Goal: Task Accomplishment & Management: Manage account settings

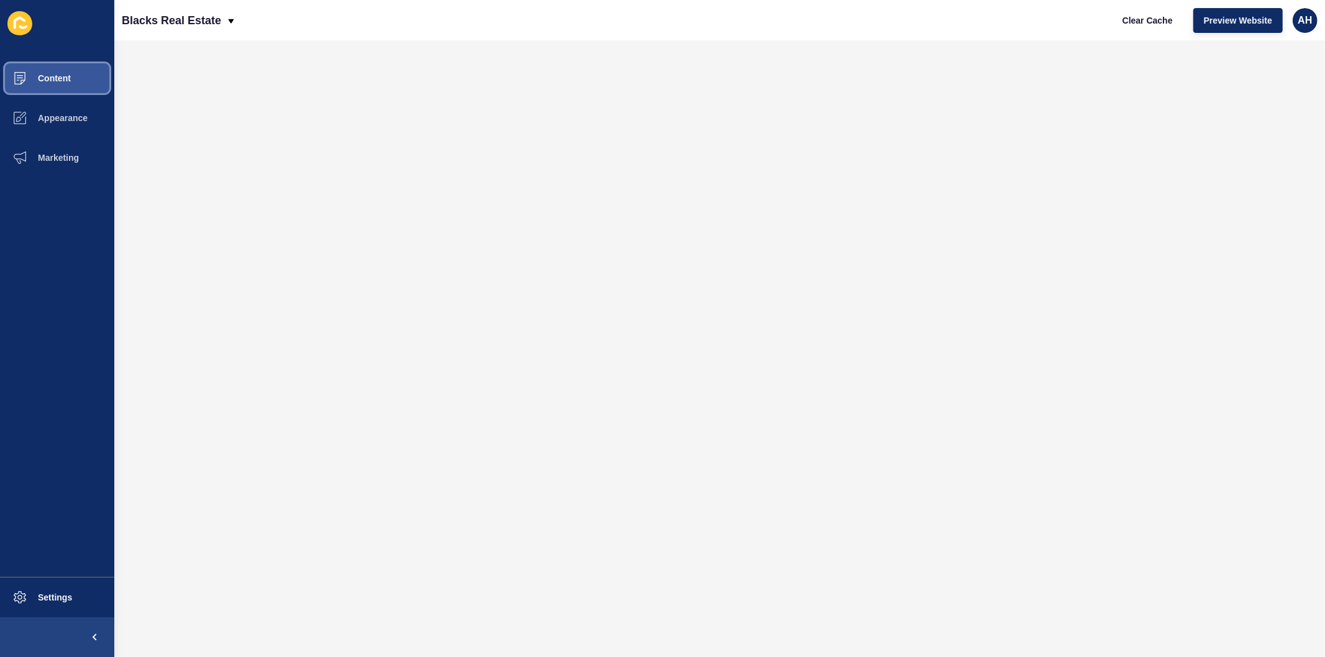
click at [71, 85] on button "Content" at bounding box center [57, 78] width 114 height 40
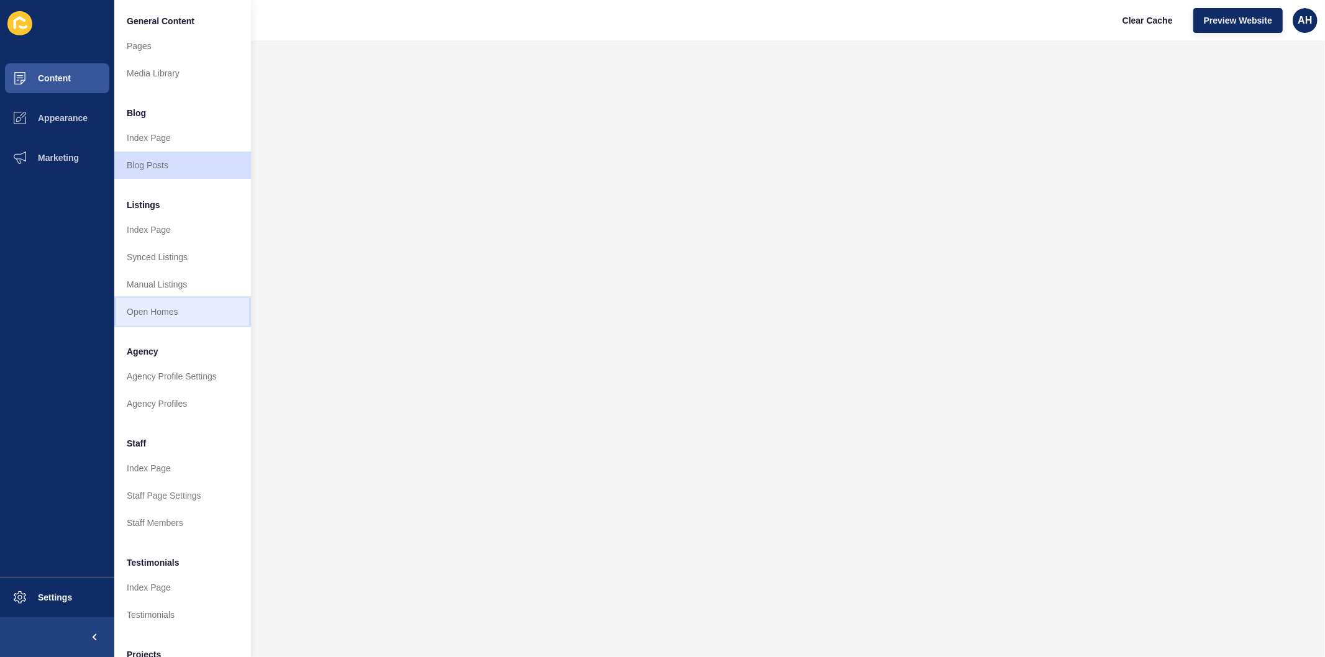
click at [158, 318] on link "Open Homes" at bounding box center [182, 311] width 137 height 27
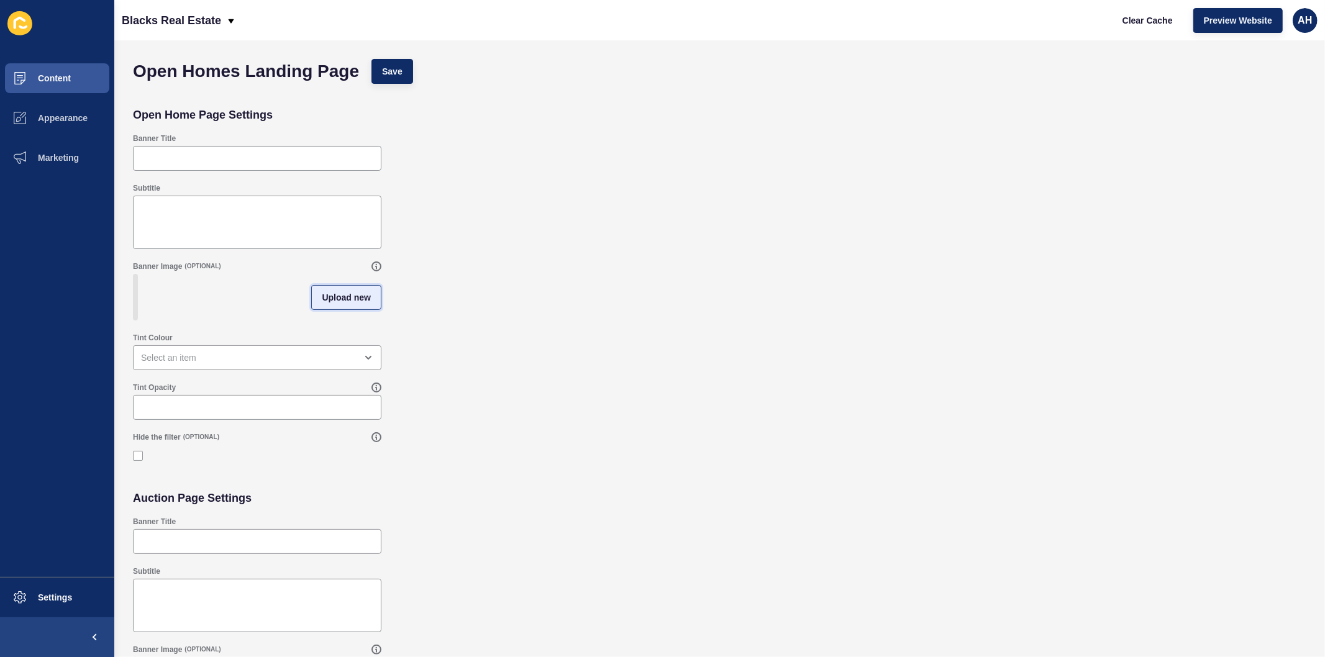
click at [356, 304] on span "Upload new" at bounding box center [346, 297] width 49 height 12
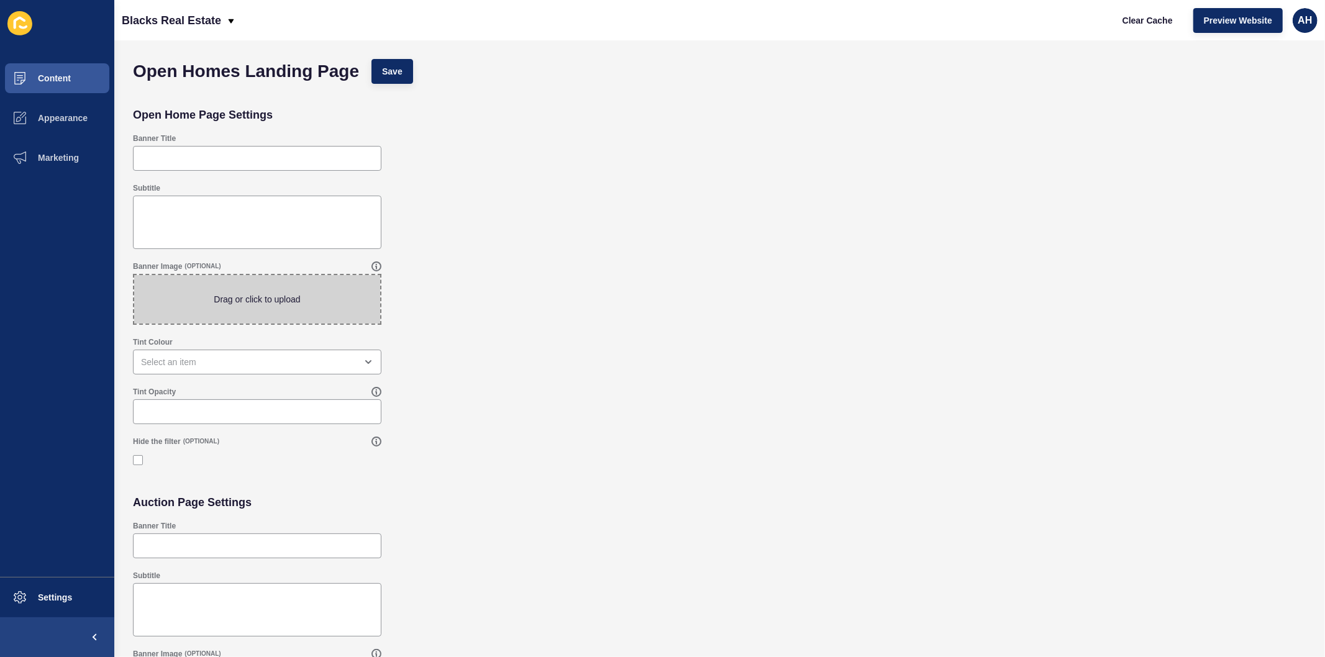
click at [233, 307] on span at bounding box center [257, 299] width 246 height 48
click at [134, 275] on input "Drag or click to upload" at bounding box center [134, 275] width 0 height 0
type input "C:\fakepath\Comp 1_00436.jpg"
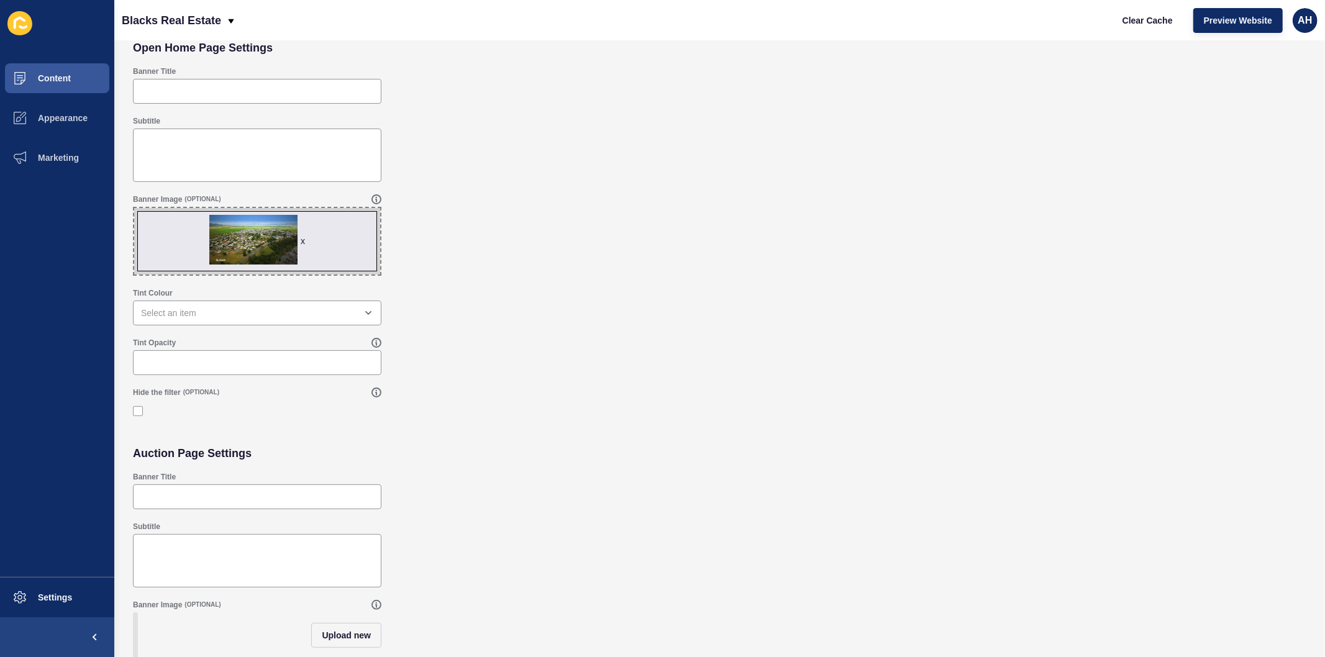
scroll to position [183, 0]
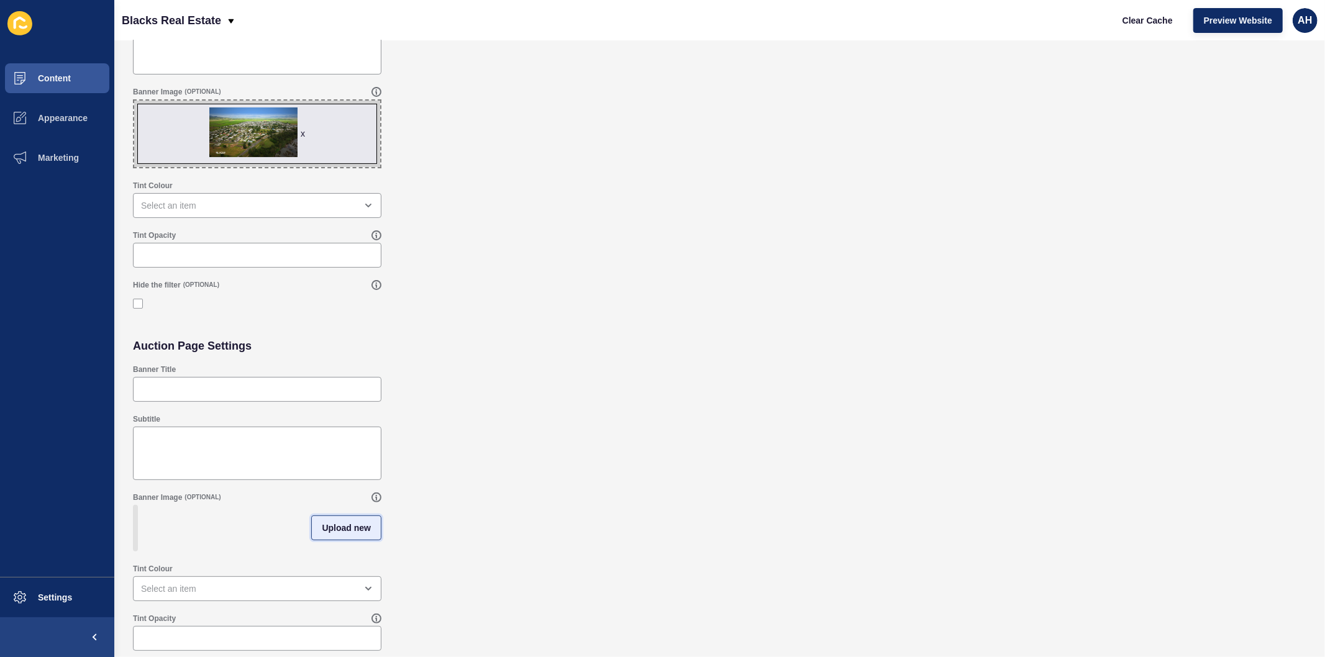
click at [338, 526] on span "Upload new" at bounding box center [346, 528] width 49 height 12
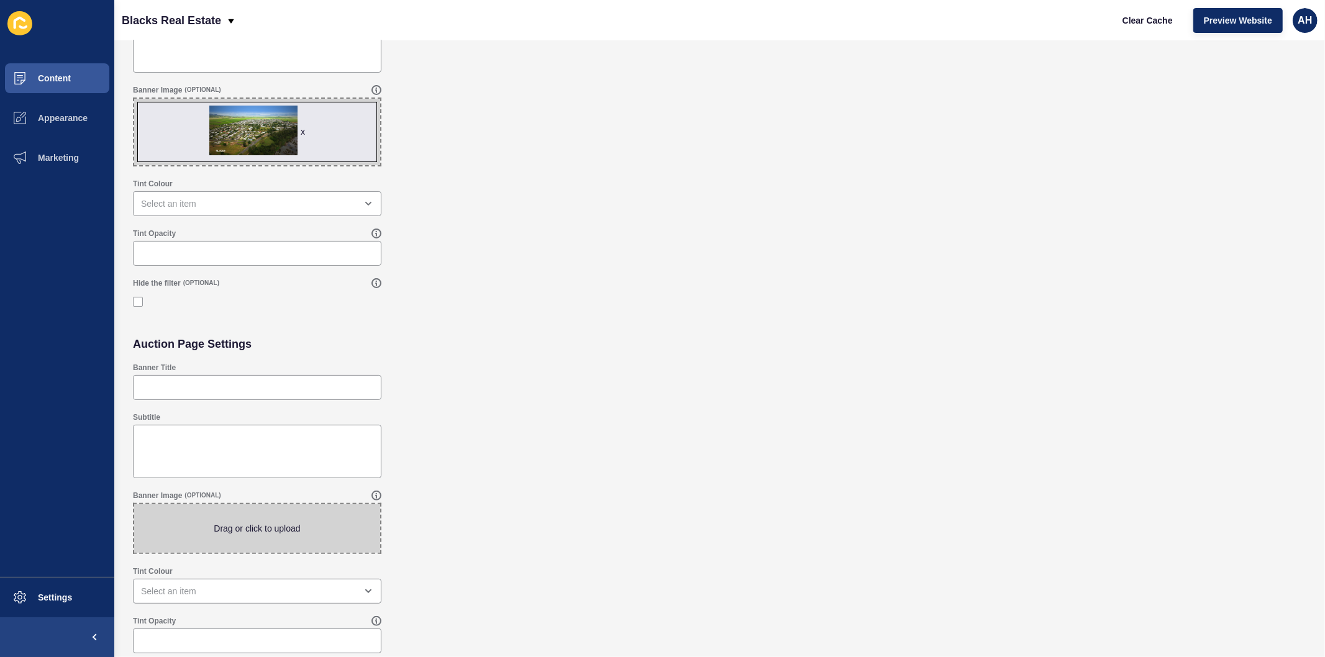
click at [231, 528] on span at bounding box center [257, 529] width 246 height 48
click at [134, 505] on input "Drag or click to upload" at bounding box center [134, 505] width 0 height 0
type input "C:\fakepath\Comp 1_00081.jpg"
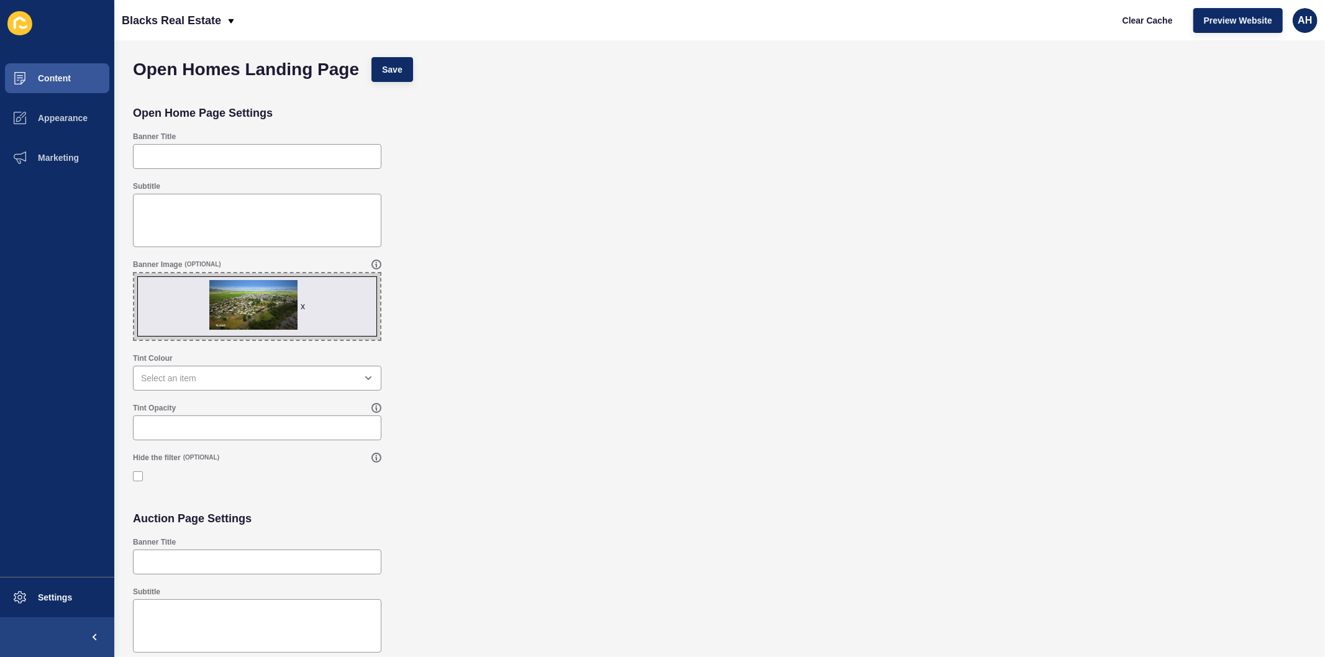
scroll to position [0, 0]
click at [392, 81] on button "Save" at bounding box center [393, 71] width 42 height 25
click at [398, 66] on span "Save" at bounding box center [392, 71] width 21 height 12
click at [1144, 17] on span "Clear Cache" at bounding box center [1148, 20] width 50 height 12
click at [1133, 19] on span "Clear Cache" at bounding box center [1148, 20] width 50 height 12
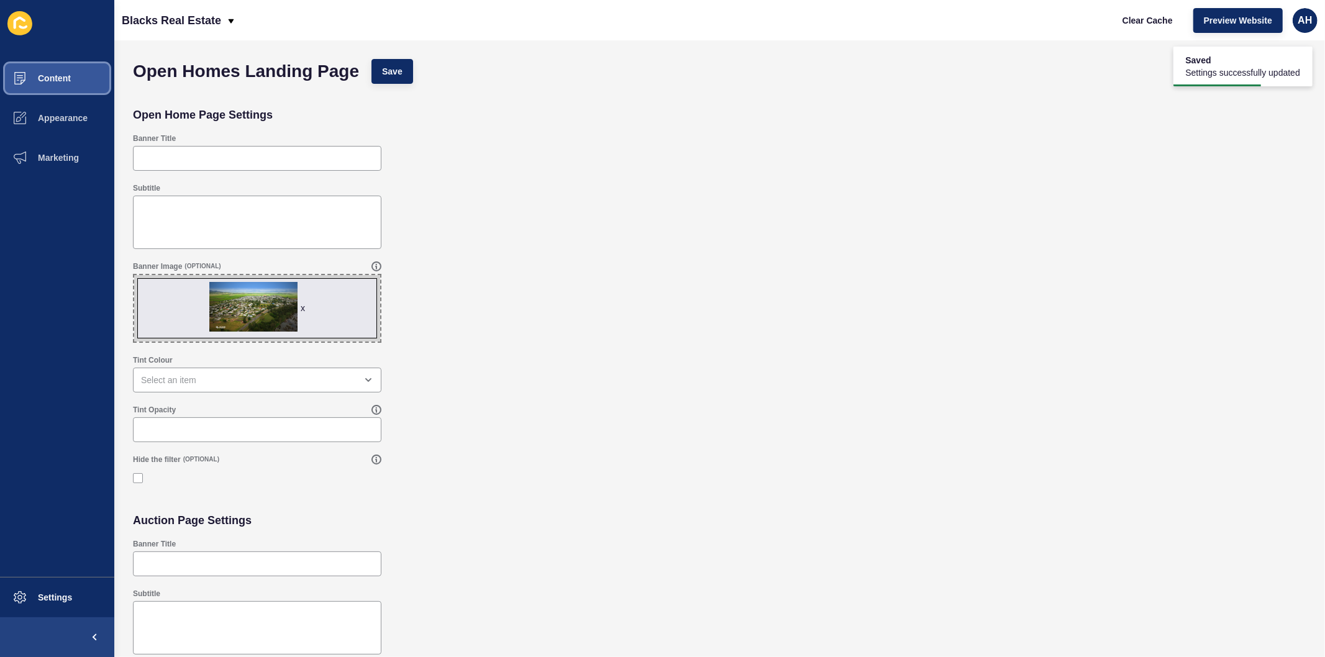
click at [42, 70] on button "Content" at bounding box center [57, 78] width 114 height 40
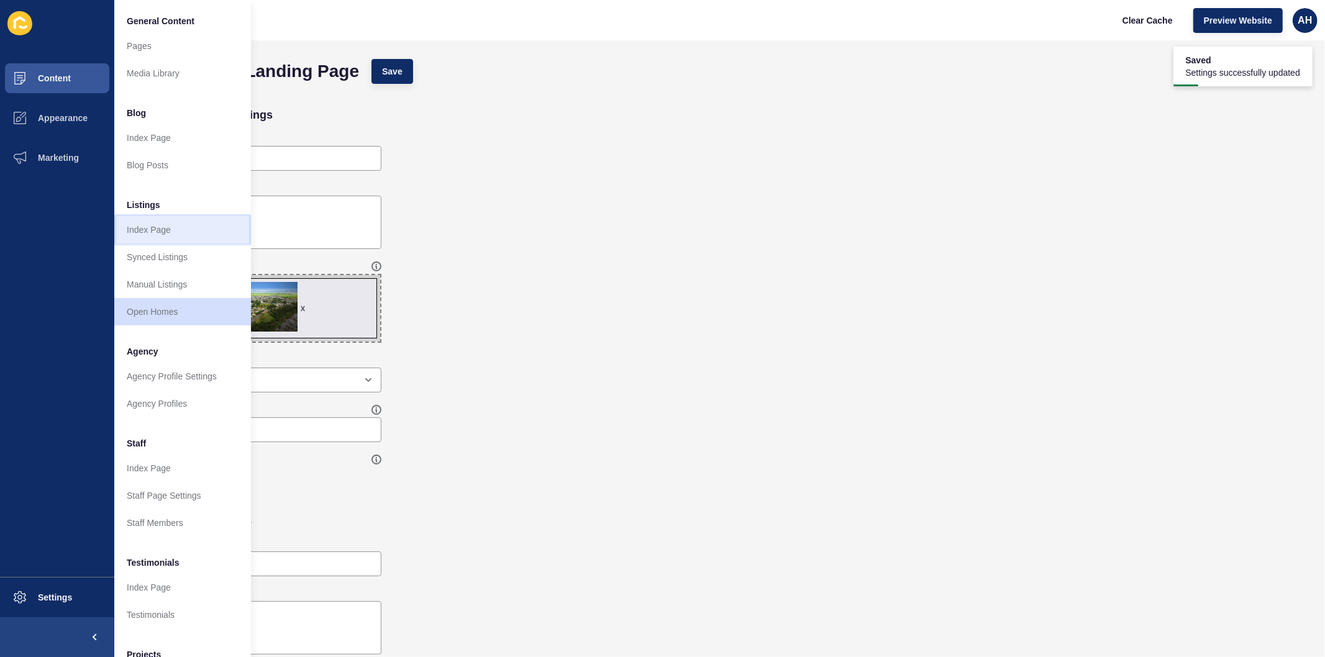
click at [178, 235] on link "Index Page" at bounding box center [182, 229] width 137 height 27
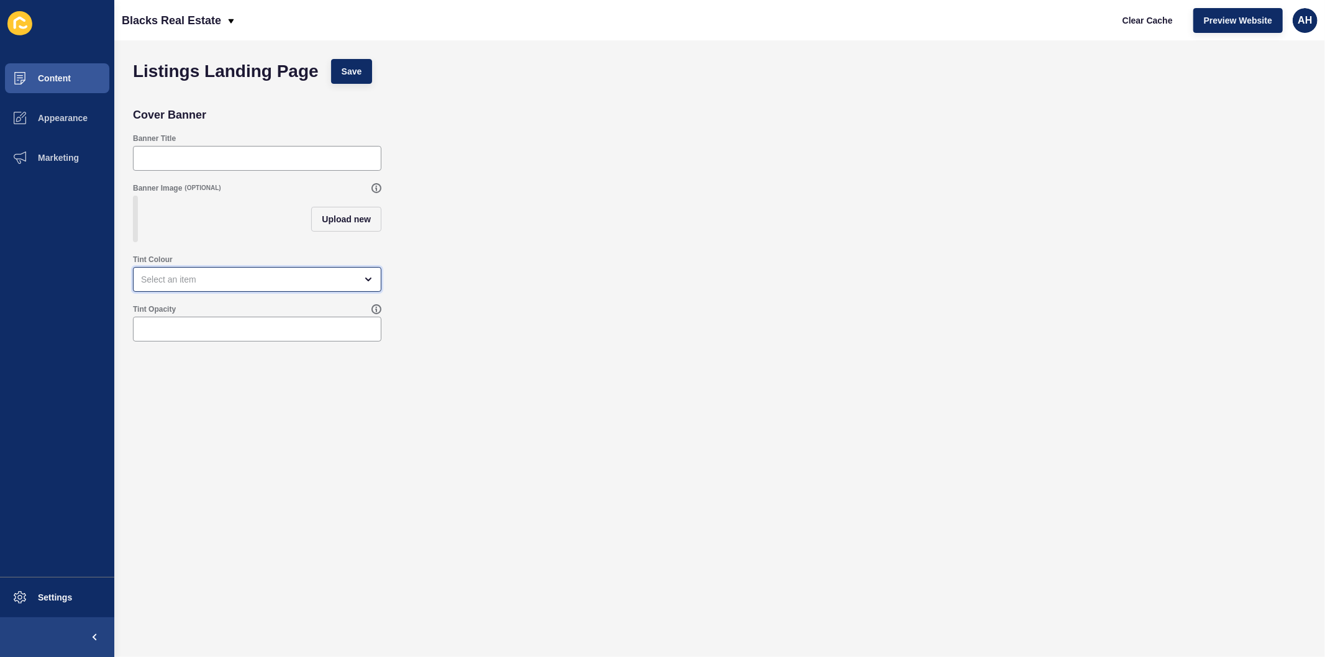
click at [287, 286] on div "open menu" at bounding box center [248, 279] width 215 height 12
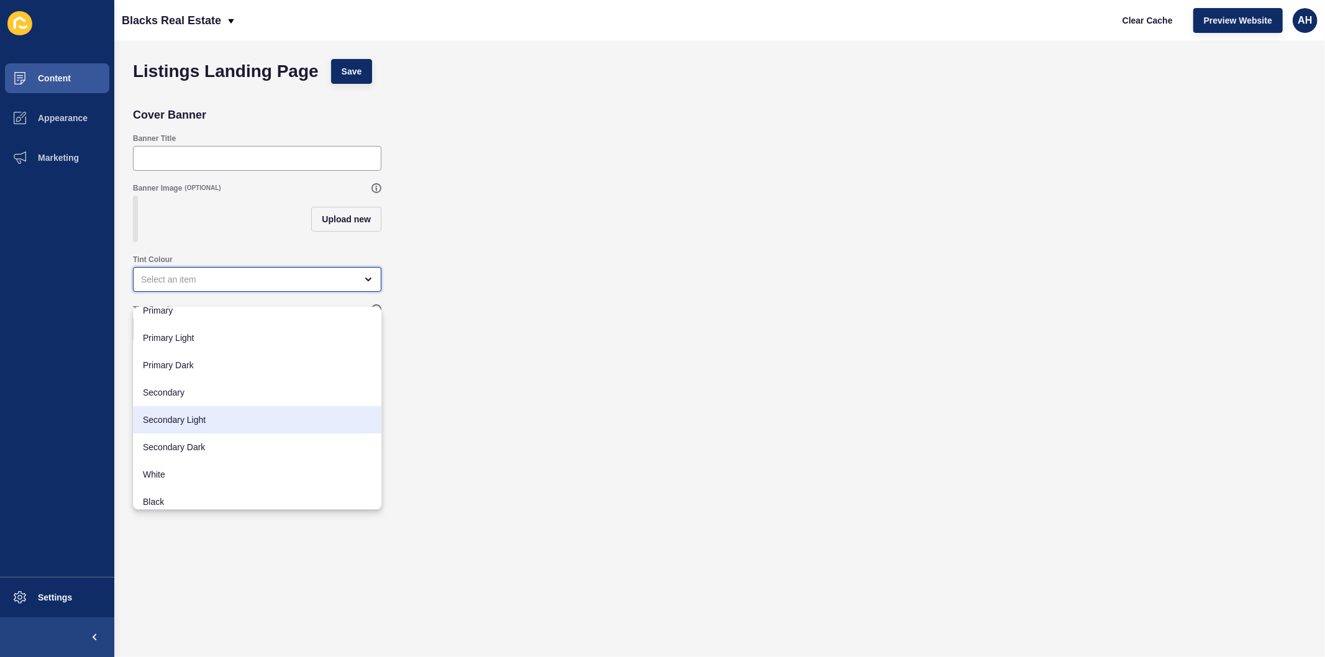
scroll to position [16, 0]
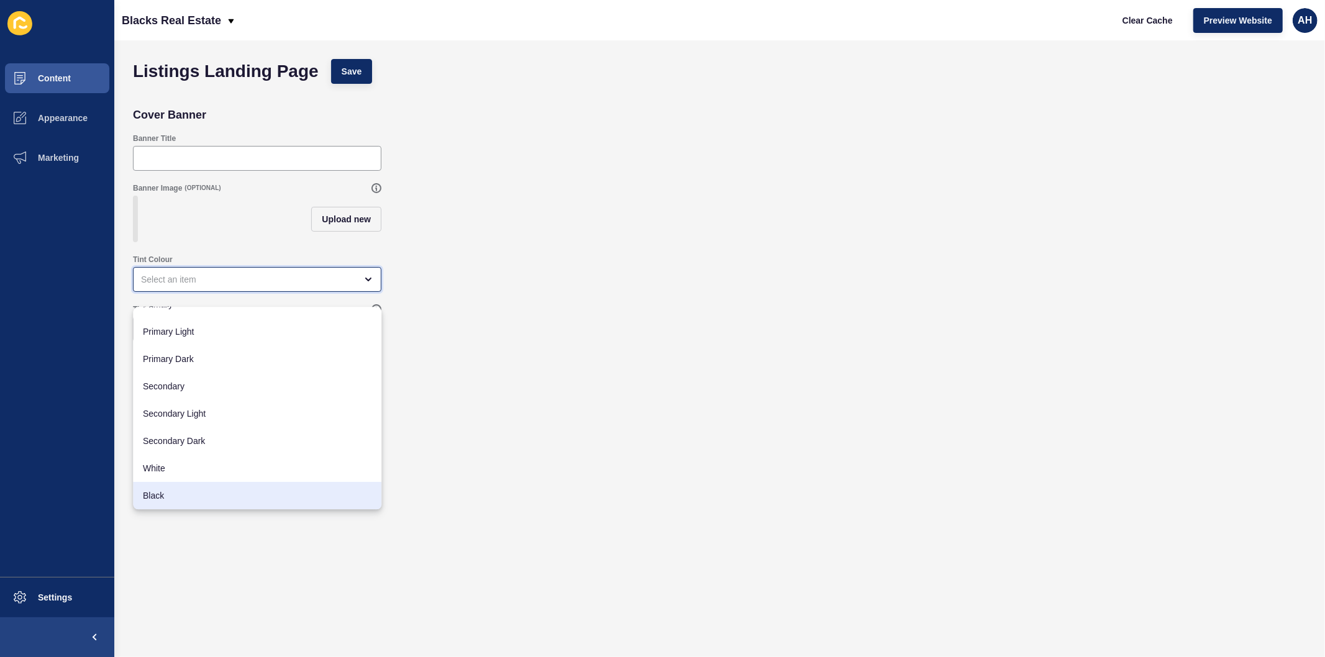
click at [231, 498] on span "Black" at bounding box center [257, 496] width 229 height 12
type input "Black"
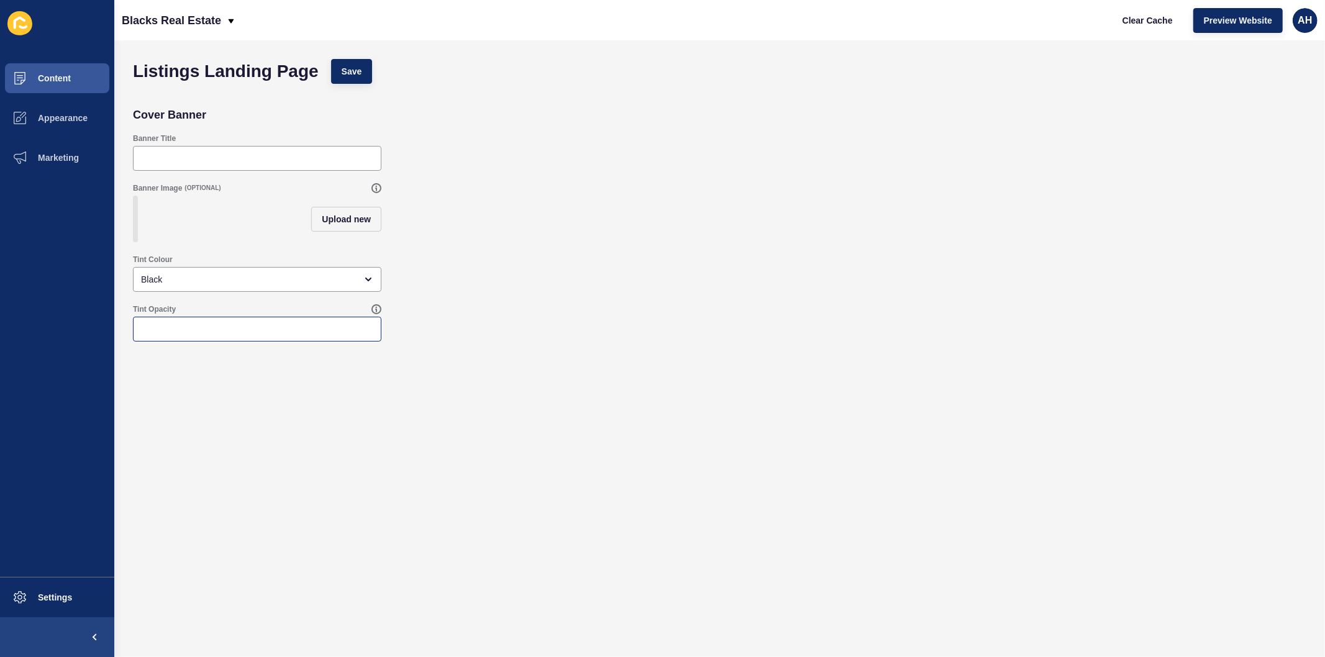
click at [243, 342] on div at bounding box center [257, 329] width 249 height 25
type input "100"
click at [356, 73] on span "Save" at bounding box center [352, 71] width 21 height 12
click at [52, 77] on span "Content" at bounding box center [34, 78] width 73 height 10
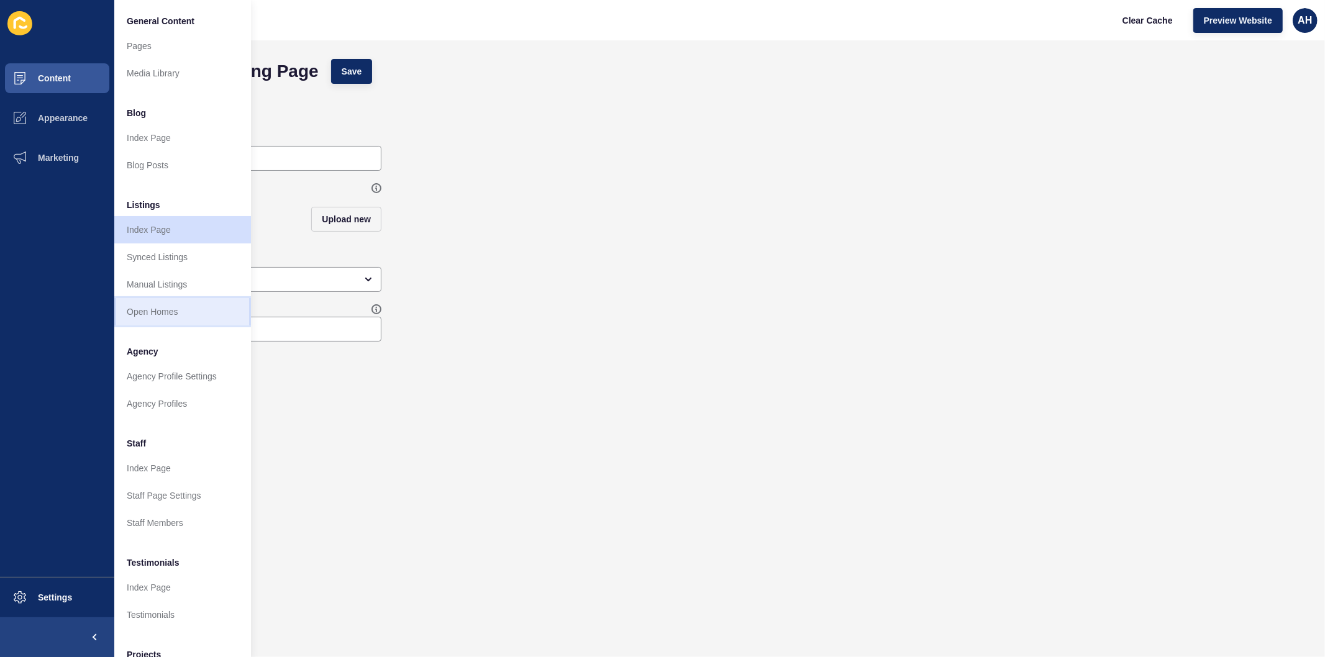
click at [163, 311] on link "Open Homes" at bounding box center [182, 311] width 137 height 27
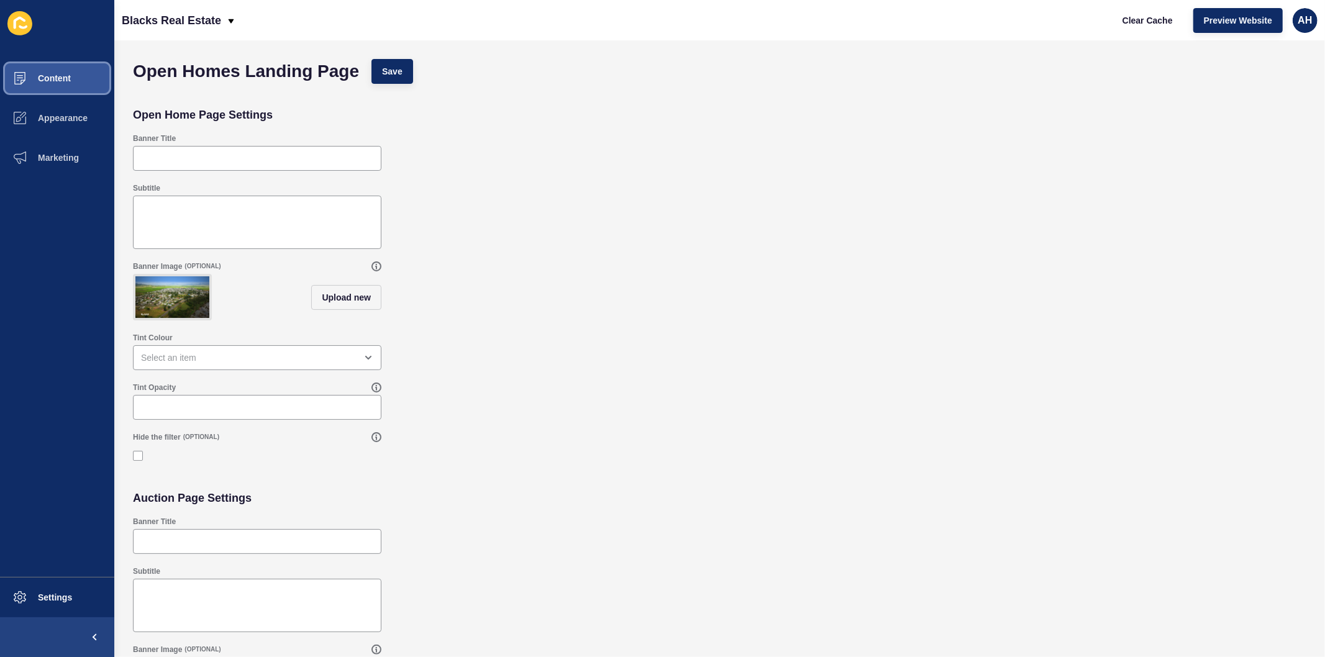
click at [59, 75] on span "Content" at bounding box center [34, 78] width 73 height 10
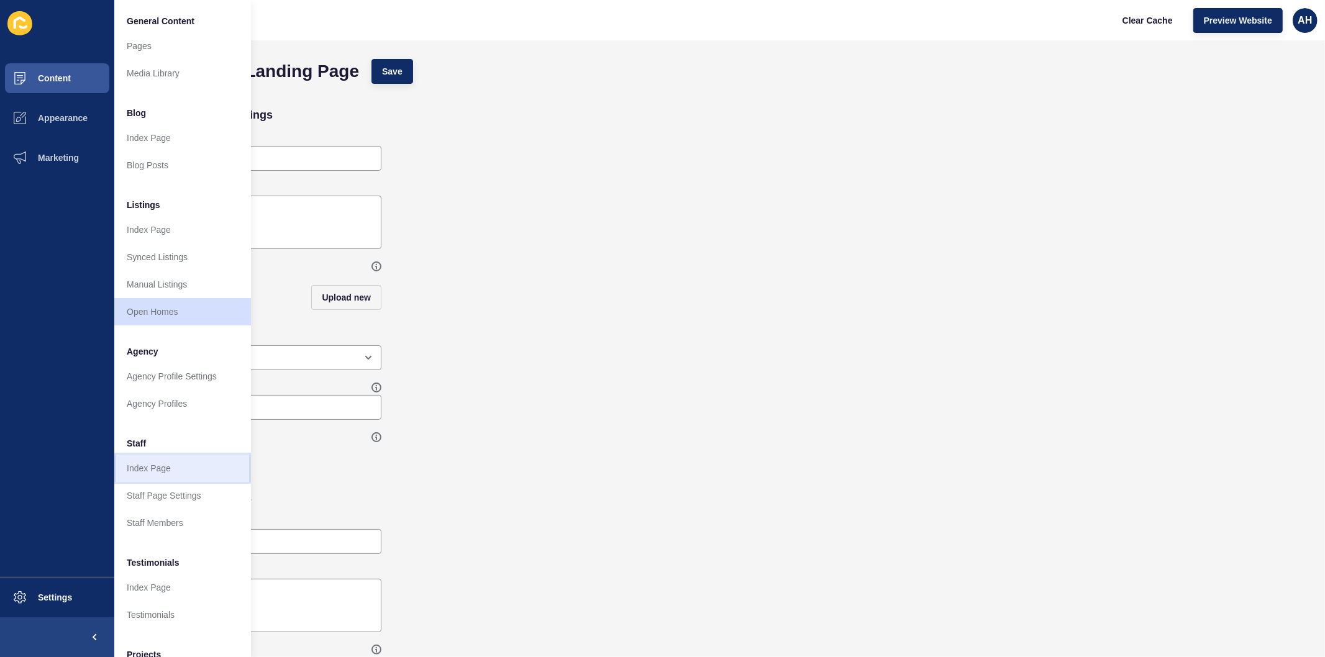
click at [153, 465] on link "Index Page" at bounding box center [182, 468] width 137 height 27
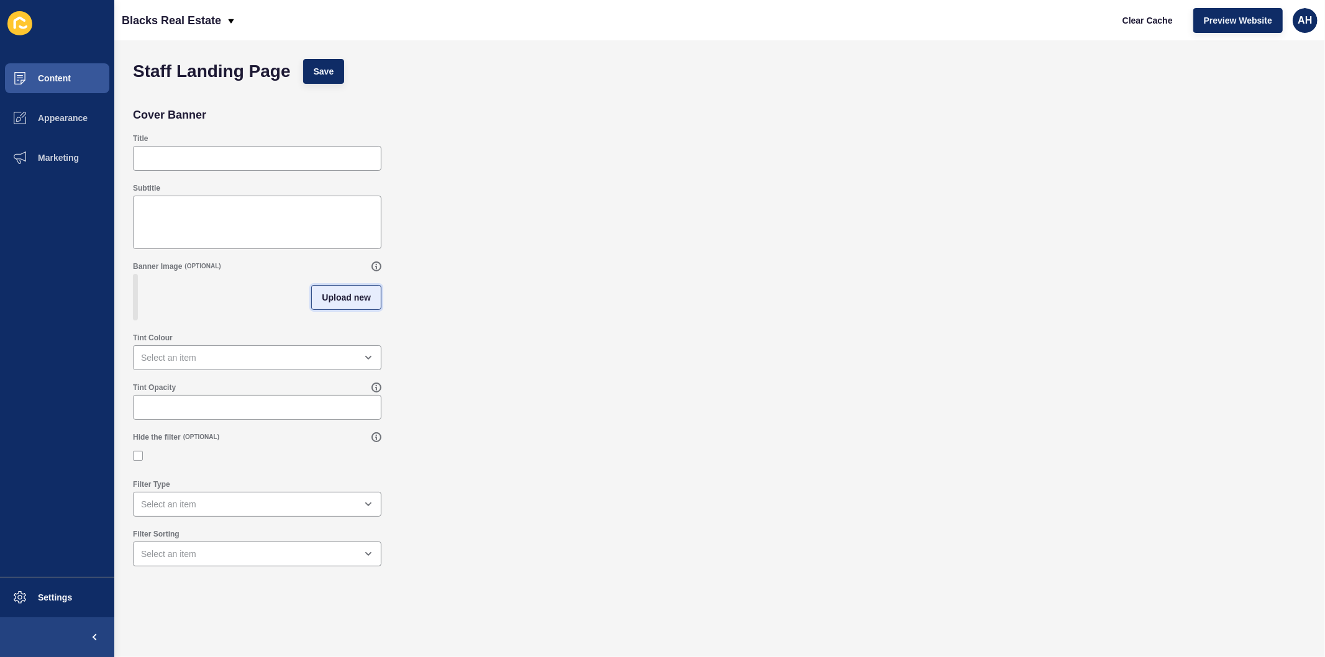
click at [332, 301] on span "Upload new" at bounding box center [346, 297] width 49 height 12
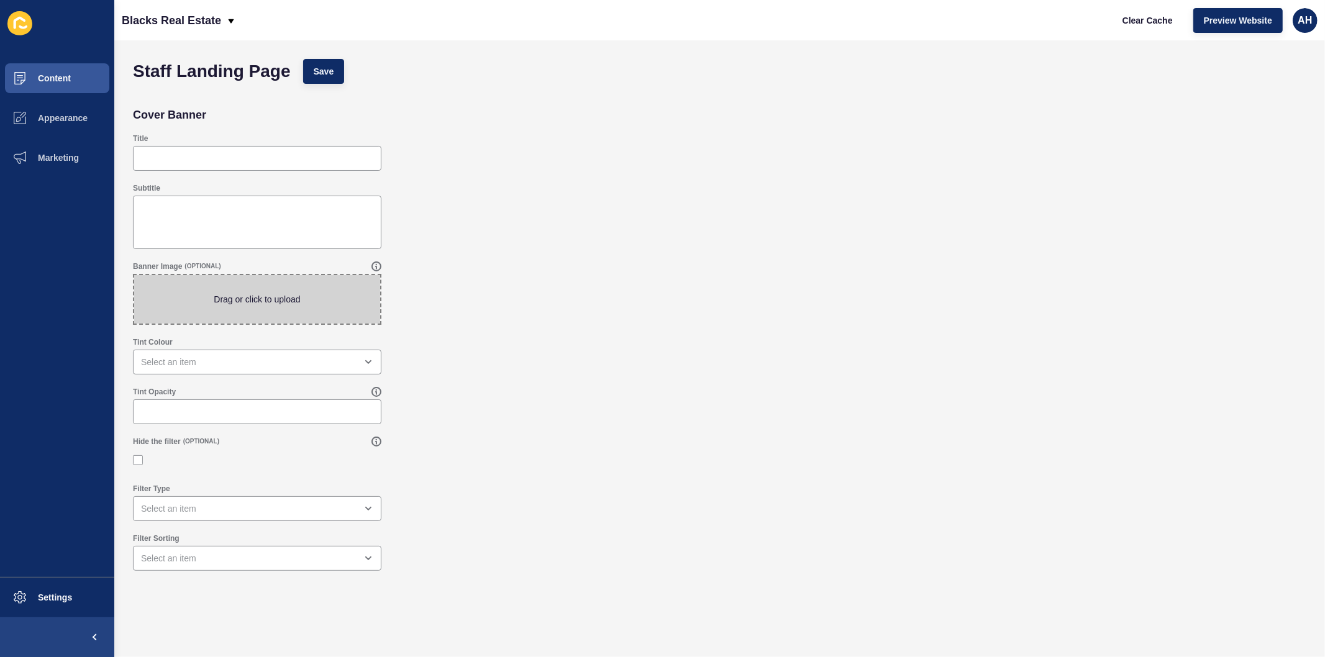
click at [266, 298] on span at bounding box center [257, 299] width 246 height 48
click at [134, 275] on input "Drag or click to upload" at bounding box center [134, 275] width 0 height 0
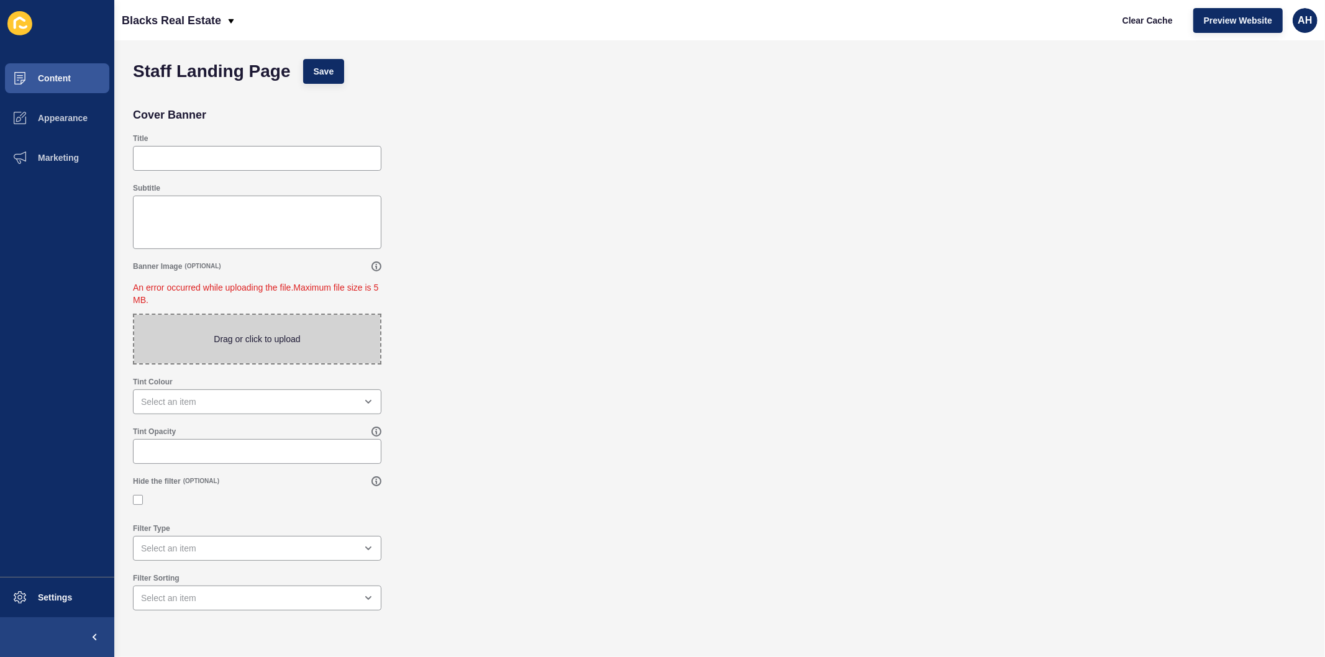
click at [241, 342] on span at bounding box center [257, 339] width 246 height 48
click at [134, 315] on input "Drag or click to upload" at bounding box center [134, 315] width 0 height 0
type input "C:\fakepath\Blacks Mackay (1).jpg"
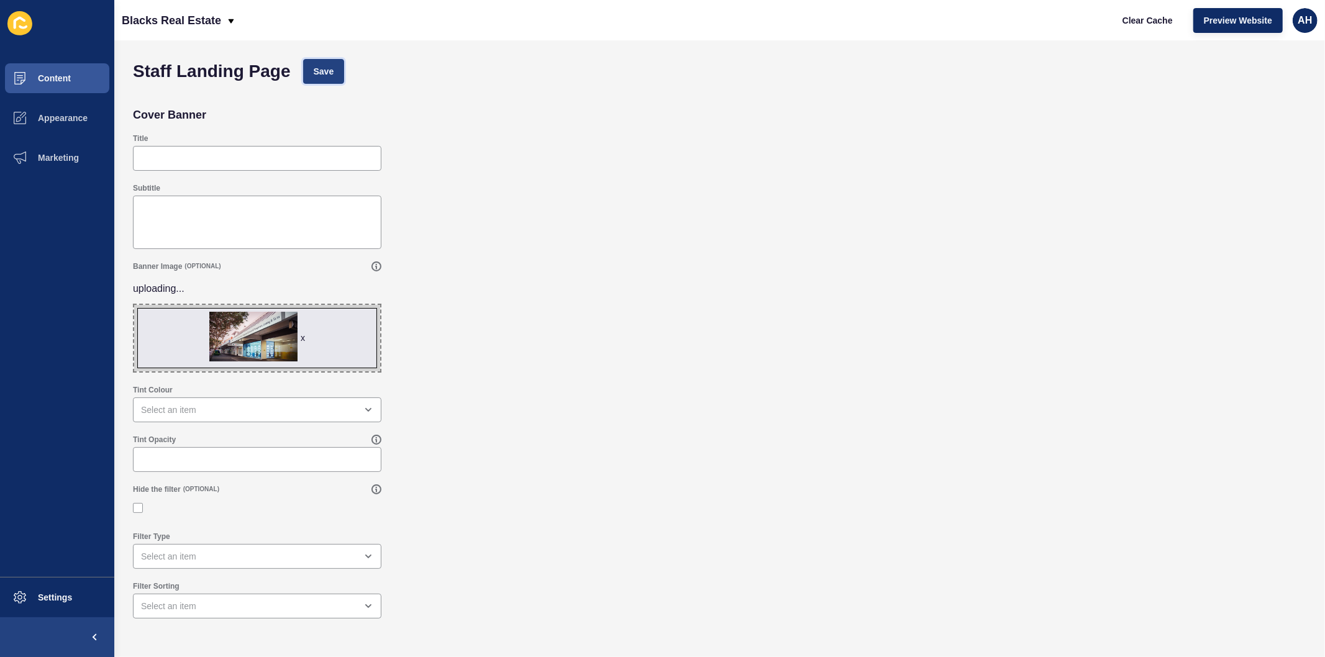
click at [330, 68] on span "Save" at bounding box center [324, 71] width 21 height 12
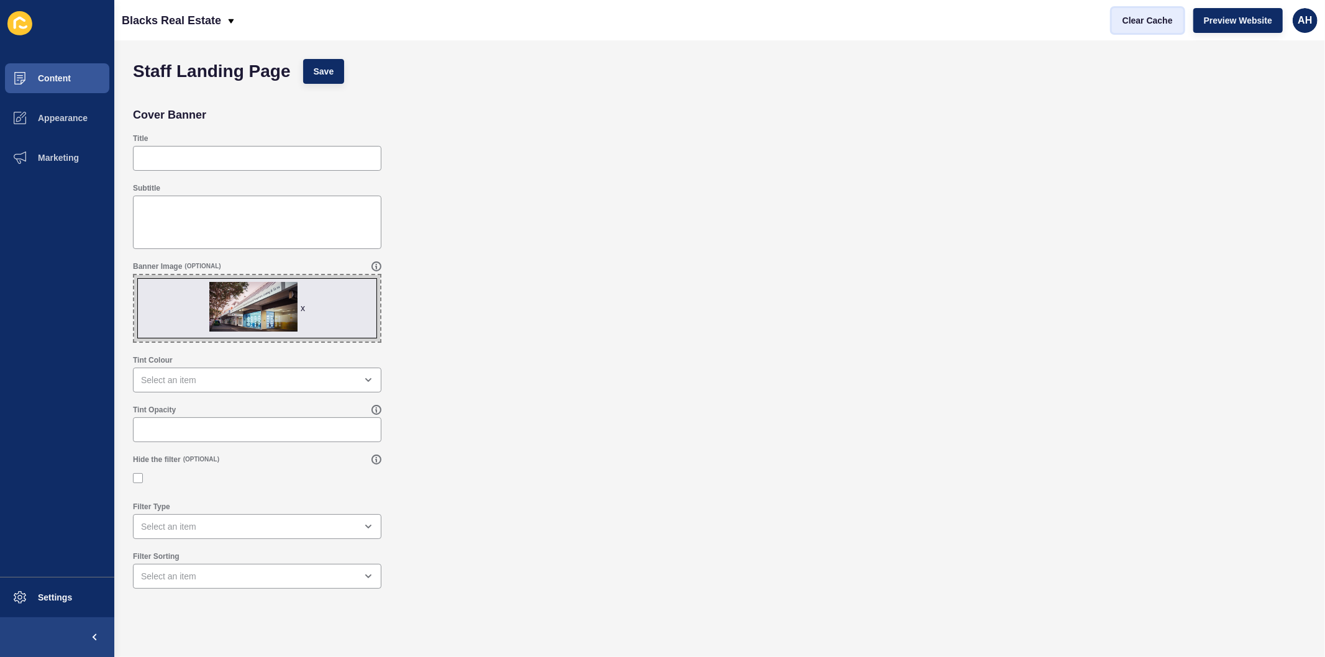
click at [1138, 16] on span "Clear Cache" at bounding box center [1148, 20] width 50 height 12
click at [1220, 21] on span "Preview Website" at bounding box center [1238, 20] width 68 height 12
click at [328, 78] on button "Save" at bounding box center [324, 71] width 42 height 25
click at [44, 59] on button "Content" at bounding box center [57, 78] width 114 height 40
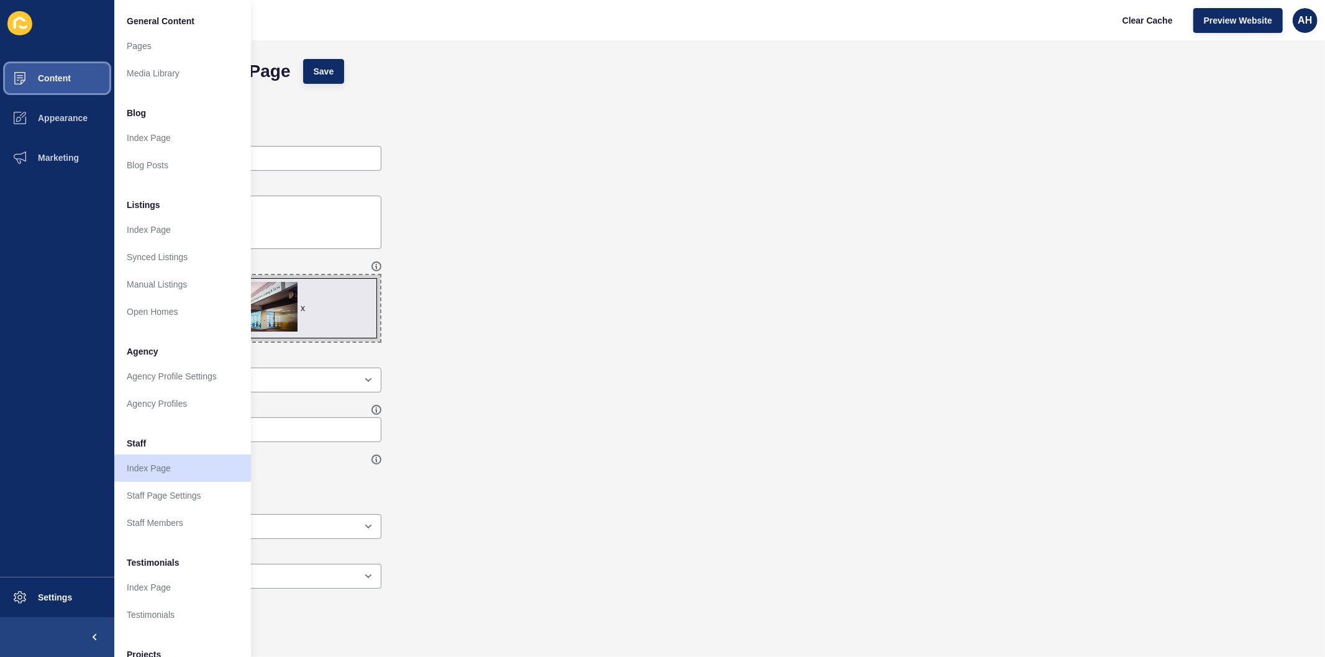
click at [58, 81] on span "Content" at bounding box center [34, 78] width 73 height 10
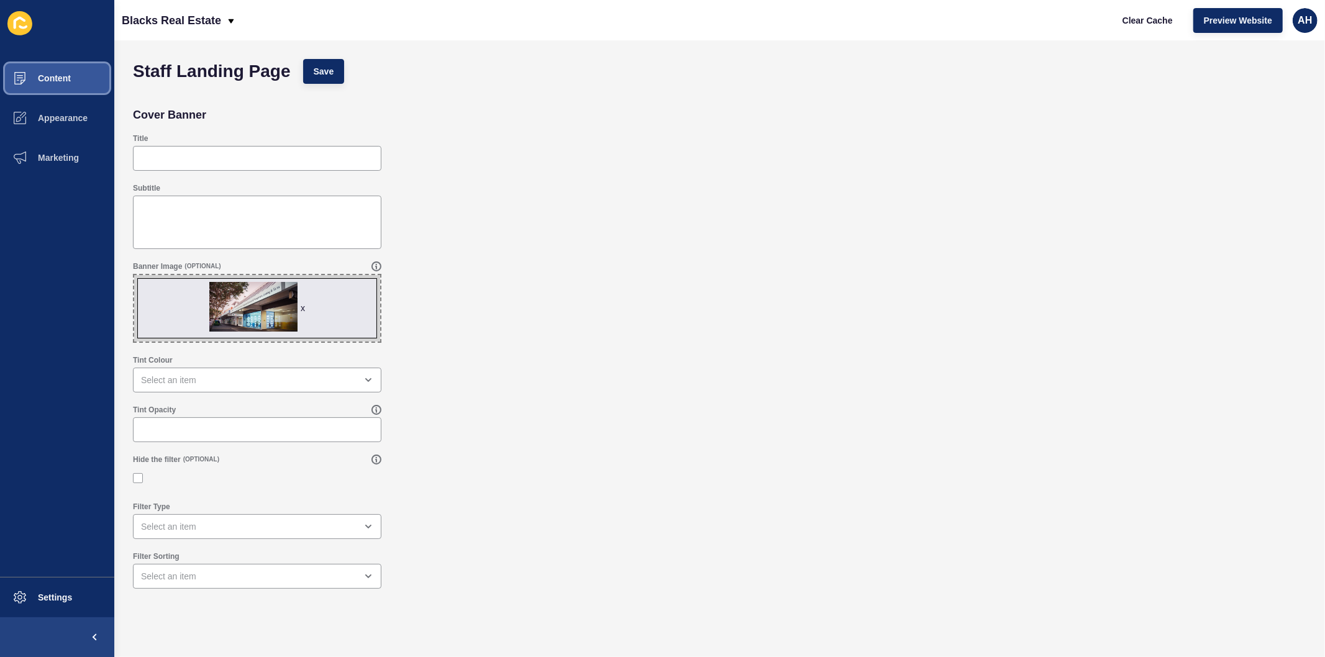
click at [58, 81] on span "Content" at bounding box center [34, 78] width 73 height 10
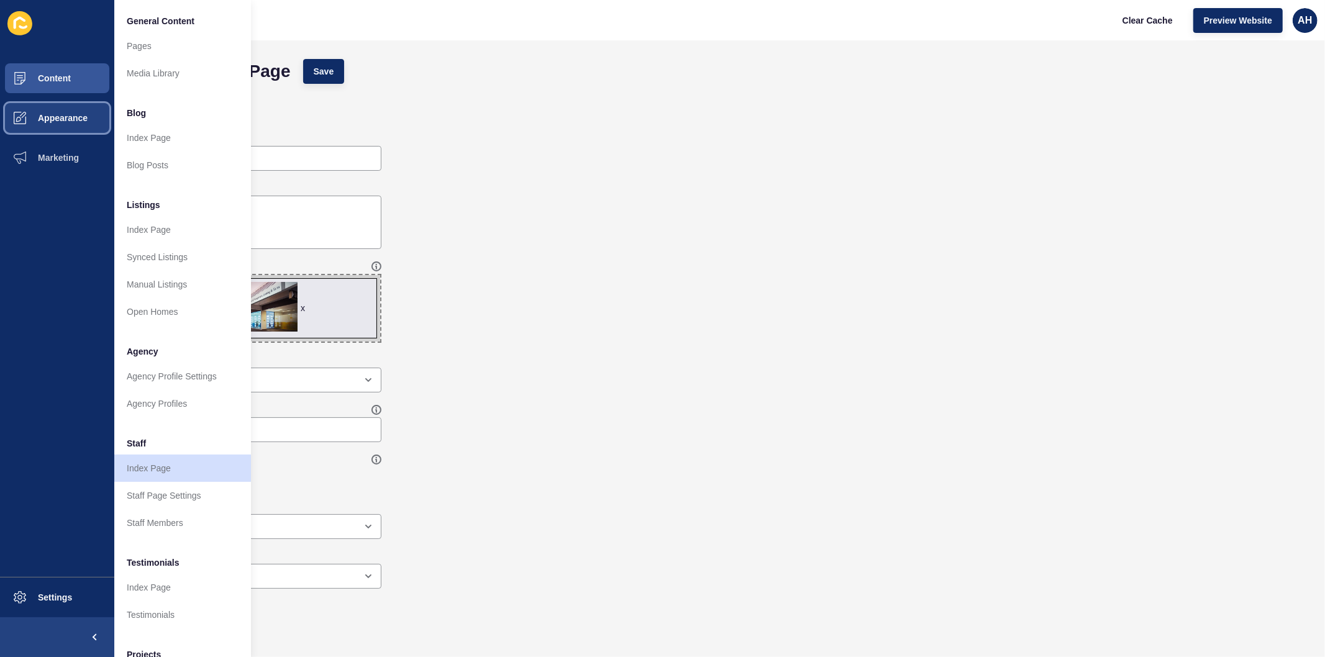
click at [52, 125] on button "Appearance" at bounding box center [57, 118] width 114 height 40
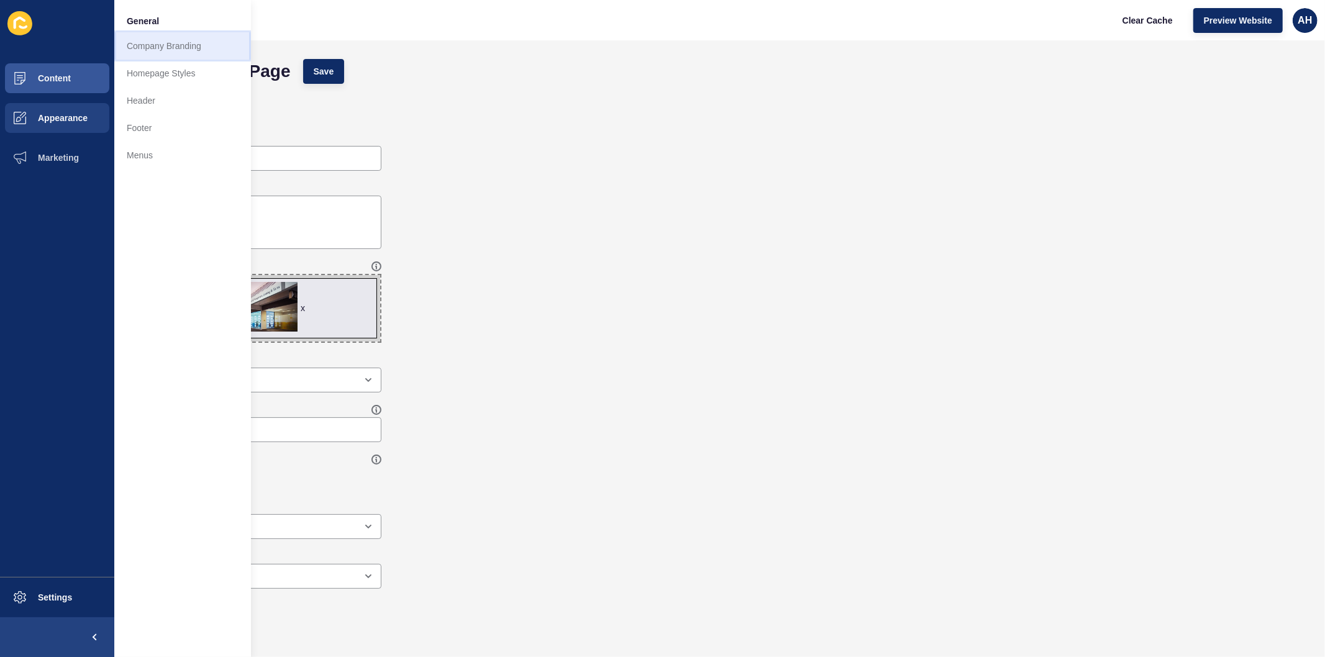
click at [165, 39] on link "Company Branding" at bounding box center [182, 45] width 137 height 27
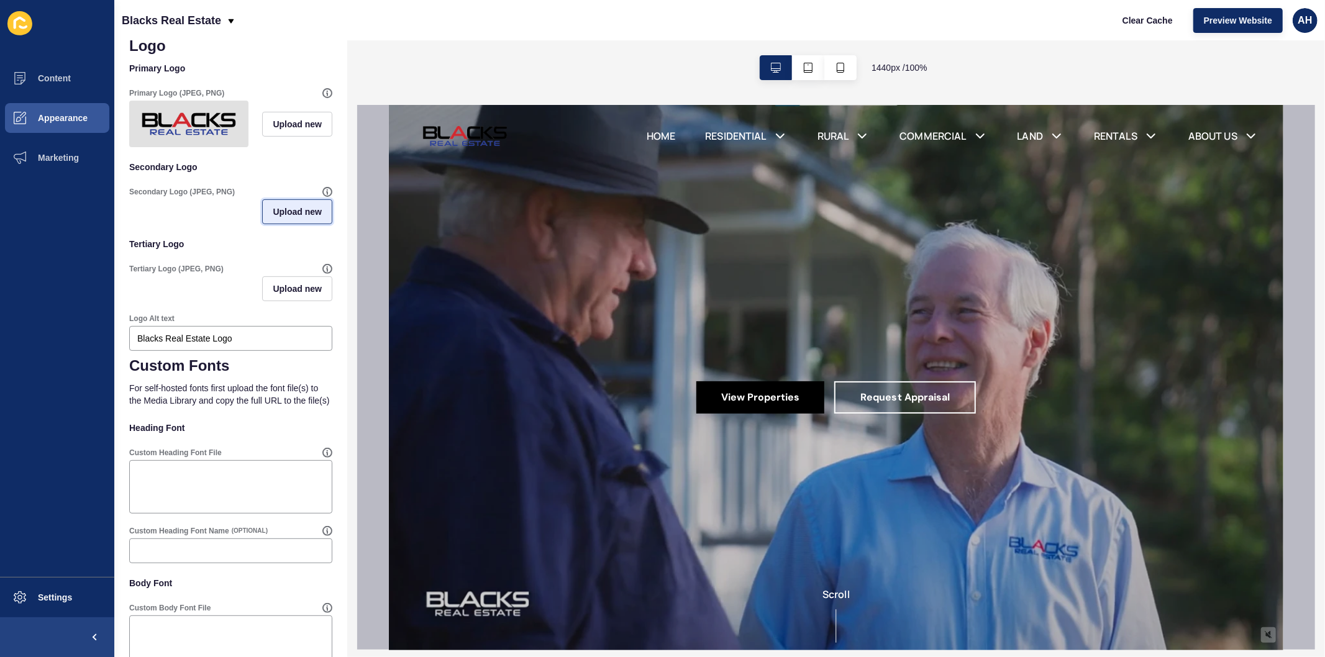
click at [278, 218] on span "Upload new" at bounding box center [297, 212] width 49 height 12
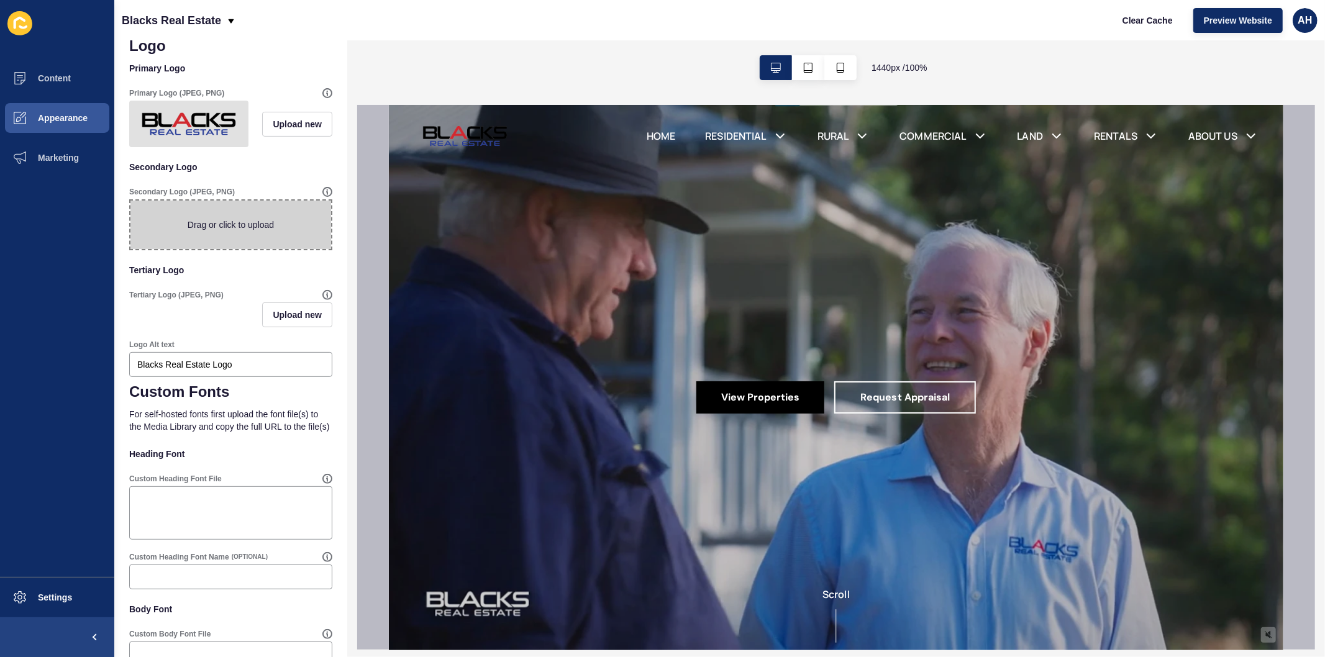
click at [218, 231] on span at bounding box center [230, 225] width 201 height 48
click at [130, 201] on input "Drag or click to upload" at bounding box center [130, 201] width 0 height 0
type input "C:\fakepath\BLACKS_LOGO_COLOUR_INVERT_TAGLINE-01.jpg"
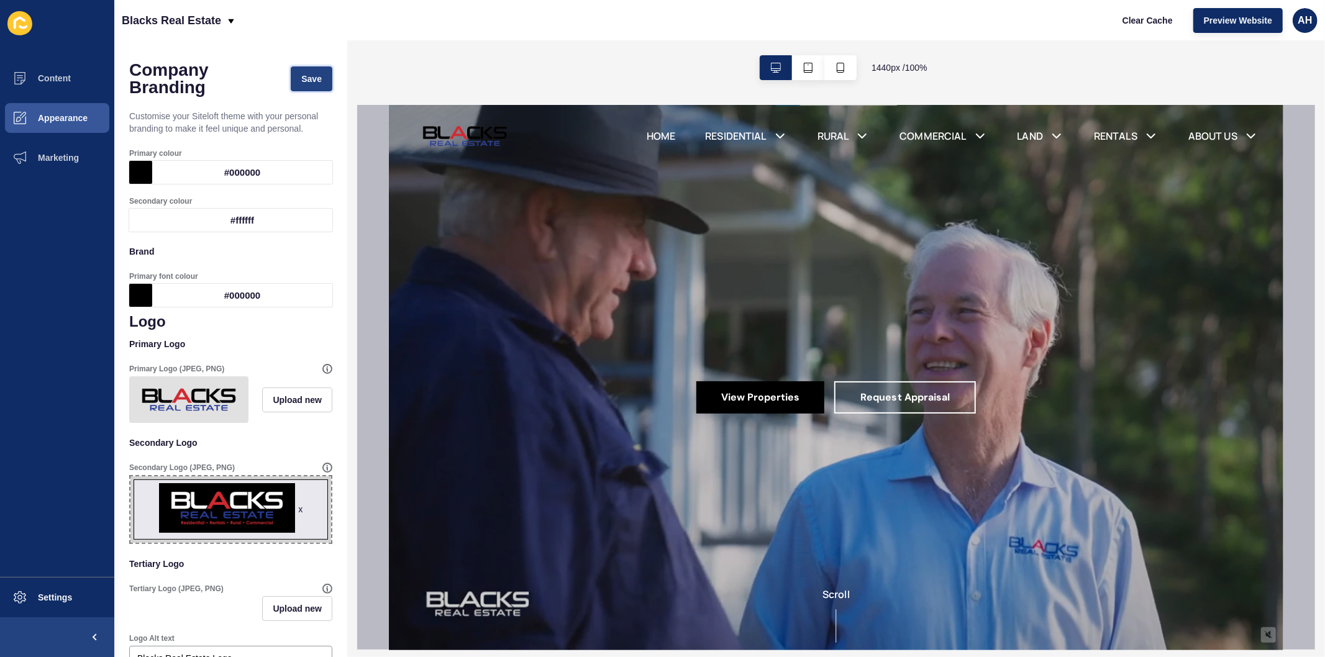
click at [301, 78] on span "Save" at bounding box center [311, 79] width 21 height 12
click at [1145, 22] on span "Clear Cache" at bounding box center [1148, 20] width 50 height 12
click at [57, 123] on button "Appearance" at bounding box center [57, 118] width 114 height 40
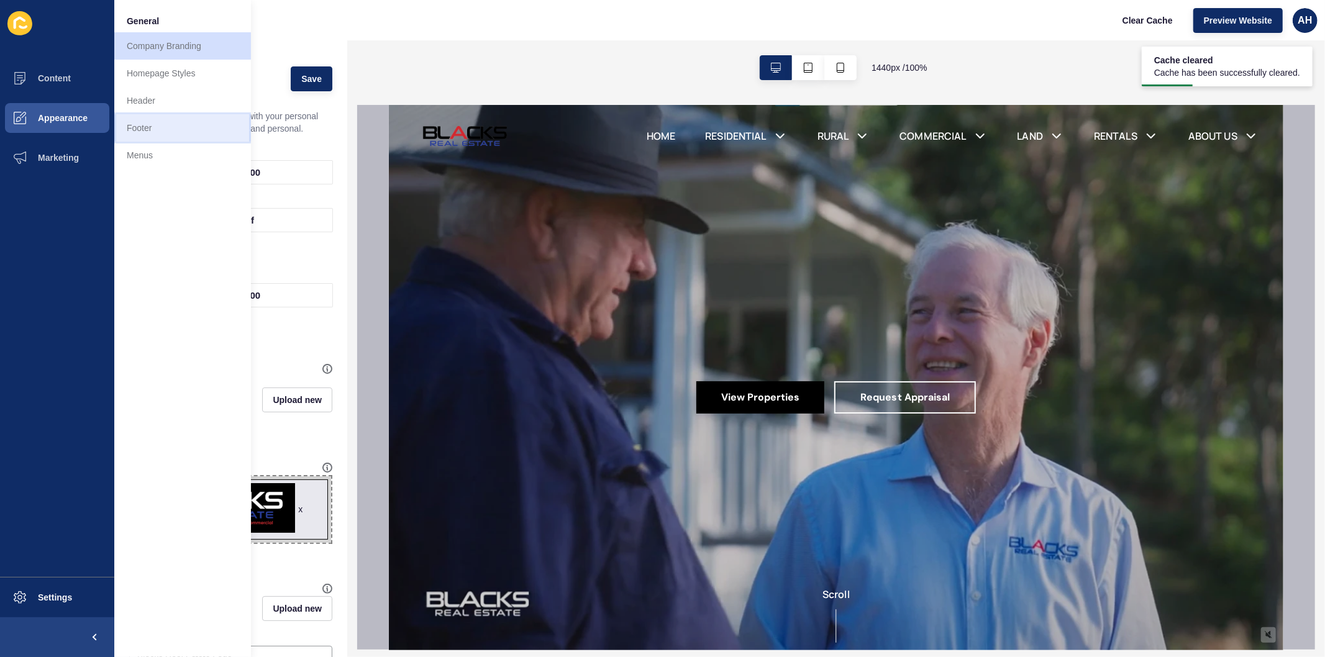
click at [154, 124] on link "Footer" at bounding box center [182, 127] width 137 height 27
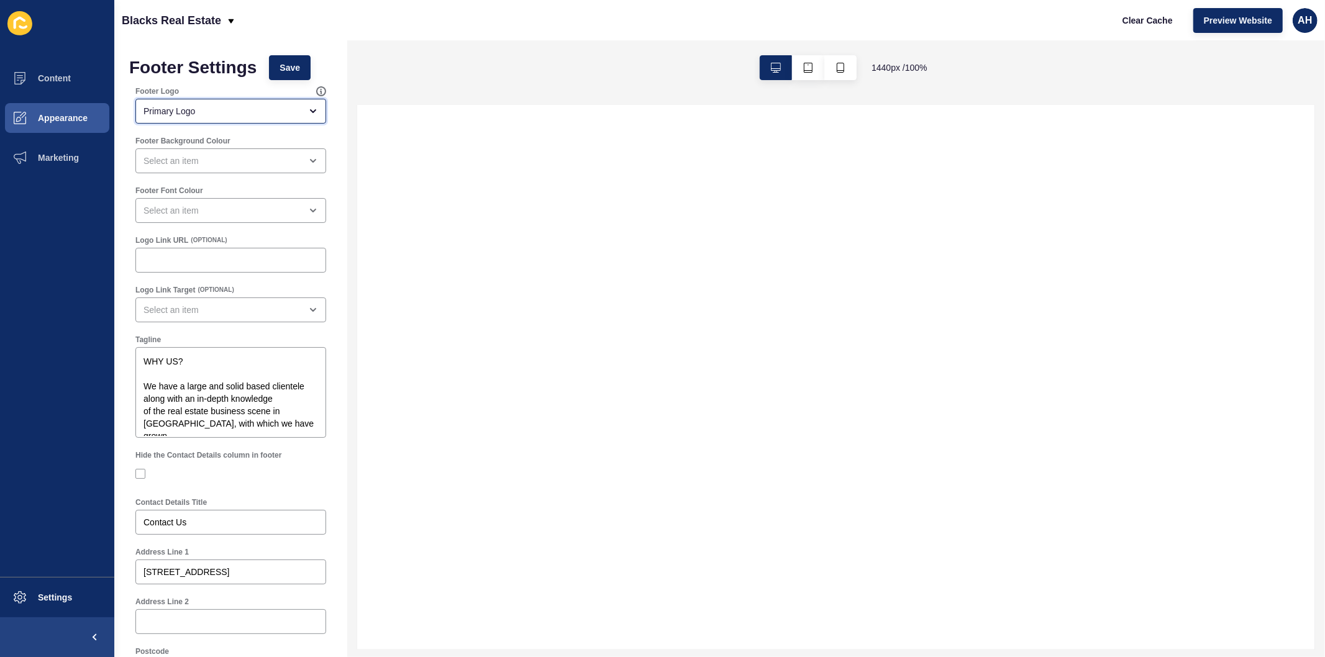
click at [226, 117] on div "Primary Logo" at bounding box center [222, 111] width 157 height 12
click at [215, 168] on span "Secondary Logo" at bounding box center [225, 169] width 160 height 12
type input "Secondary Logo"
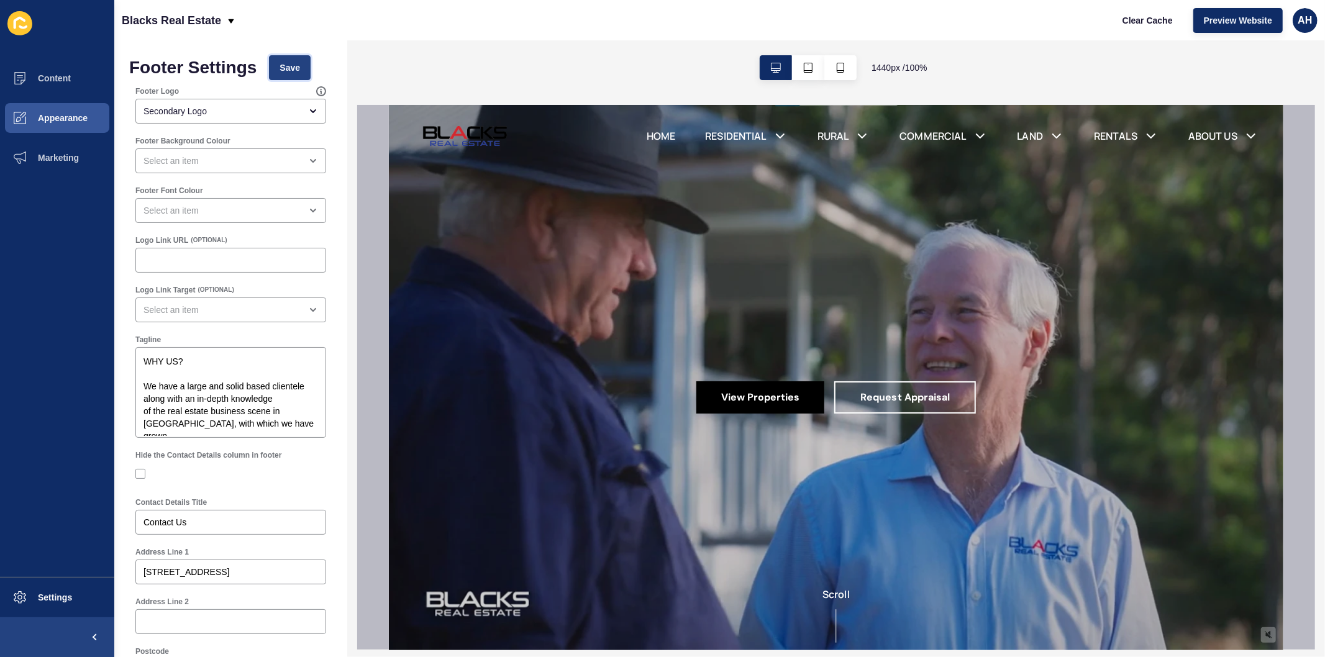
click at [282, 70] on span "Save" at bounding box center [290, 68] width 21 height 12
drag, startPoint x: 1142, startPoint y: 14, endPoint x: 1131, endPoint y: 7, distance: 12.9
click at [1141, 14] on span "Clear Cache" at bounding box center [1148, 20] width 50 height 12
click at [44, 76] on span "Content" at bounding box center [34, 78] width 73 height 10
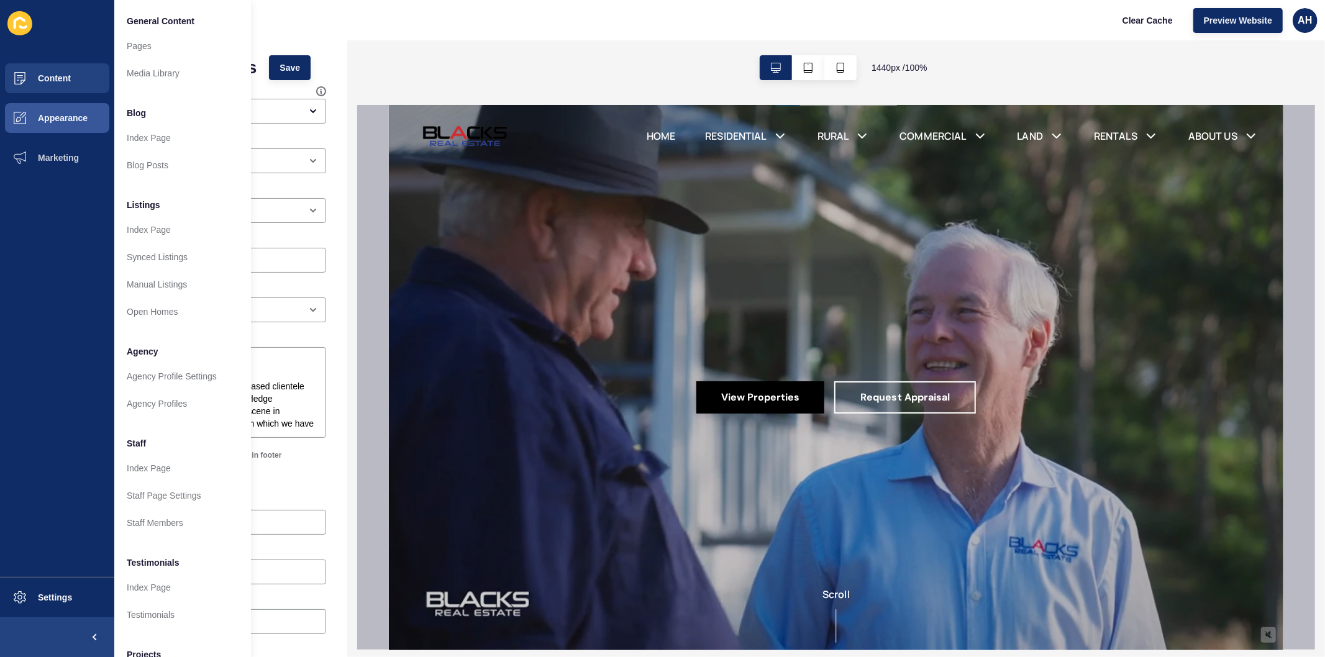
click at [313, 25] on div "Blacks Real Estate Clear Cache Preview Website AH" at bounding box center [719, 20] width 1211 height 40
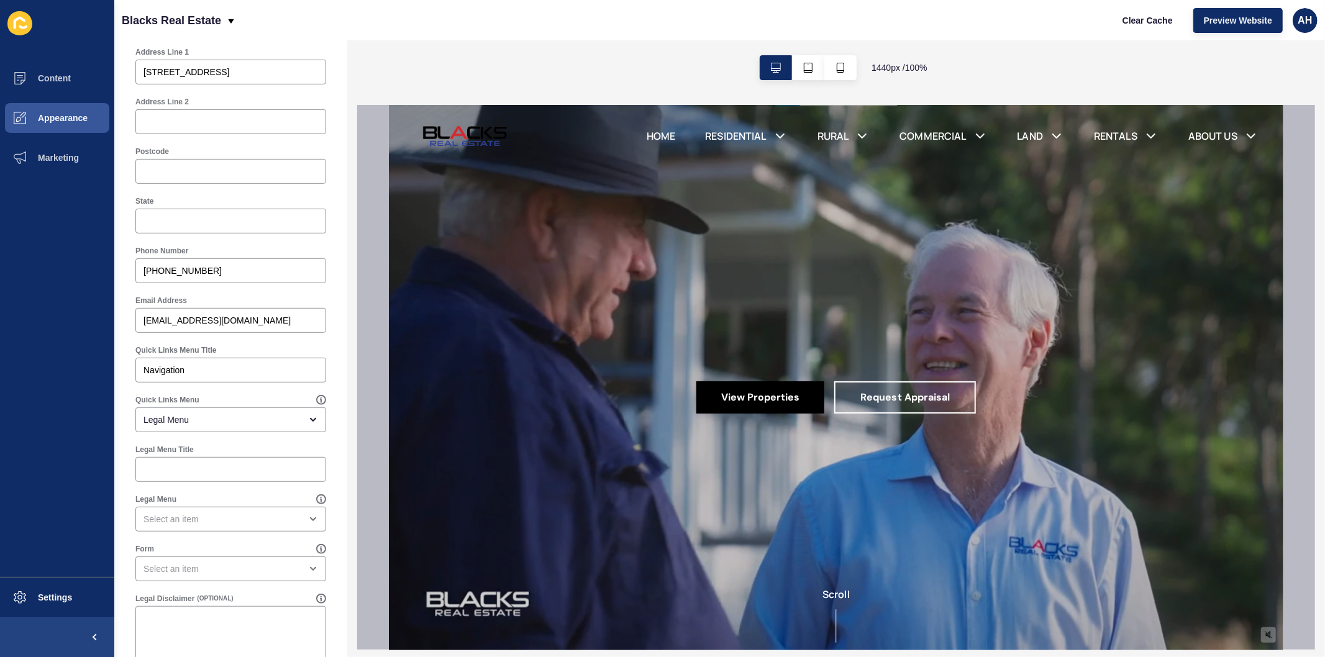
scroll to position [523, 0]
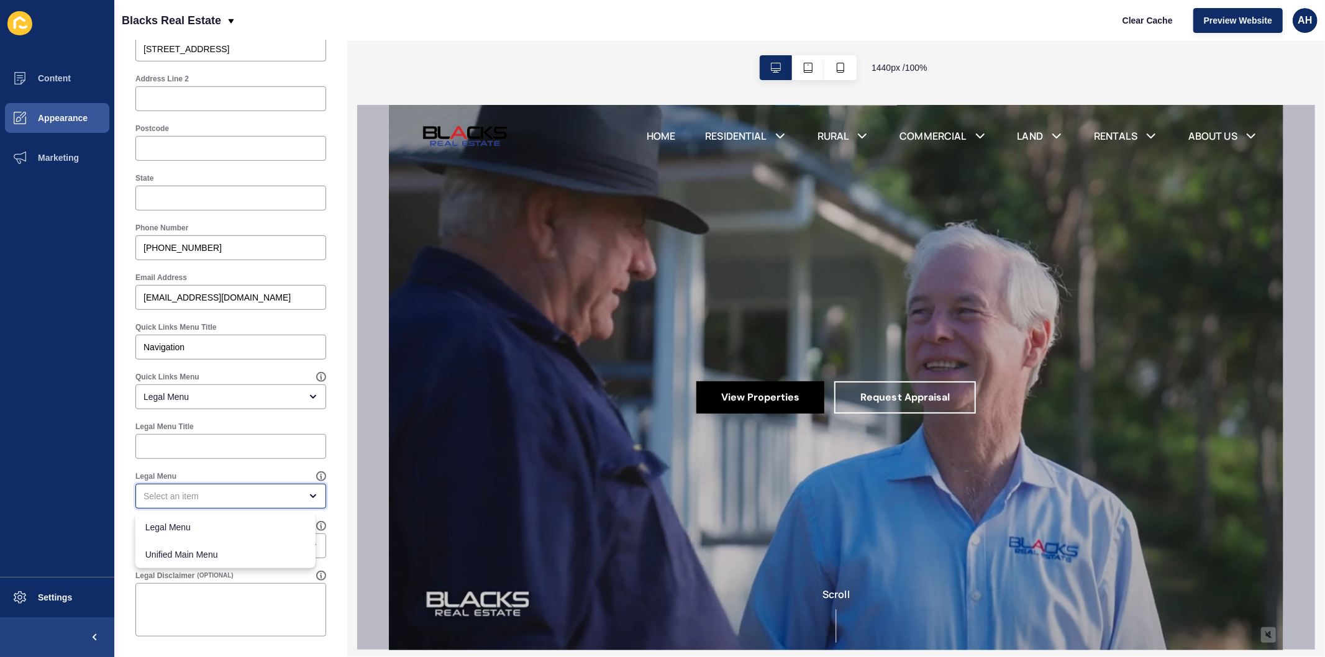
click at [234, 495] on div "close menu" at bounding box center [222, 496] width 157 height 12
click at [211, 467] on div "Legal Menu" at bounding box center [230, 490] width 203 height 50
click at [208, 442] on input "Legal Menu Title" at bounding box center [231, 447] width 175 height 12
click at [224, 492] on div "close menu" at bounding box center [222, 496] width 157 height 12
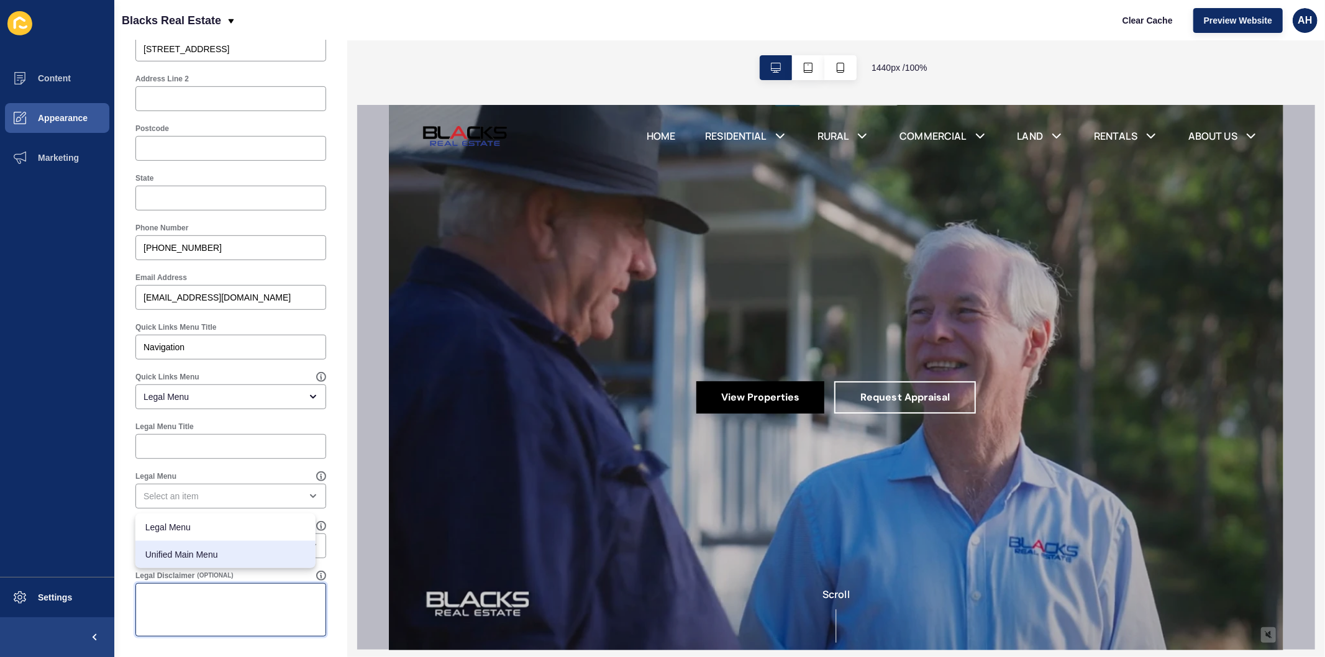
click at [200, 606] on textarea "Legal Disclaimer" at bounding box center [230, 610] width 187 height 50
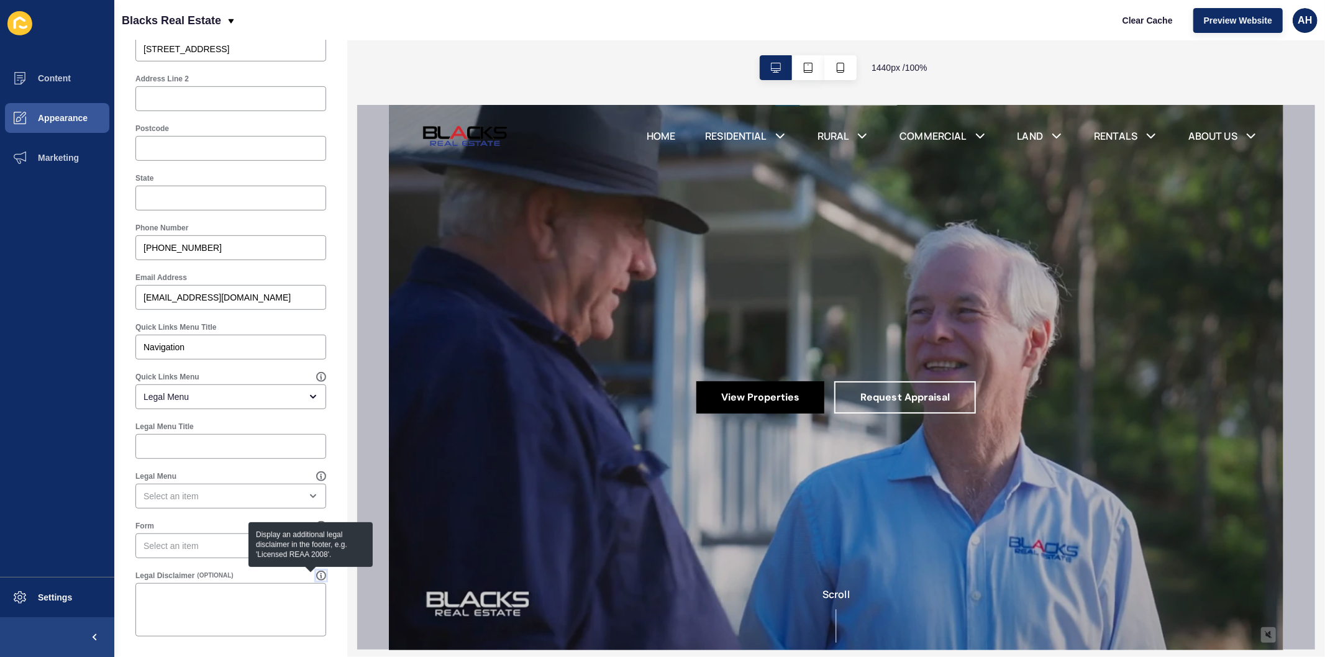
click at [321, 574] on icon at bounding box center [321, 576] width 1 height 4
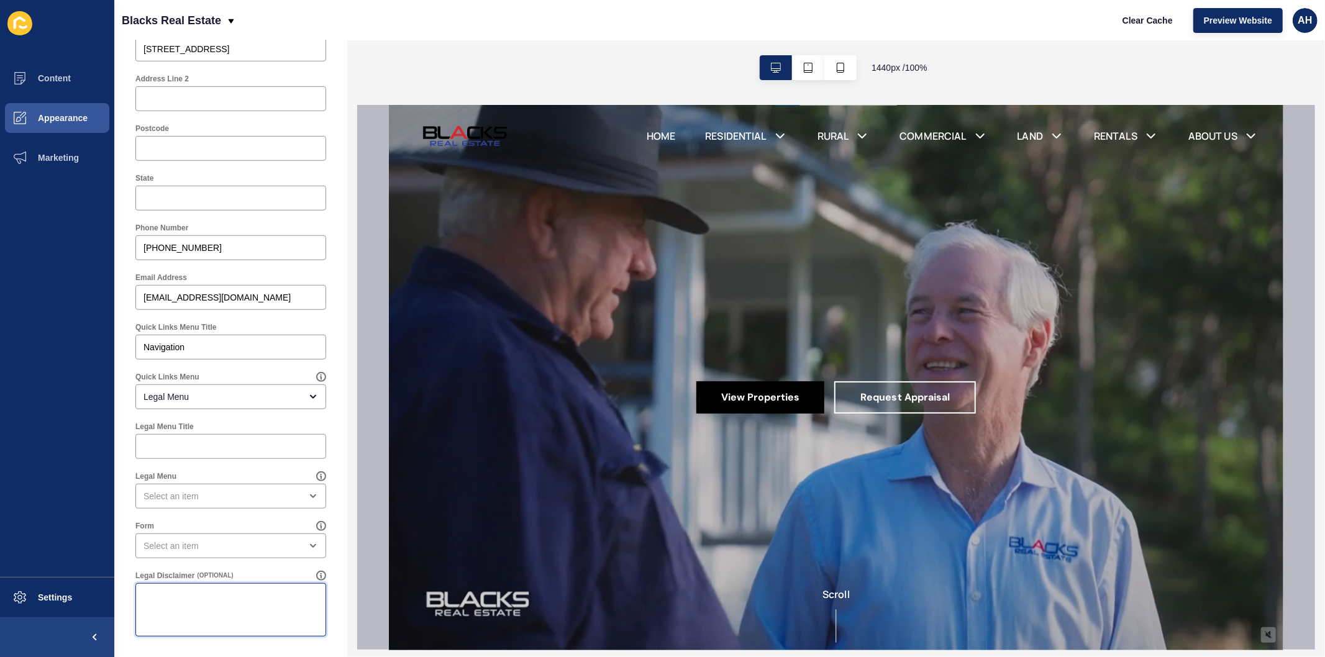
click at [261, 610] on textarea "Legal Disclaimer" at bounding box center [230, 610] width 187 height 50
click at [239, 500] on div "open menu" at bounding box center [222, 496] width 157 height 12
click at [63, 373] on ul "Content Appearance Marketing" at bounding box center [57, 317] width 114 height 519
click at [51, 107] on button "Appearance" at bounding box center [57, 118] width 114 height 40
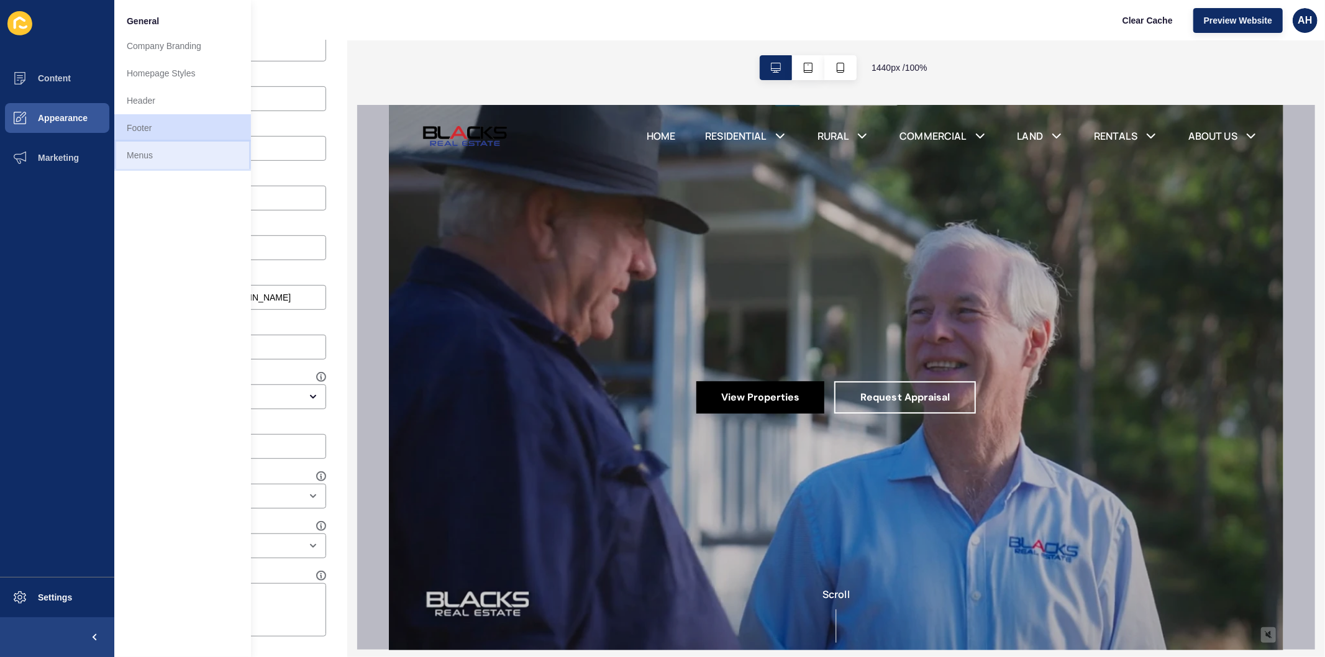
click at [167, 155] on link "Menus" at bounding box center [182, 155] width 137 height 27
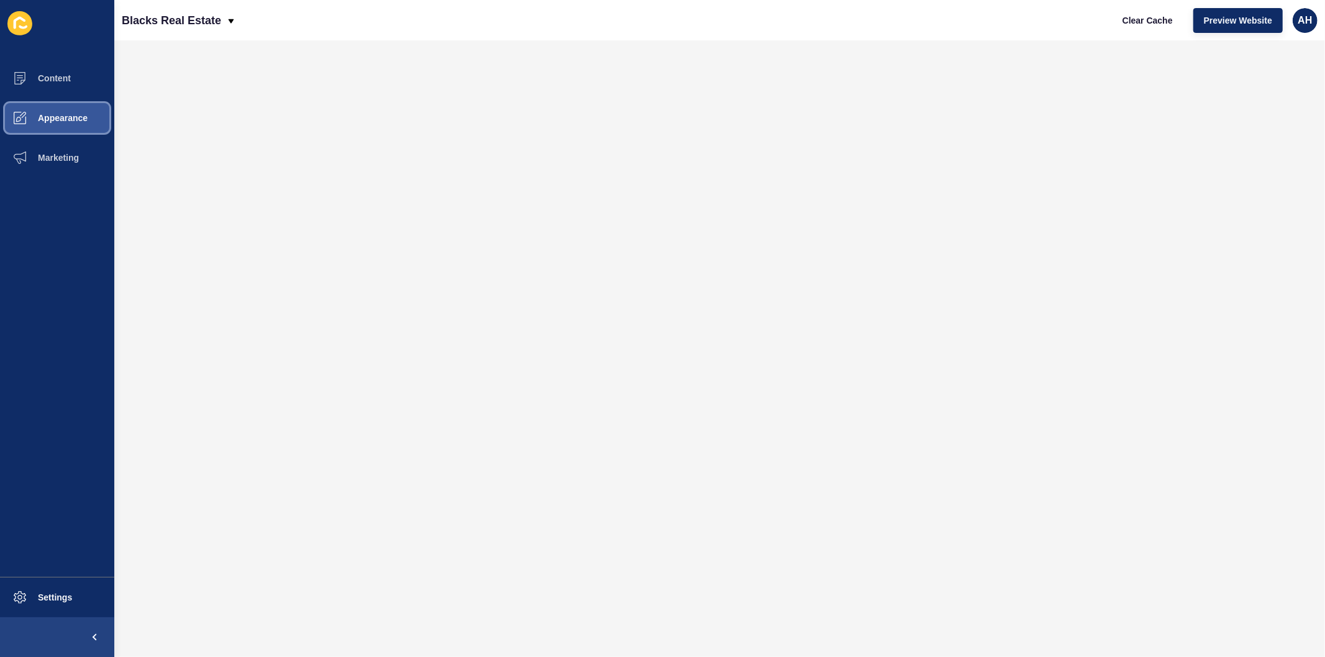
click at [43, 110] on button "Appearance" at bounding box center [57, 118] width 114 height 40
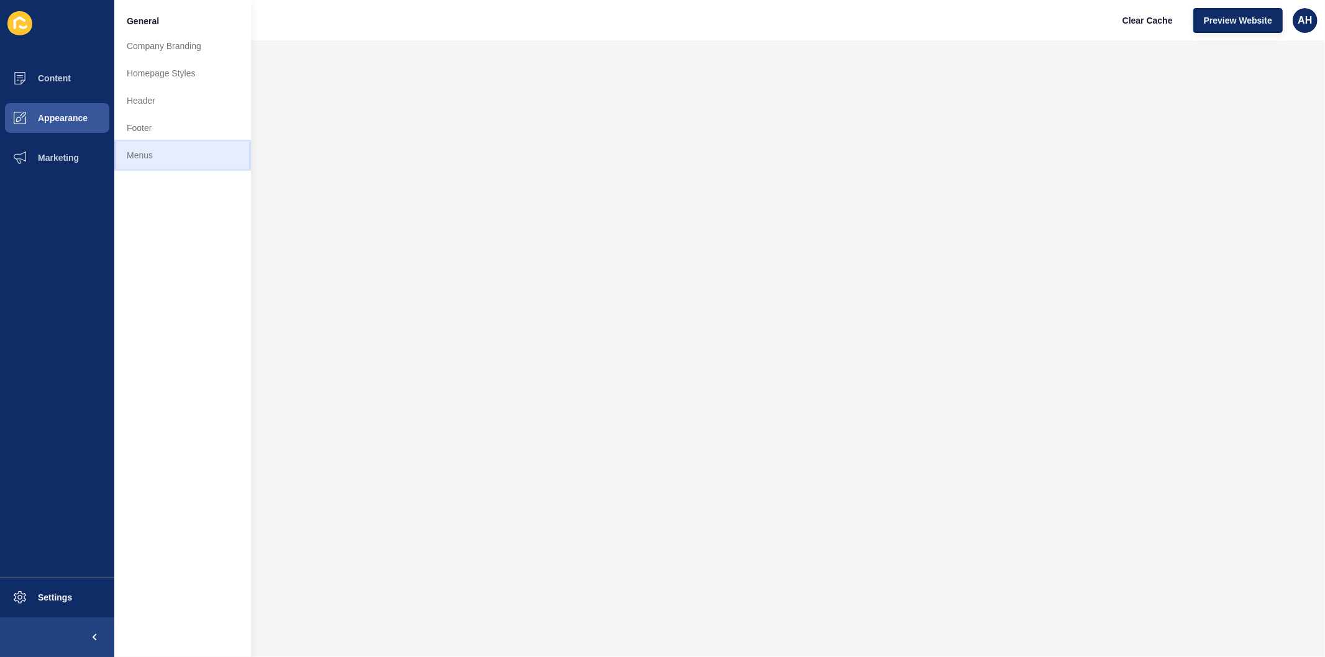
click at [149, 157] on link "Menus" at bounding box center [182, 155] width 137 height 27
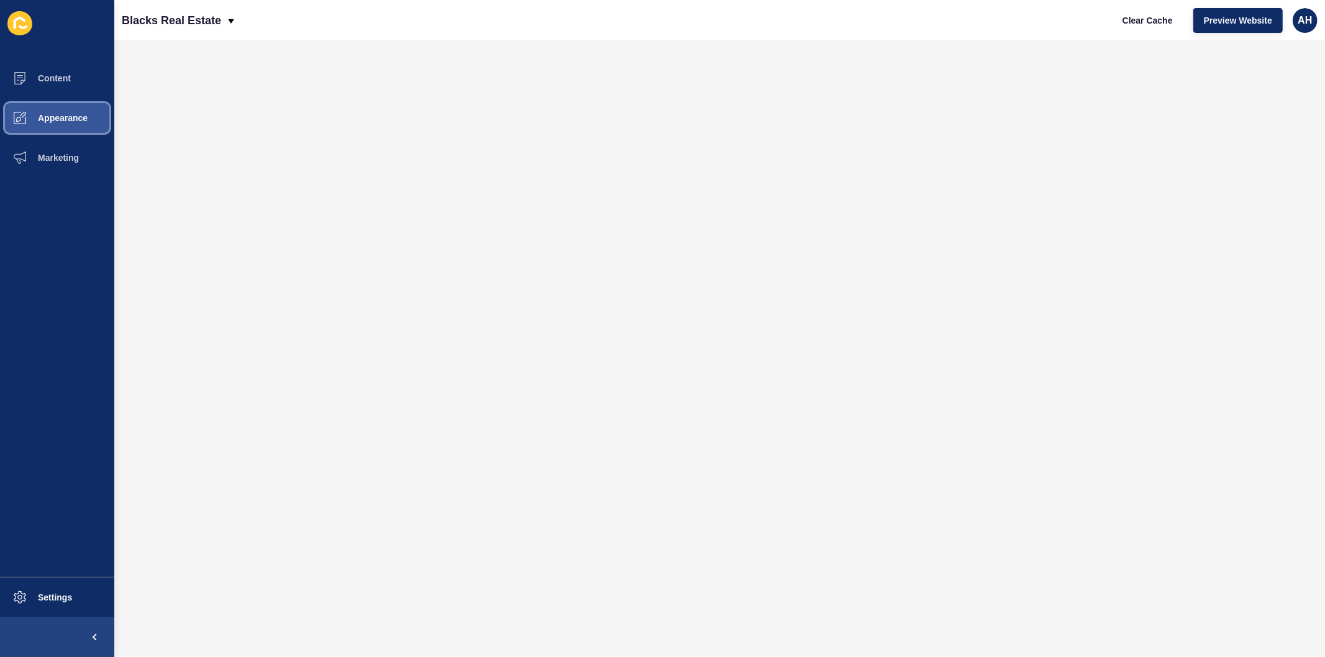
click at [39, 121] on span "Appearance" at bounding box center [42, 118] width 89 height 10
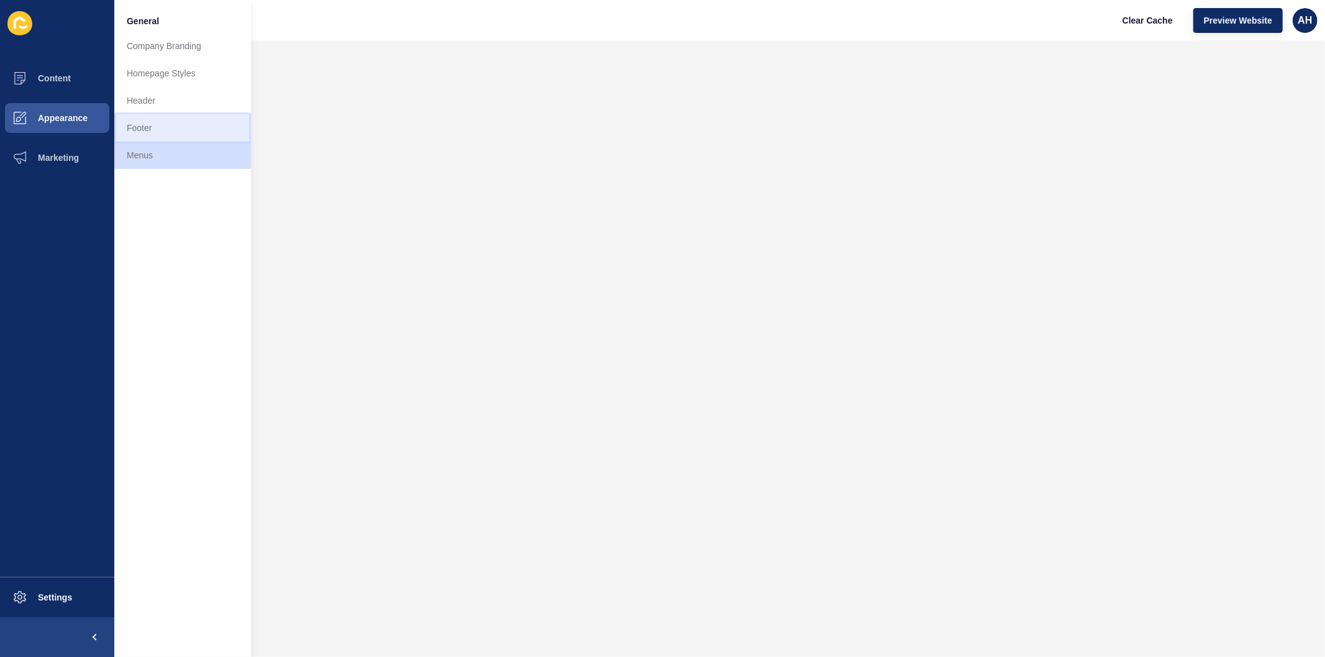
click at [145, 127] on link "Footer" at bounding box center [182, 127] width 137 height 27
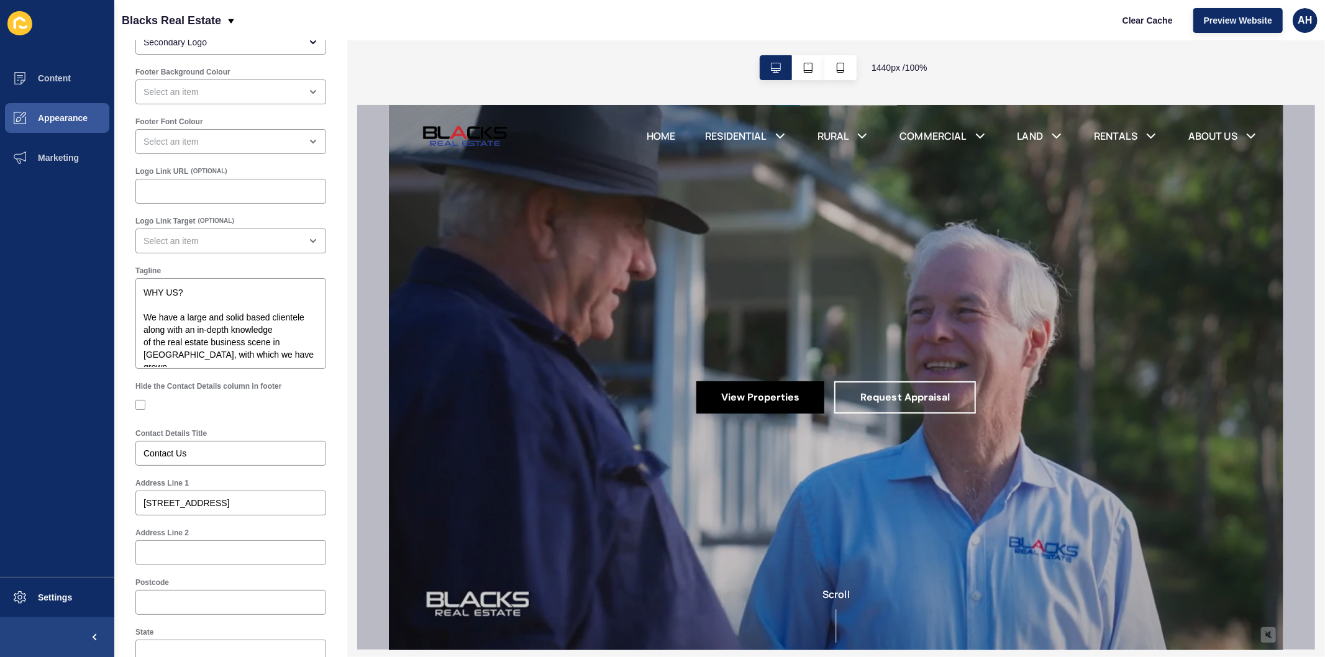
scroll to position [138, 0]
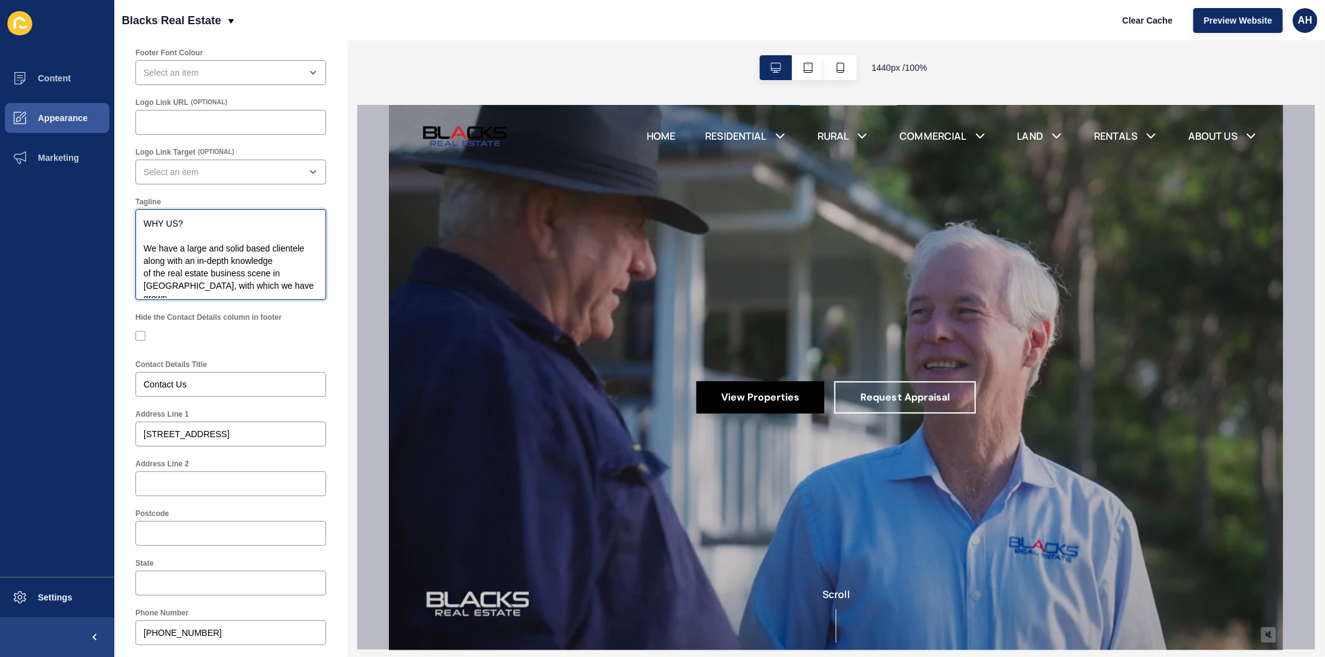
click at [293, 289] on textarea "WHY US? We have a large and solid based clientele along with an in-depth knowle…" at bounding box center [230, 254] width 187 height 87
click at [143, 247] on textarea "WHY US? We have a large and solid based clientele along with an in-depth knowle…" at bounding box center [230, 254] width 187 height 87
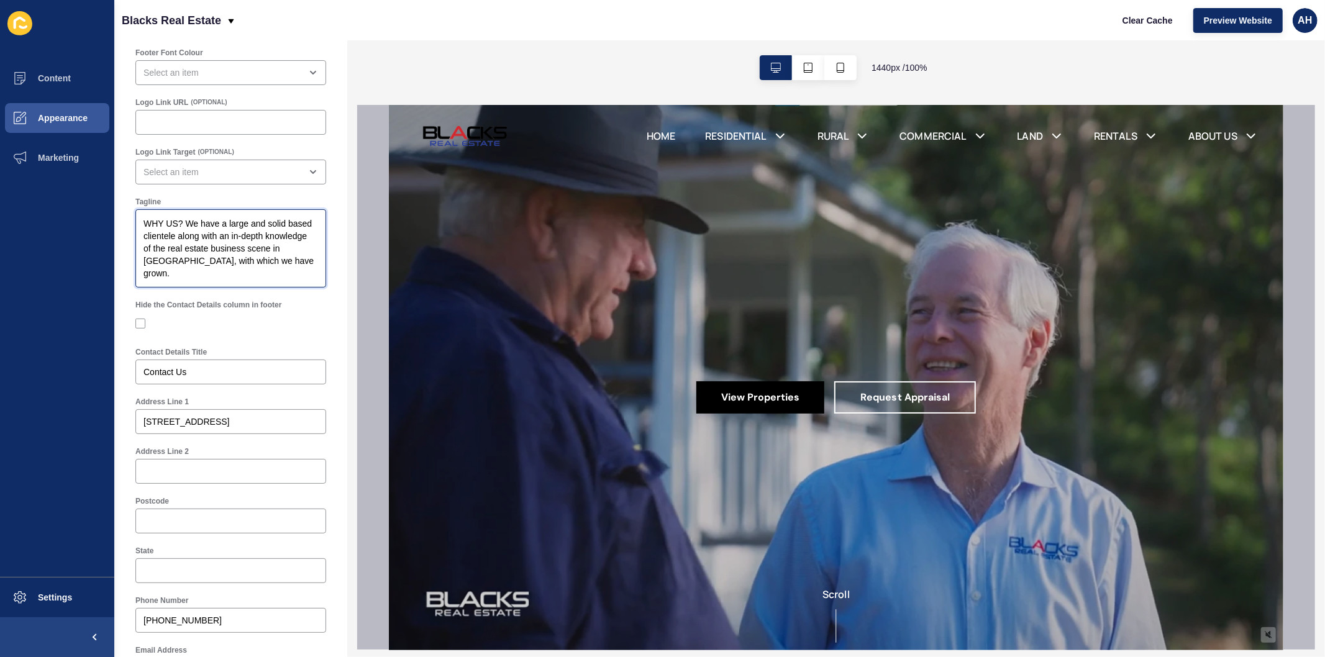
click at [139, 262] on textarea "WHY US? We have a large and solid based clientele along with an in-depth knowle…" at bounding box center [230, 248] width 187 height 75
click at [202, 269] on textarea "WHY US? We have a large and solid based clientele along with an in-depth knowle…" at bounding box center [230, 248] width 187 height 75
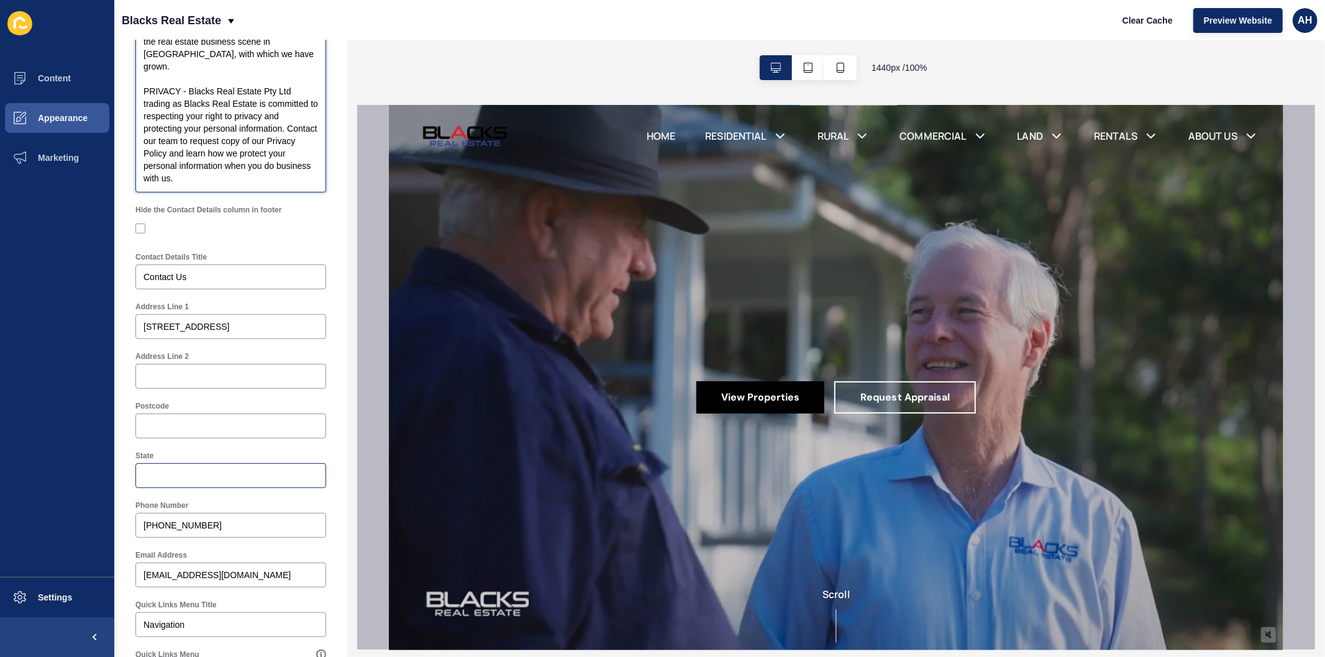
scroll to position [0, 0]
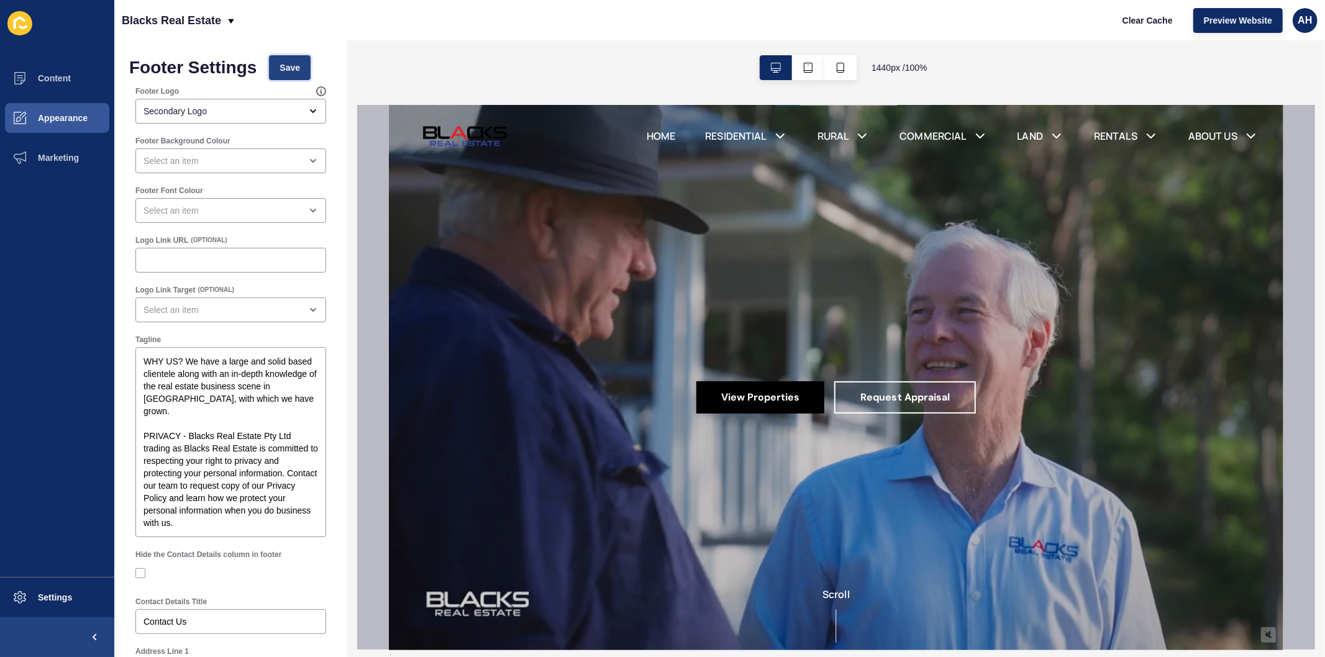
click at [283, 71] on span "Save" at bounding box center [290, 68] width 21 height 12
drag, startPoint x: 145, startPoint y: 436, endPoint x: 140, endPoint y: 363, distance: 73.5
click at [140, 363] on textarea "WHY US? We have a large and solid based clientele along with an in-depth knowle…" at bounding box center [230, 442] width 187 height 186
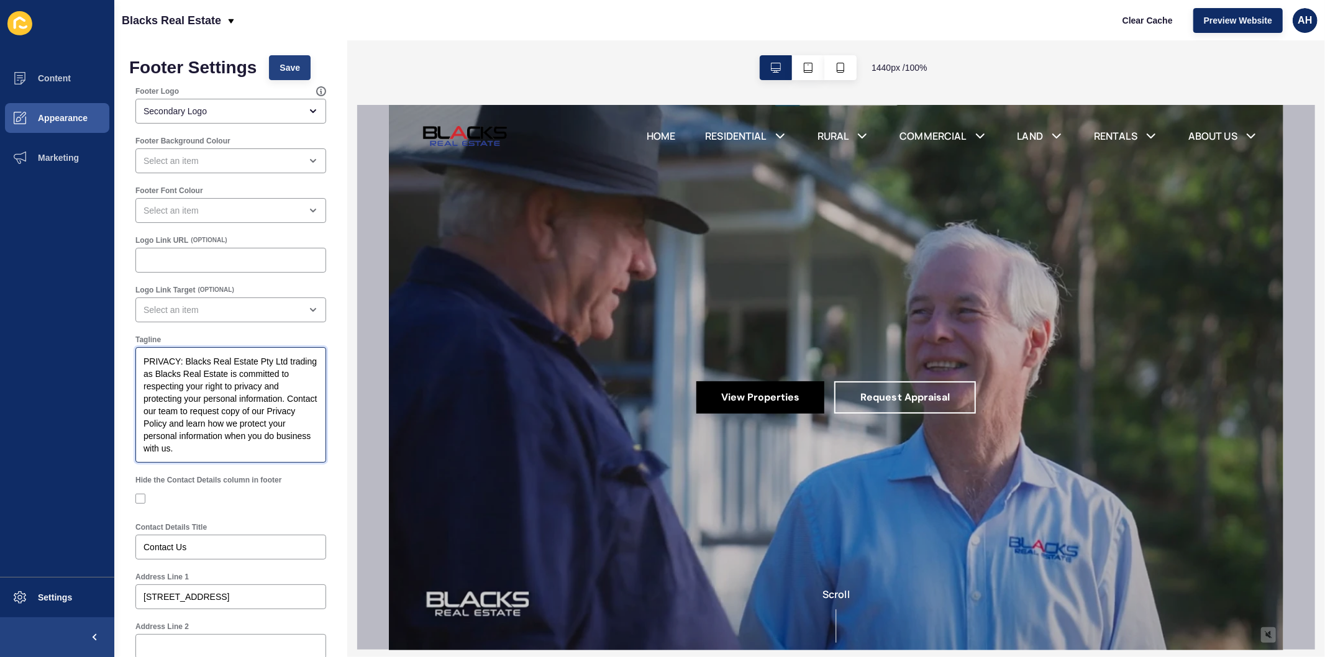
type textarea "PRIVACY: Blacks Real Estate Pty Ltd trading as Blacks Real Estate is committed …"
click at [285, 66] on span "Save" at bounding box center [290, 68] width 21 height 12
click at [51, 81] on span "Content" at bounding box center [34, 78] width 73 height 10
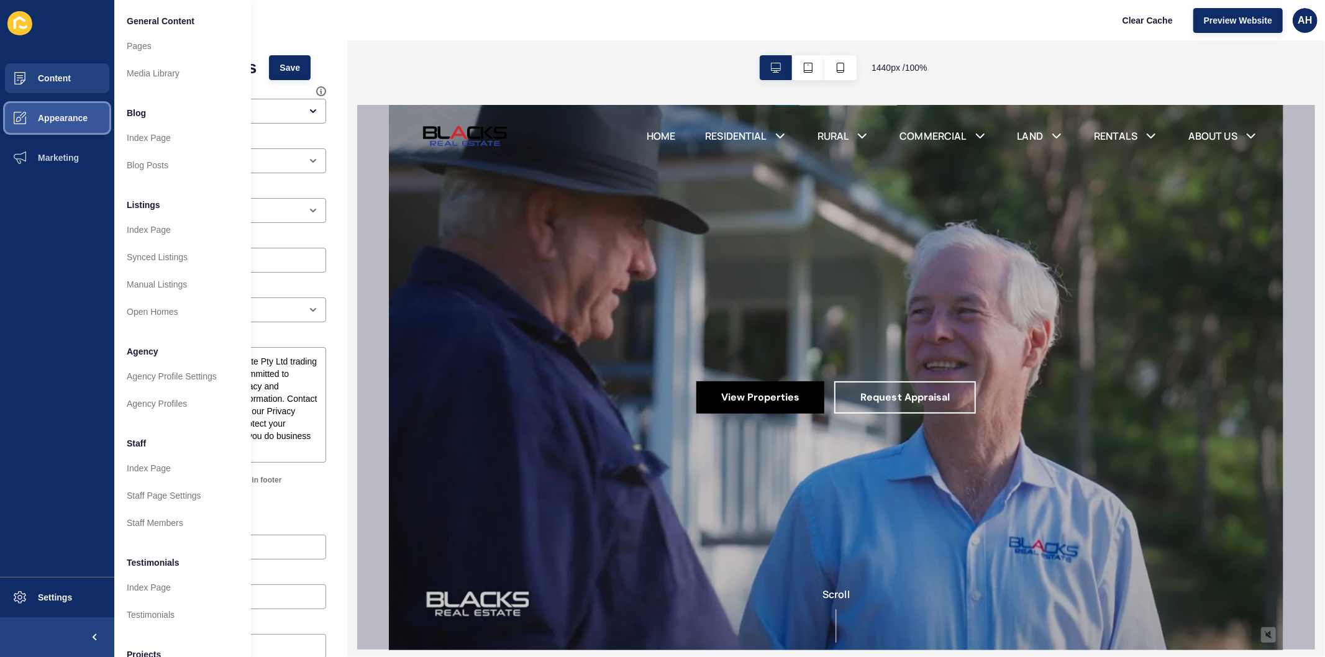
click at [71, 121] on span "Appearance" at bounding box center [42, 118] width 89 height 10
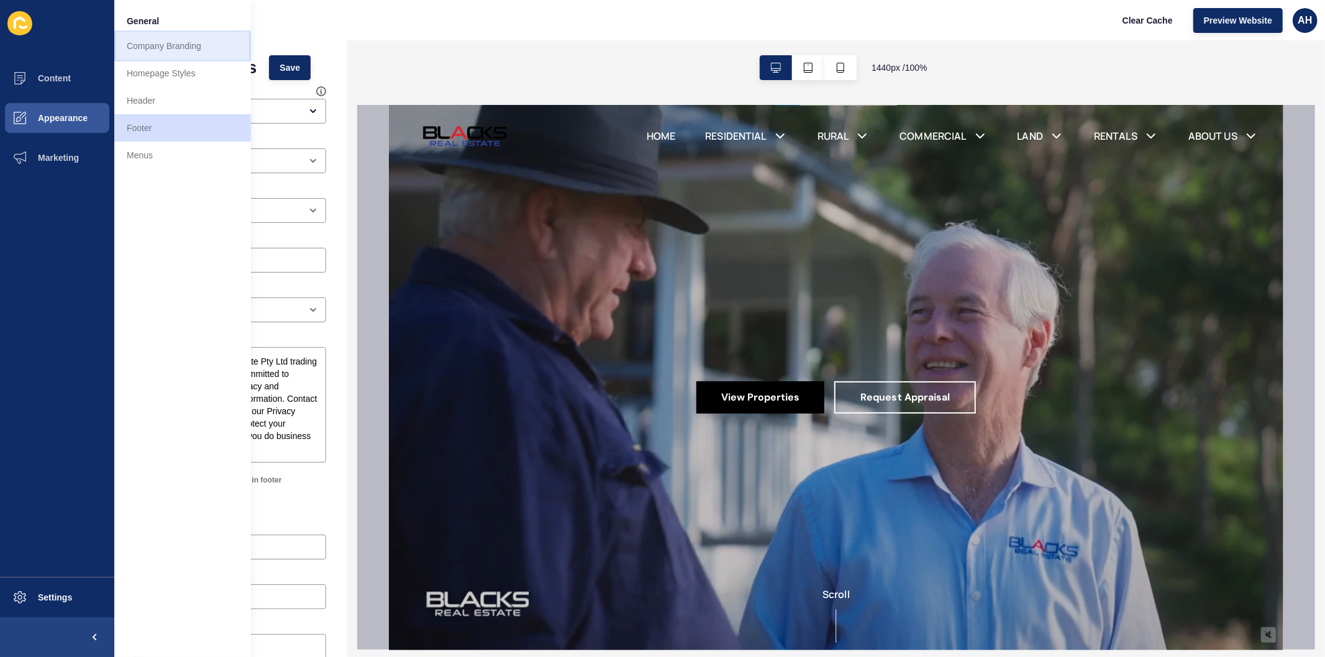
click at [159, 52] on link "Company Branding" at bounding box center [182, 45] width 137 height 27
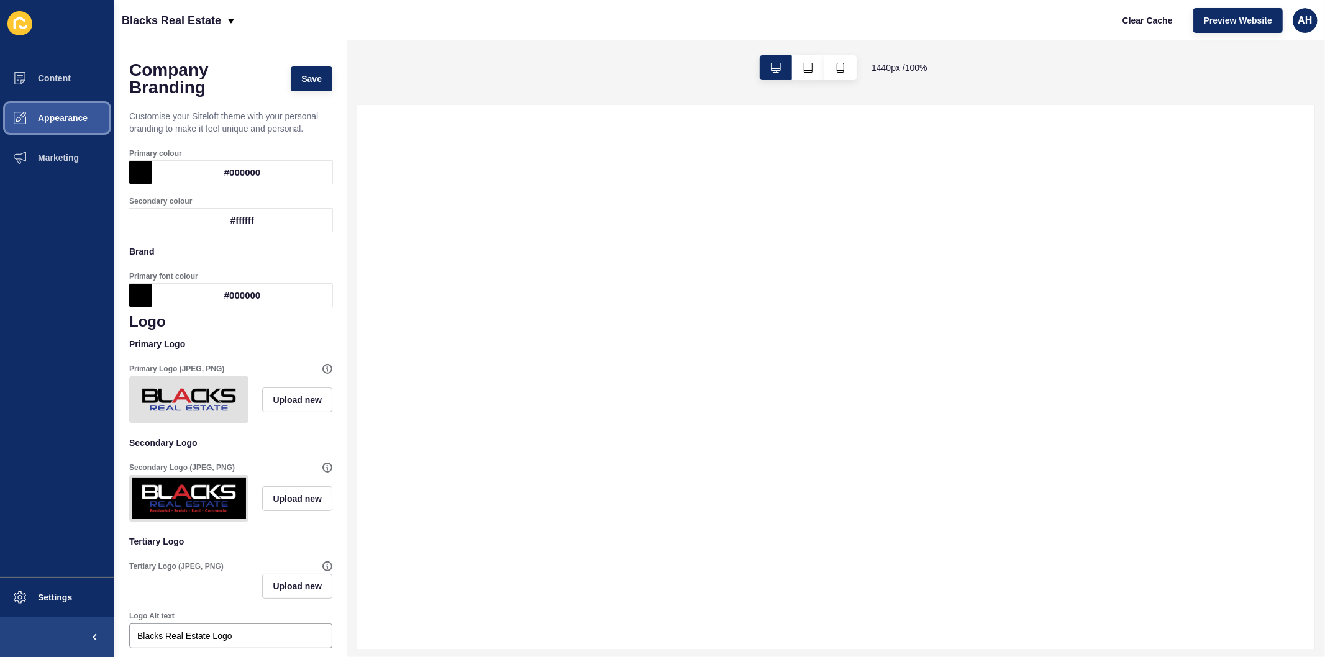
click at [52, 129] on button "Appearance" at bounding box center [57, 118] width 114 height 40
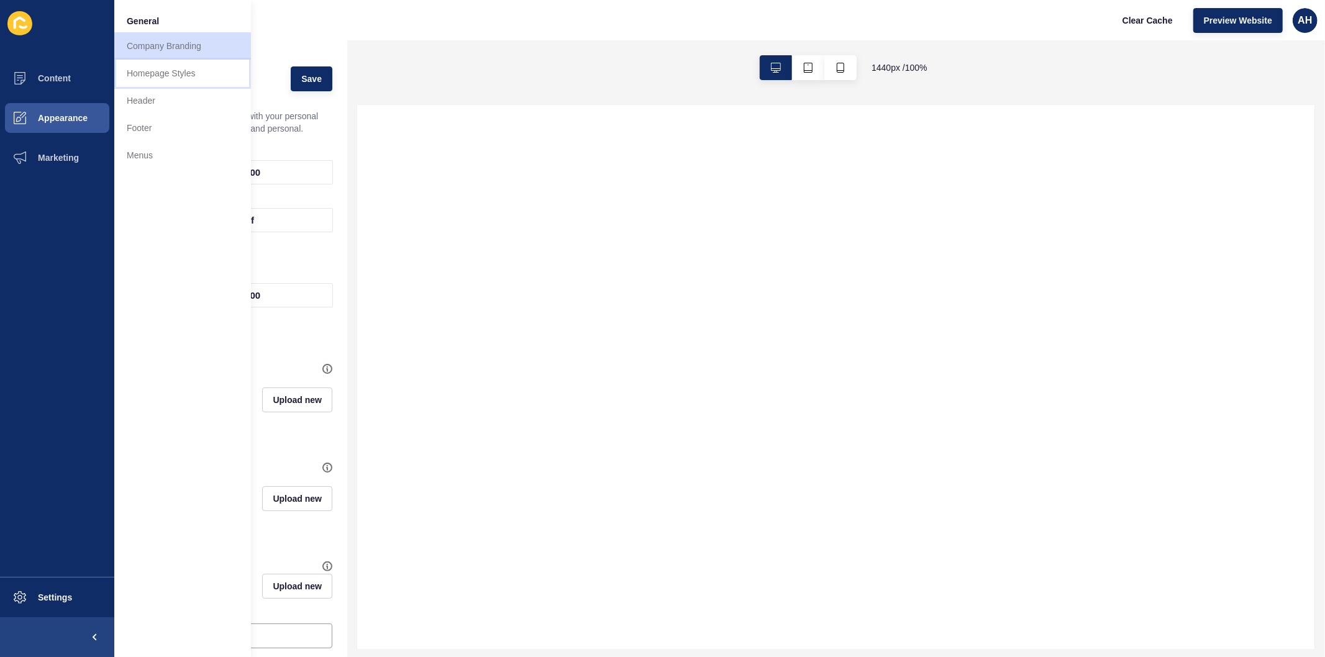
click at [155, 75] on link "Homepage Styles" at bounding box center [182, 73] width 137 height 27
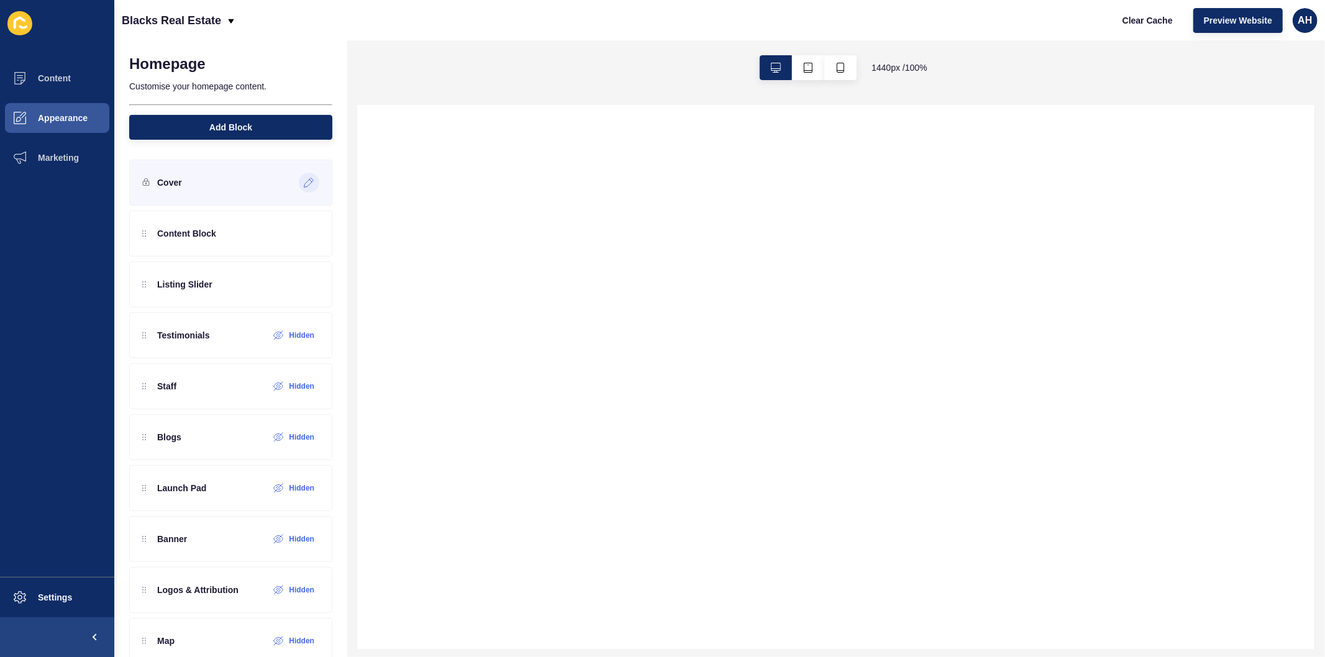
click at [301, 176] on div at bounding box center [309, 183] width 21 height 20
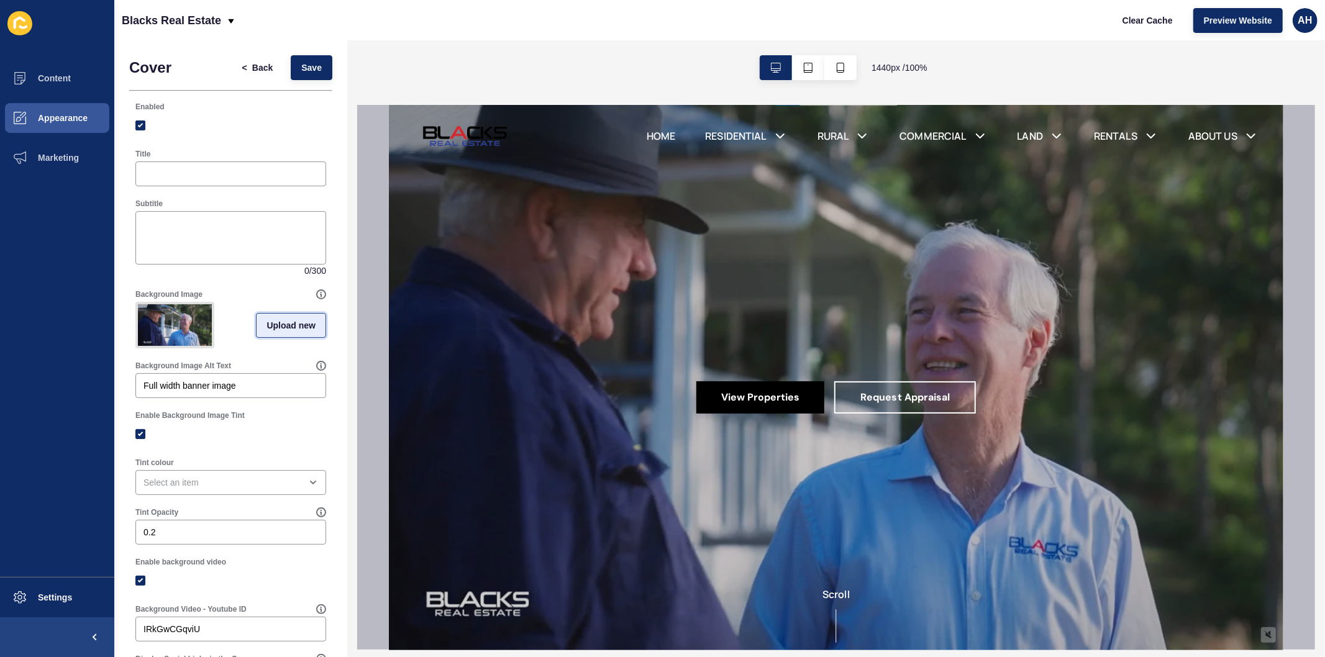
click at [287, 327] on span "Upload new" at bounding box center [291, 325] width 49 height 12
click at [240, 327] on span at bounding box center [231, 327] width 188 height 48
click at [137, 303] on input "Drag or click to upload" at bounding box center [137, 303] width 0 height 0
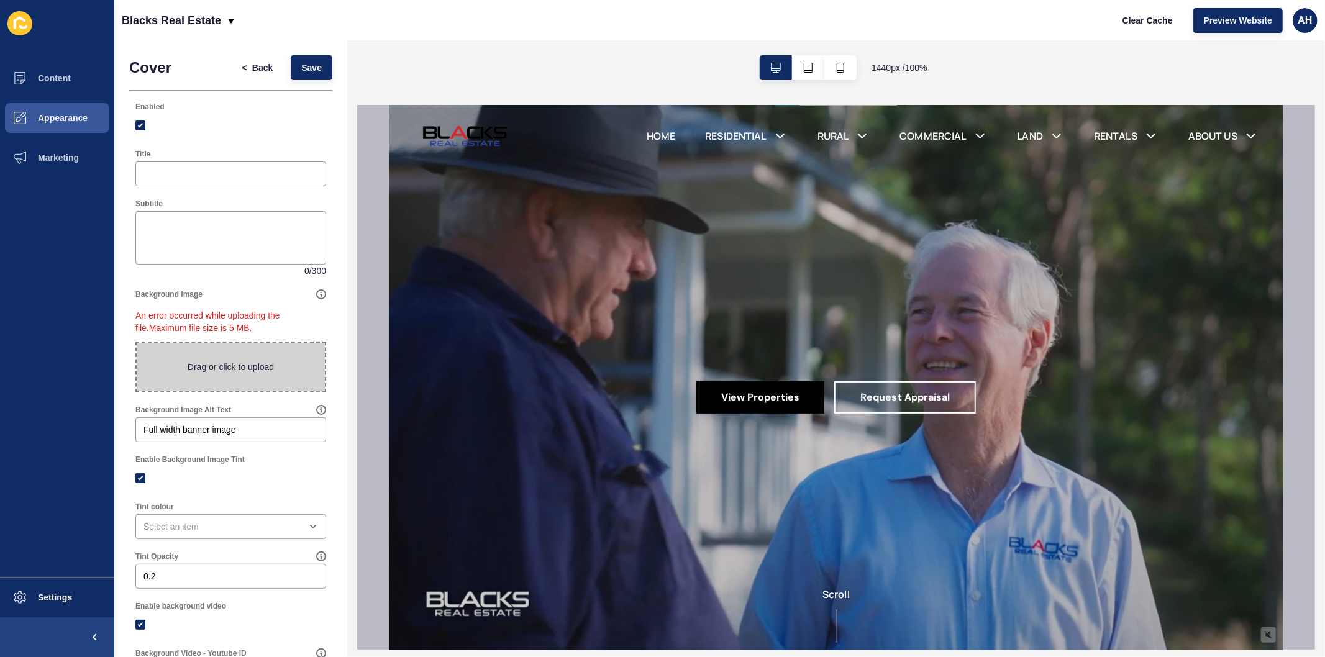
click at [231, 367] on span at bounding box center [231, 367] width 188 height 48
click at [137, 343] on input "Drag or click to upload" at bounding box center [137, 343] width 0 height 0
type input "C:\fakepath\Blacks Mackay (1).jpg"
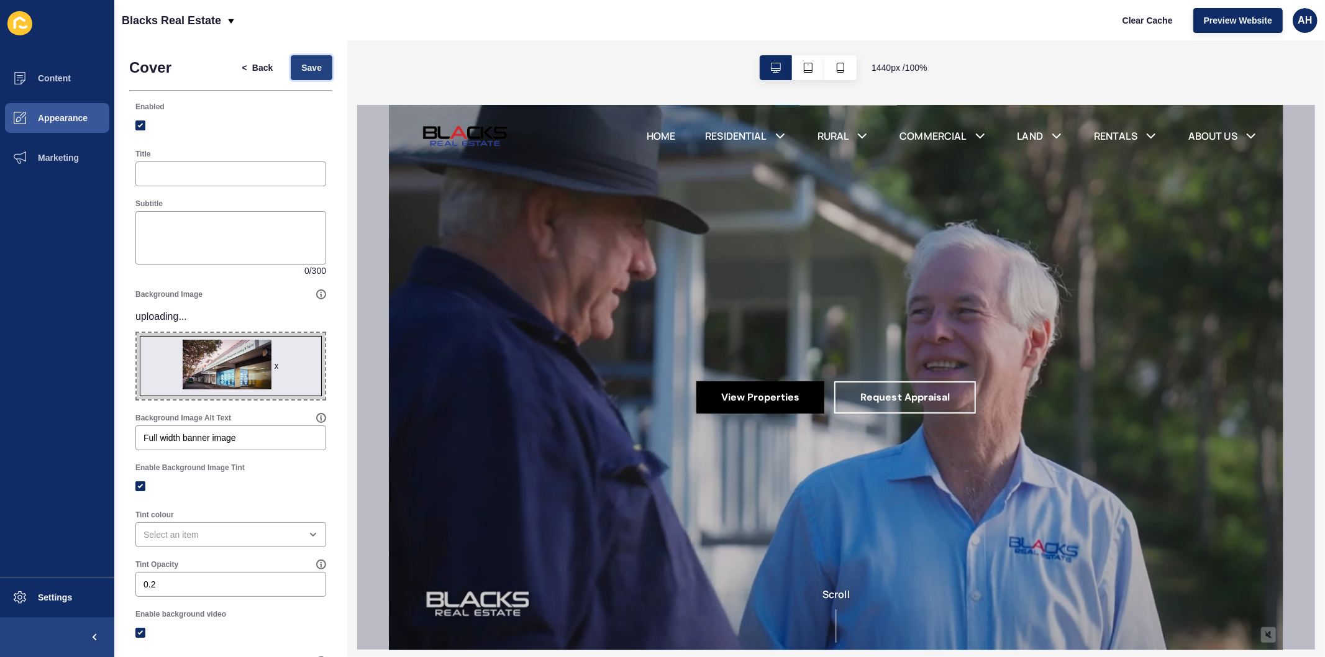
click at [301, 71] on span "Save" at bounding box center [311, 68] width 21 height 12
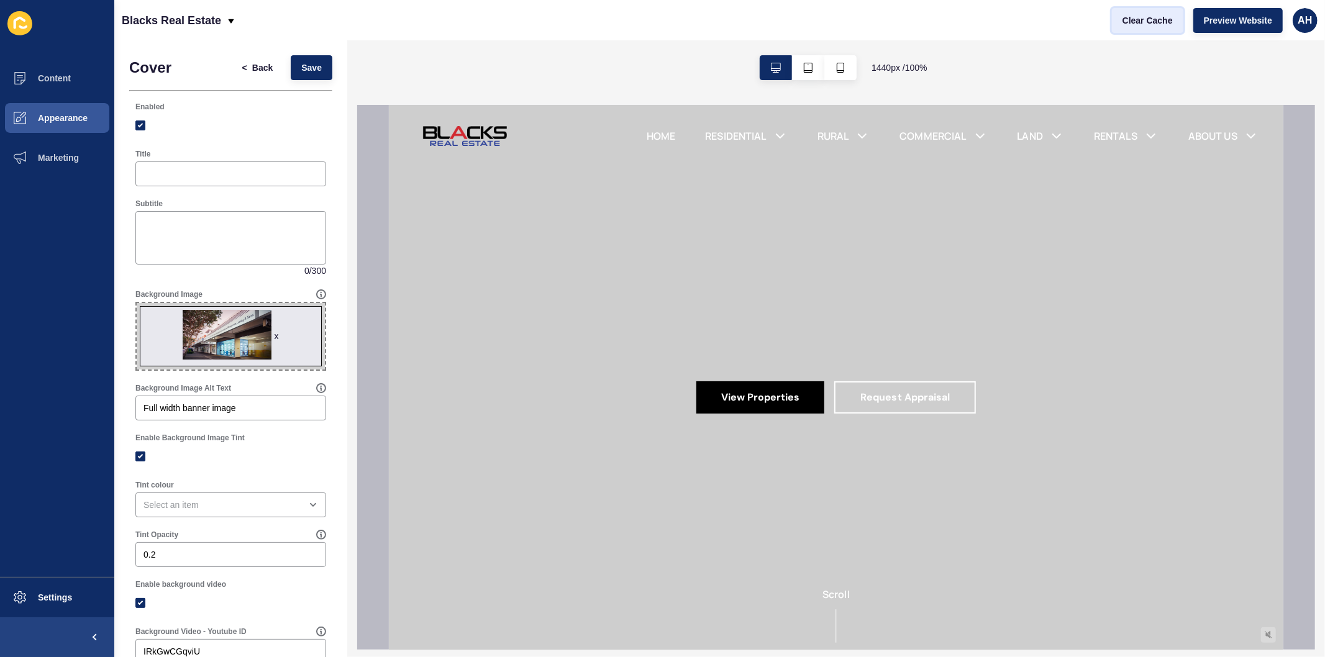
click at [1132, 23] on span "Clear Cache" at bounding box center [1148, 20] width 50 height 12
click at [301, 69] on span "Save" at bounding box center [311, 68] width 21 height 12
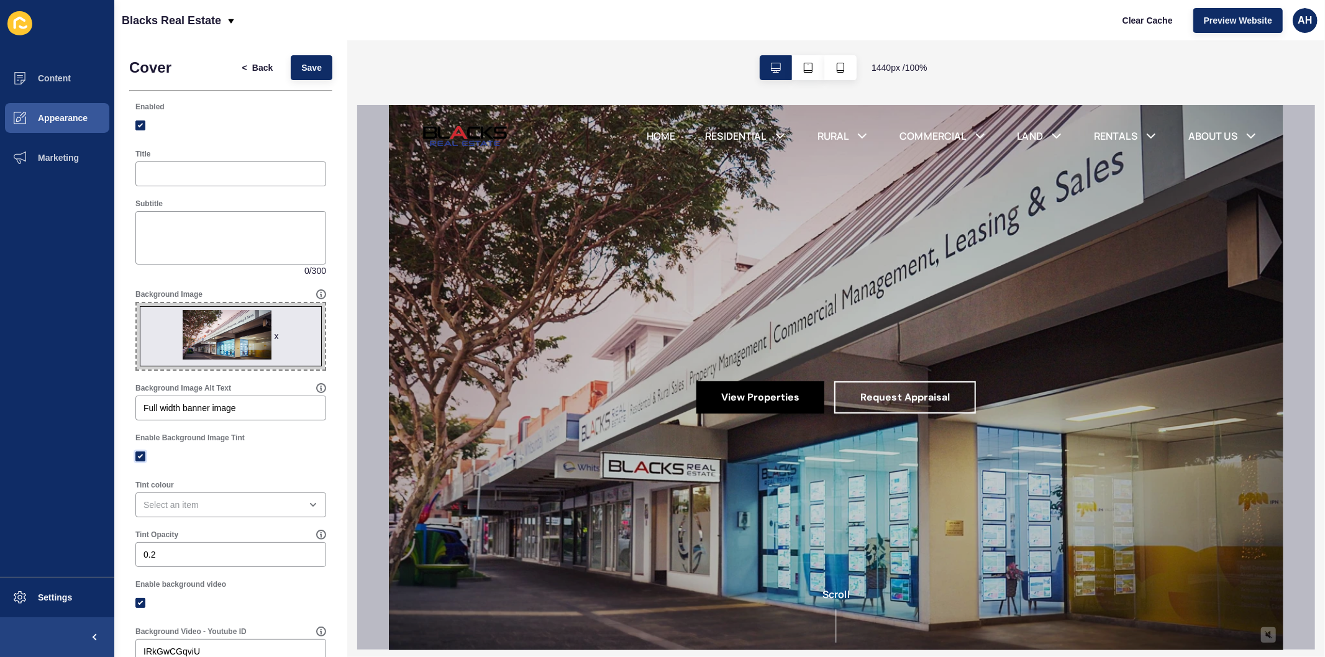
click at [138, 461] on label at bounding box center [140, 457] width 10 height 10
click at [138, 460] on input "Enable Background Image Tint" at bounding box center [142, 456] width 8 height 8
checkbox input "false"
click at [301, 66] on span "Save" at bounding box center [311, 68] width 21 height 12
click at [135, 456] on label at bounding box center [140, 457] width 10 height 10
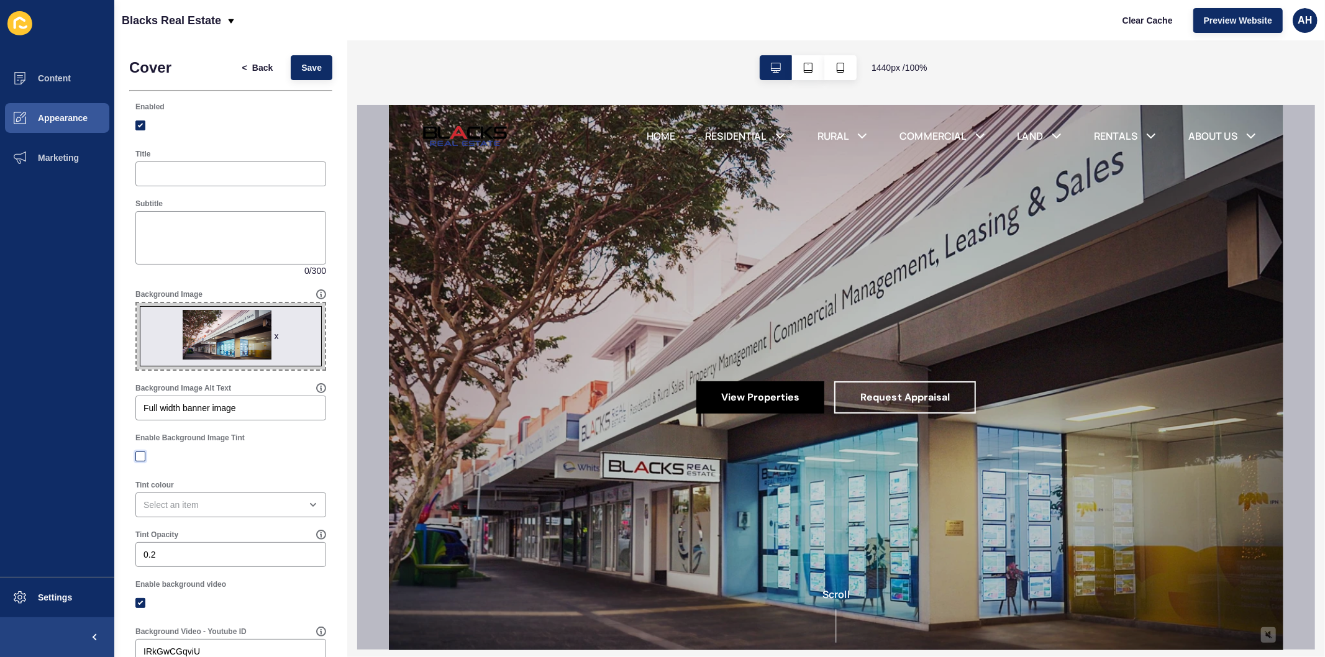
click at [138, 456] on input "Enable Background Image Tint" at bounding box center [142, 456] width 8 height 8
checkbox input "true"
click at [301, 65] on span "Save" at bounding box center [311, 68] width 21 height 12
click at [1206, 21] on span "Preview Website" at bounding box center [1238, 20] width 68 height 12
click at [65, 77] on span "Content" at bounding box center [34, 78] width 73 height 10
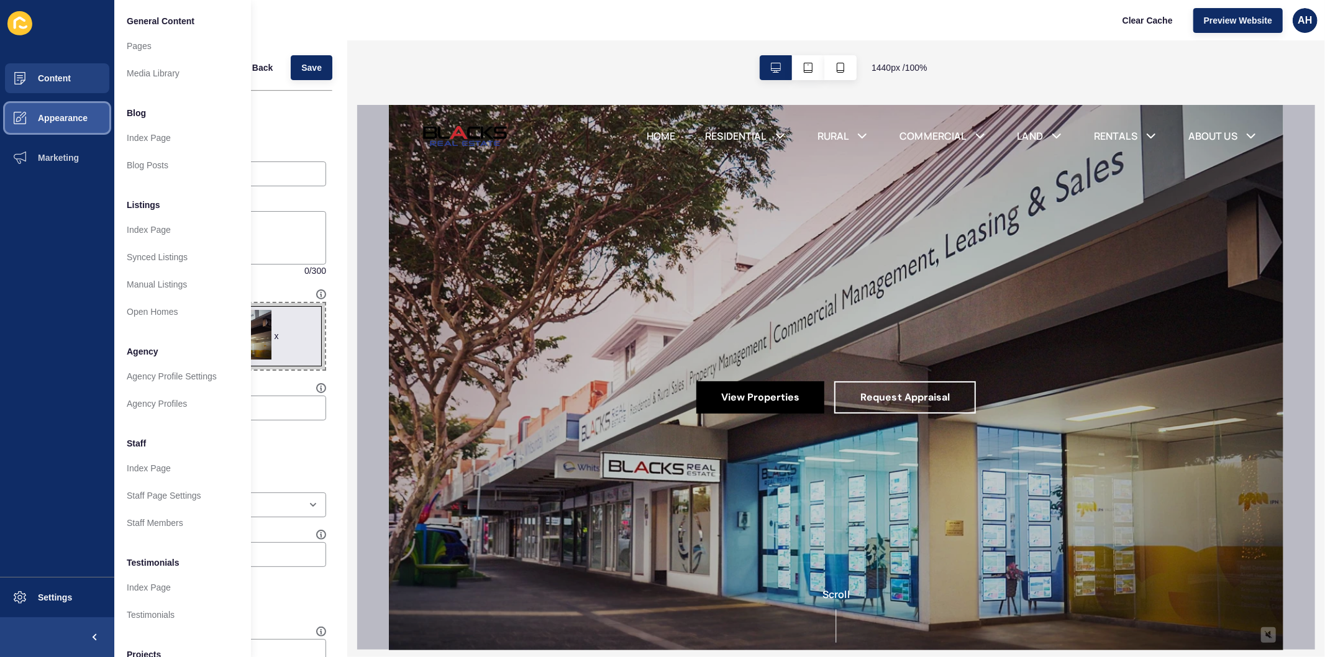
click at [61, 108] on button "Appearance" at bounding box center [57, 118] width 114 height 40
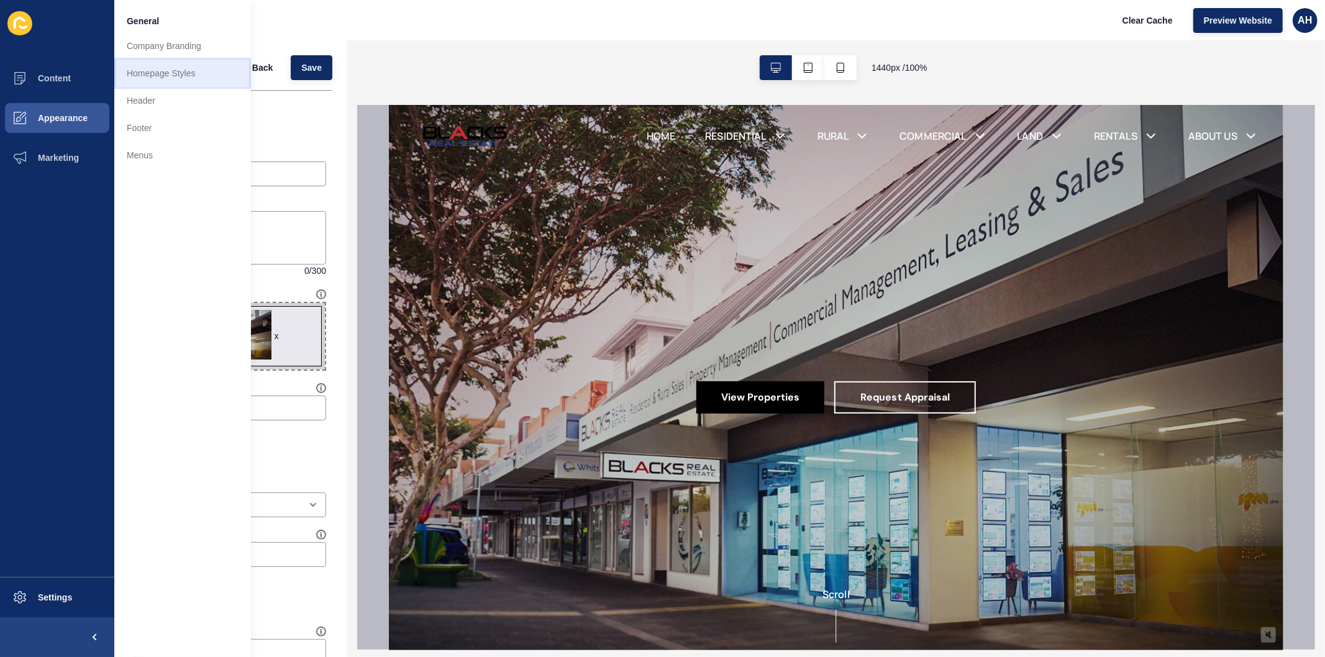
click at [181, 72] on link "Homepage Styles" at bounding box center [182, 73] width 137 height 27
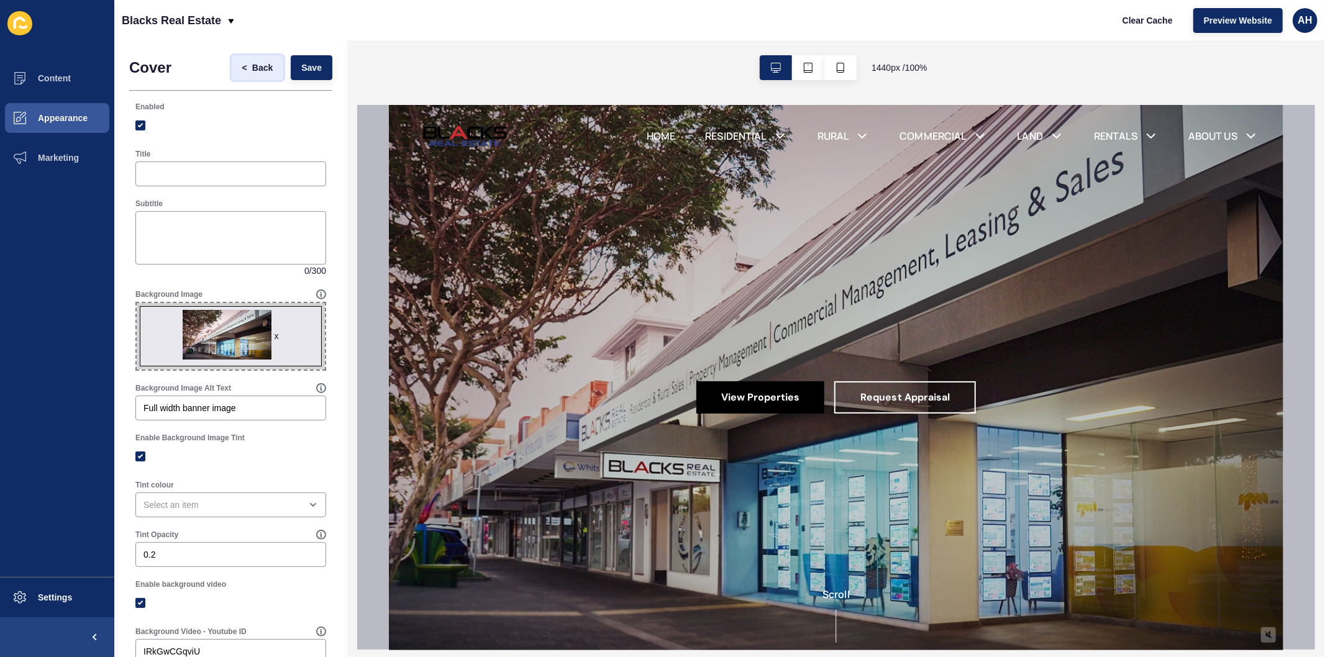
click at [252, 70] on span "Back" at bounding box center [262, 68] width 21 height 12
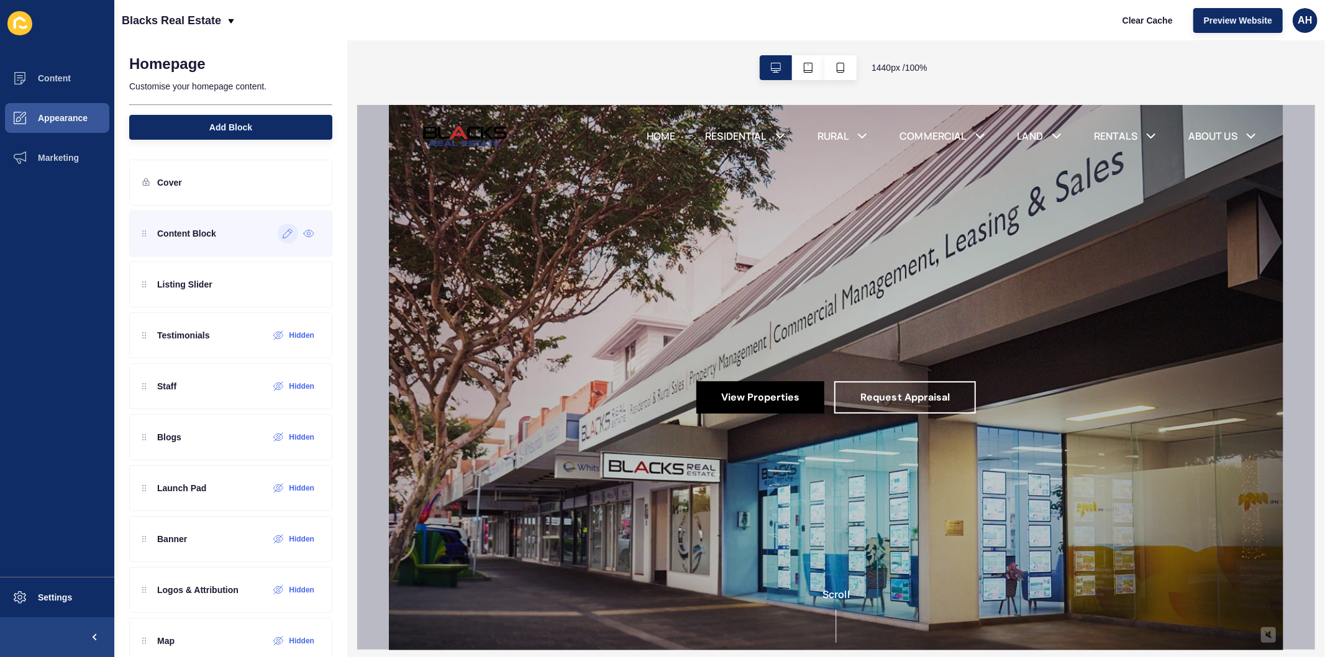
click at [283, 237] on icon at bounding box center [288, 234] width 11 height 10
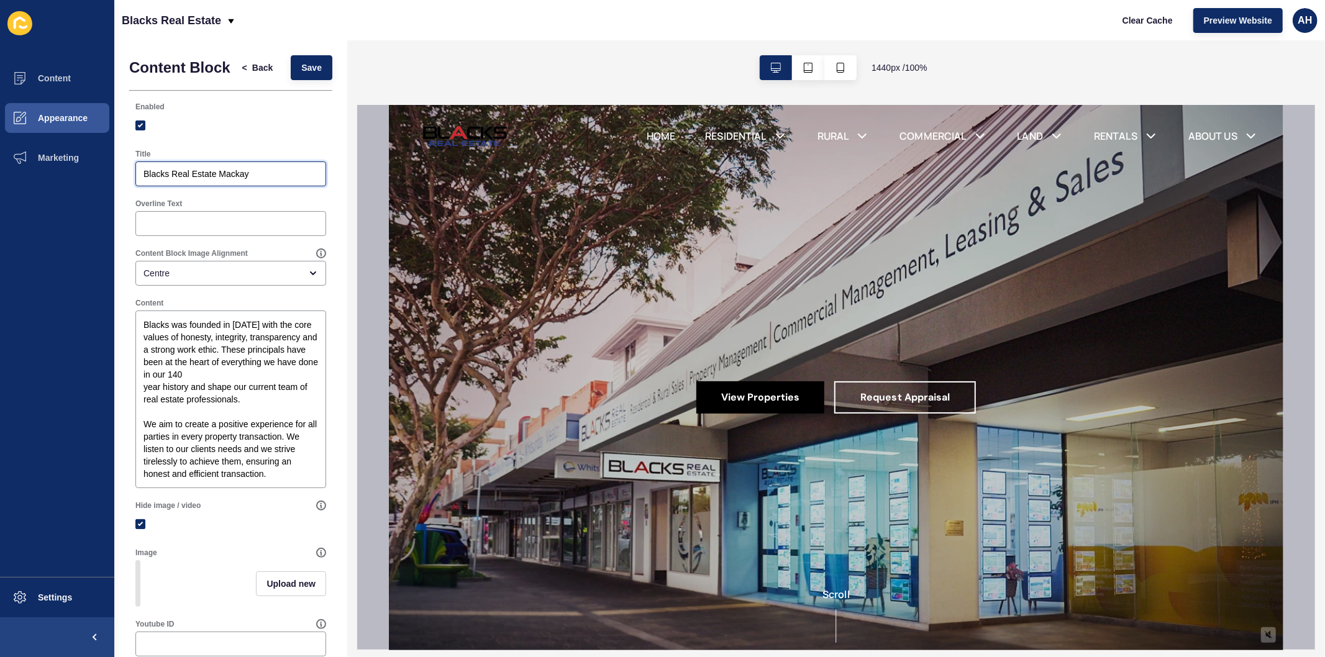
click at [263, 180] on input "Blacks Real Estate Mackay" at bounding box center [231, 174] width 175 height 12
type input "Blacks Real Estate"
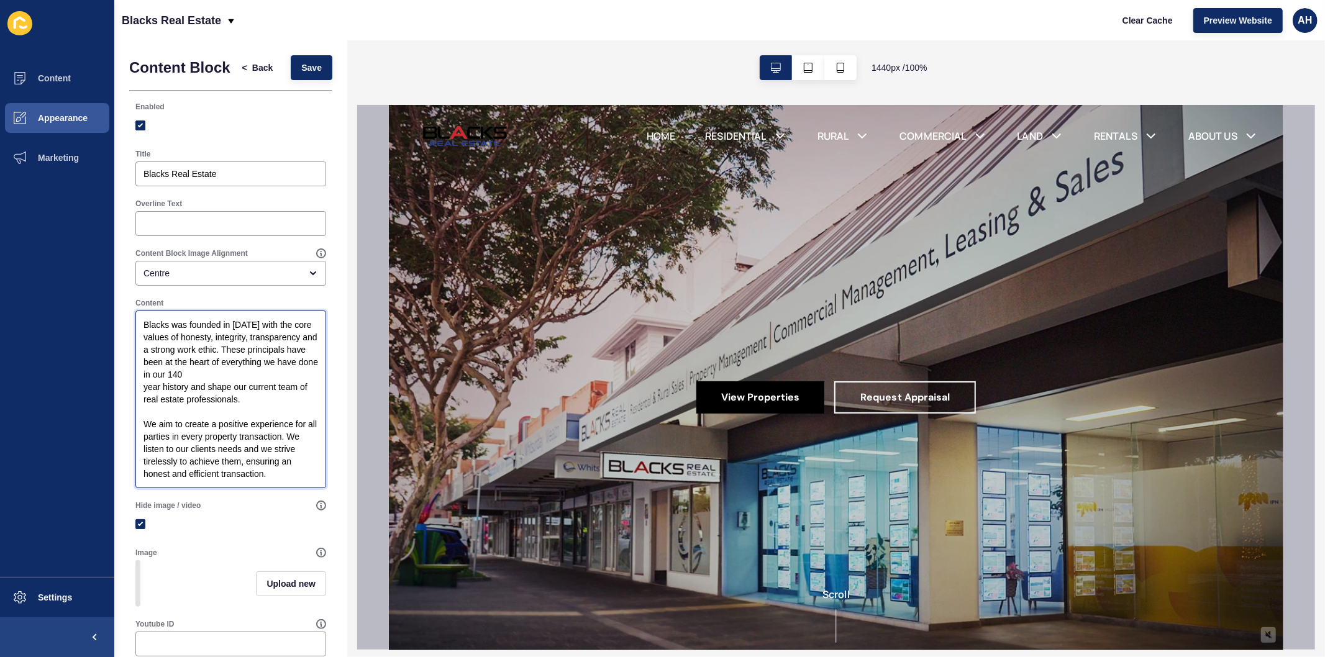
click at [239, 359] on textarea "Blacks was founded in [DATE] with the core values of honesty, integrity, transp…" at bounding box center [230, 400] width 187 height 174
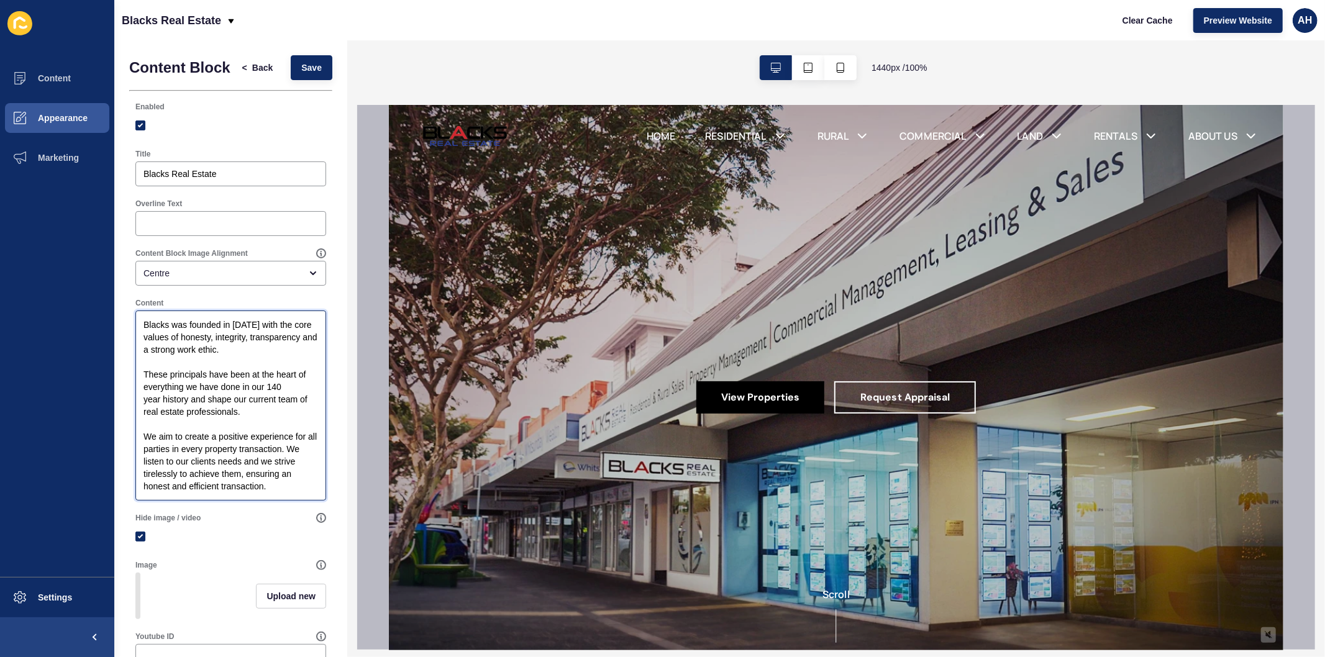
click at [221, 360] on textarea "Blacks was founded in [DATE] with the core values of honesty, integrity, transp…" at bounding box center [230, 406] width 187 height 186
click at [232, 359] on textarea "Blacks was founded in [DATE] with the core values of honesty, integrity, transp…" at bounding box center [230, 406] width 187 height 186
click at [301, 74] on span "Save" at bounding box center [311, 68] width 21 height 12
click at [140, 406] on textarea "Blacks was founded in [DATE] with the core values of honesty, integrity, transp…" at bounding box center [230, 406] width 187 height 186
type textarea "Blacks was founded in [DATE] with the core values of honesty, integrity, transp…"
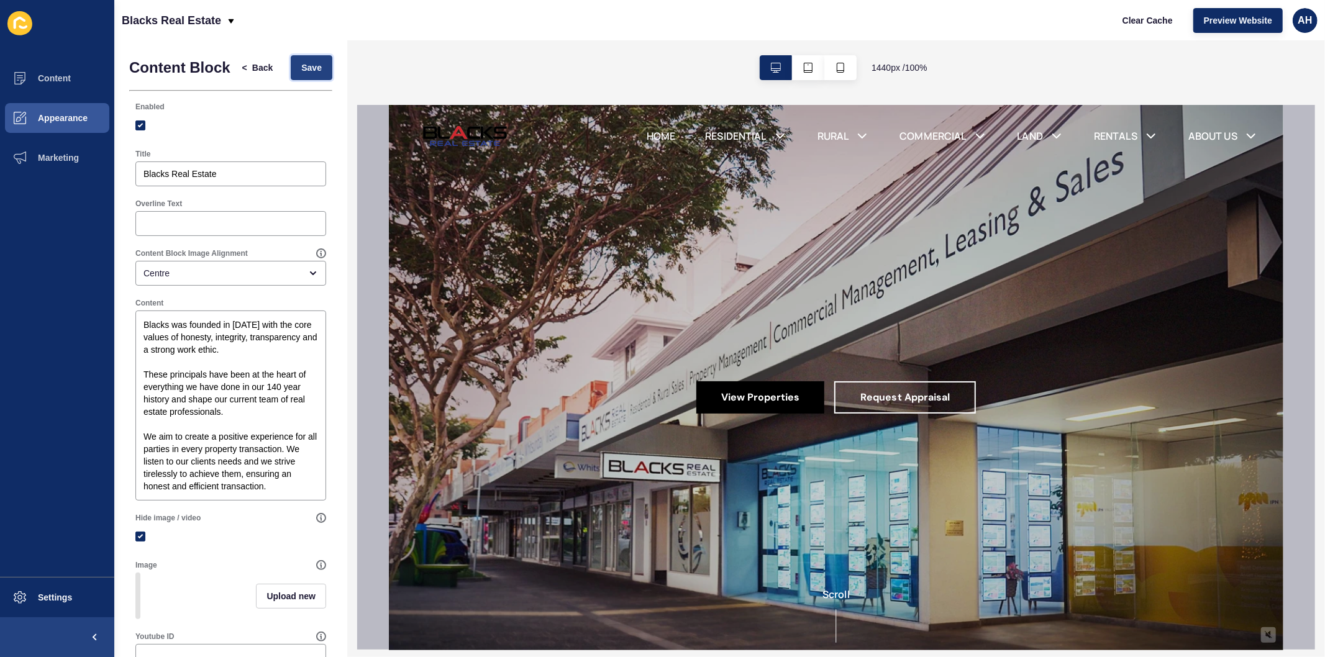
click at [301, 72] on span "Save" at bounding box center [311, 68] width 21 height 12
click at [252, 71] on span "Back" at bounding box center [262, 68] width 21 height 12
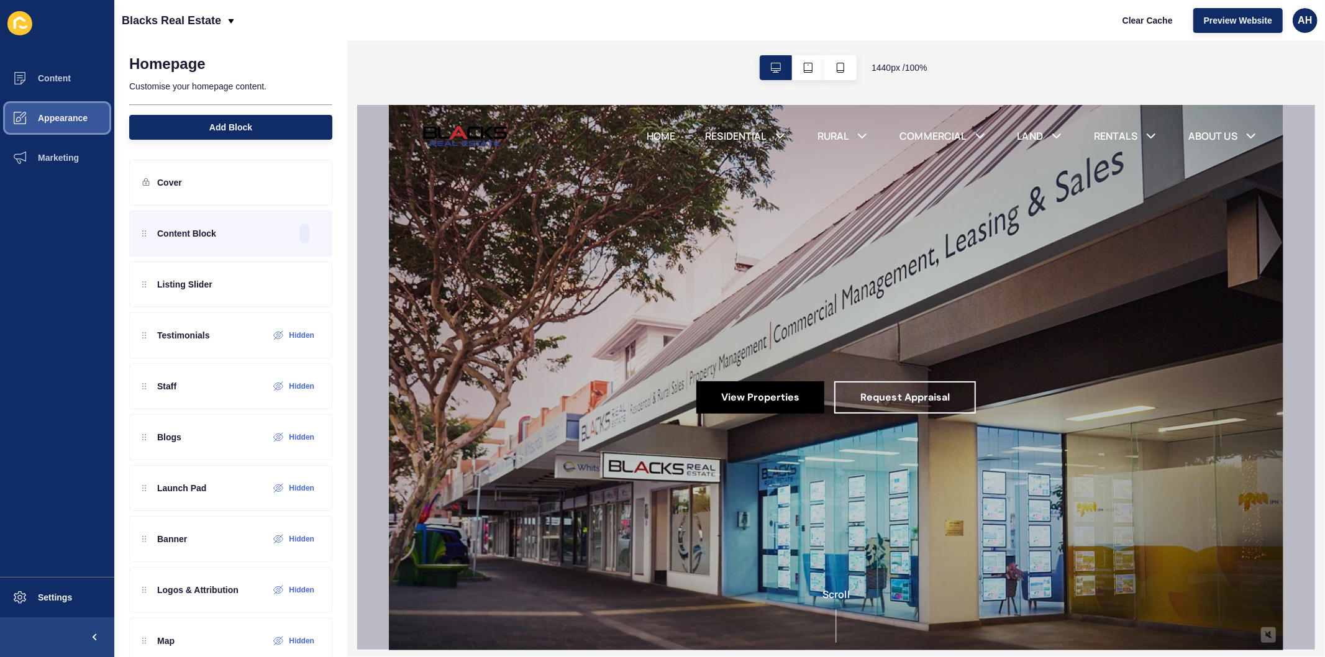
click at [50, 115] on span "Appearance" at bounding box center [42, 118] width 89 height 10
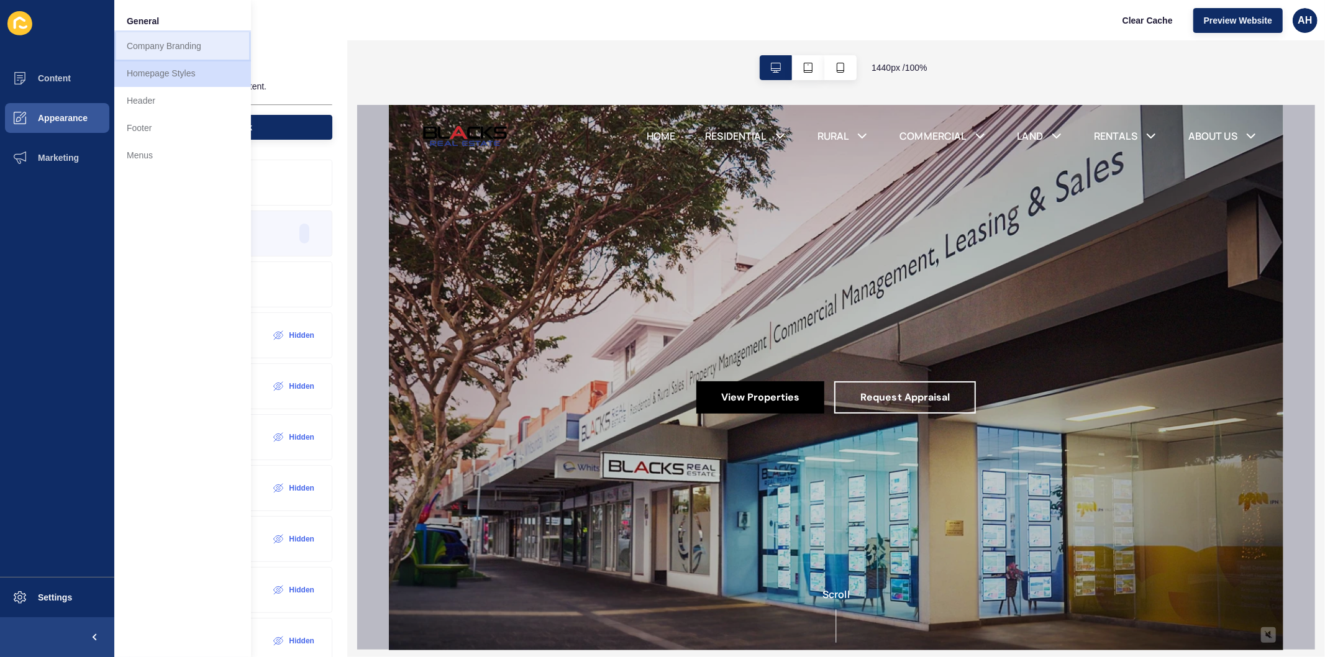
click at [189, 47] on link "Company Branding" at bounding box center [182, 45] width 137 height 27
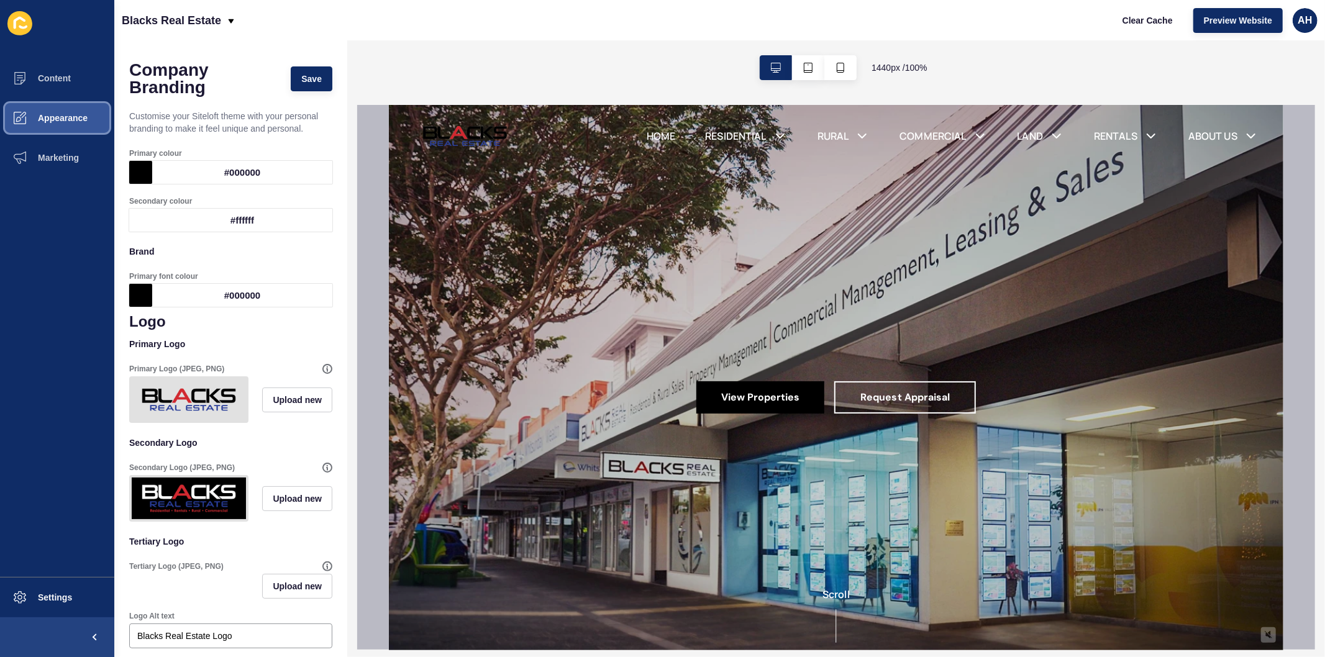
click at [63, 109] on button "Appearance" at bounding box center [57, 118] width 114 height 40
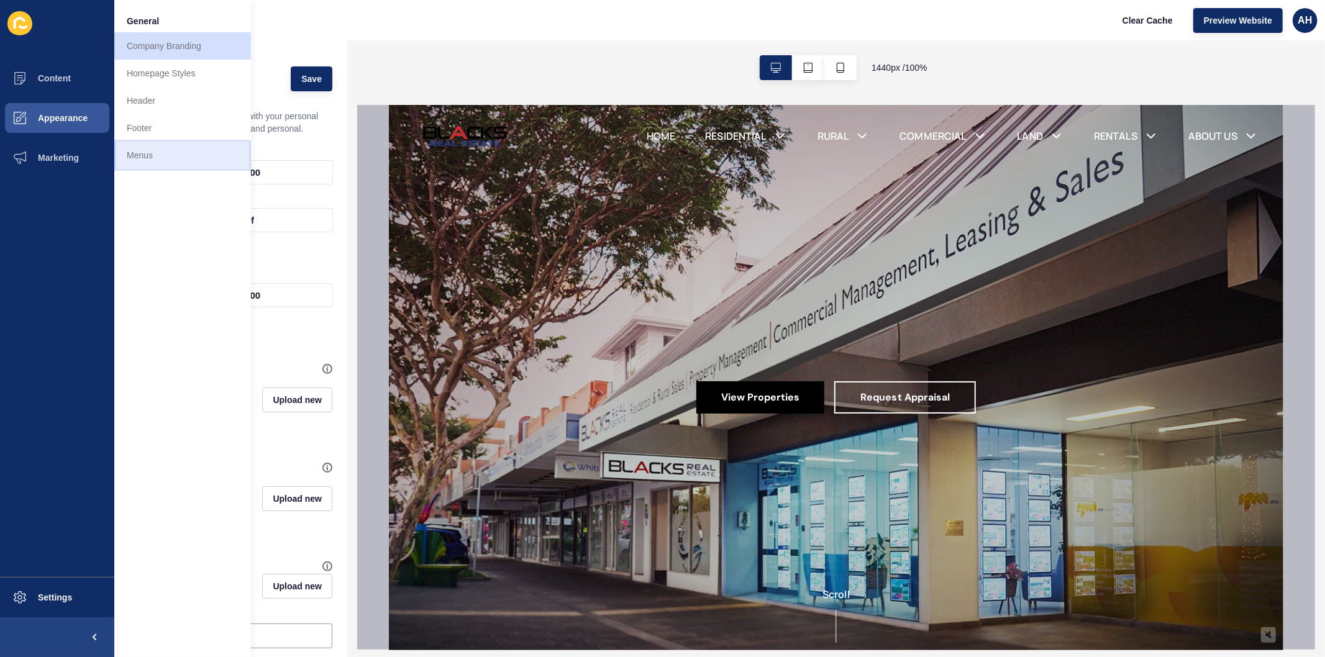
click at [178, 160] on link "Menus" at bounding box center [182, 155] width 137 height 27
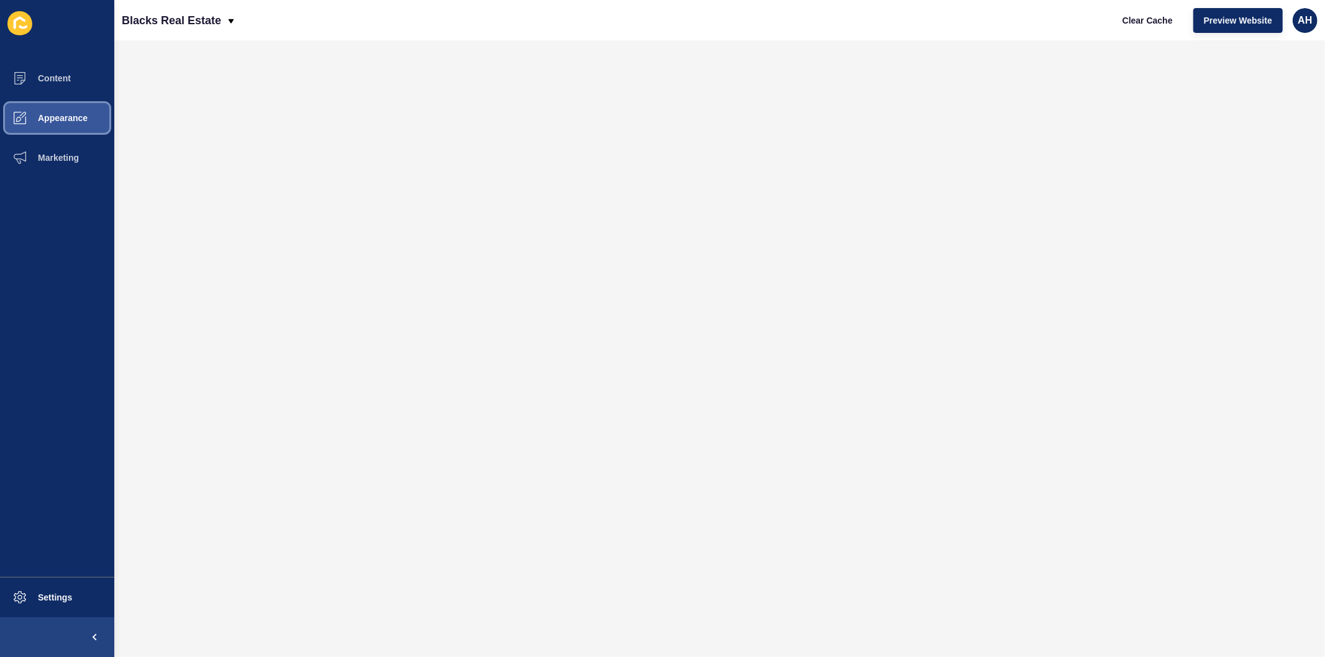
click at [60, 116] on span "Appearance" at bounding box center [42, 118] width 89 height 10
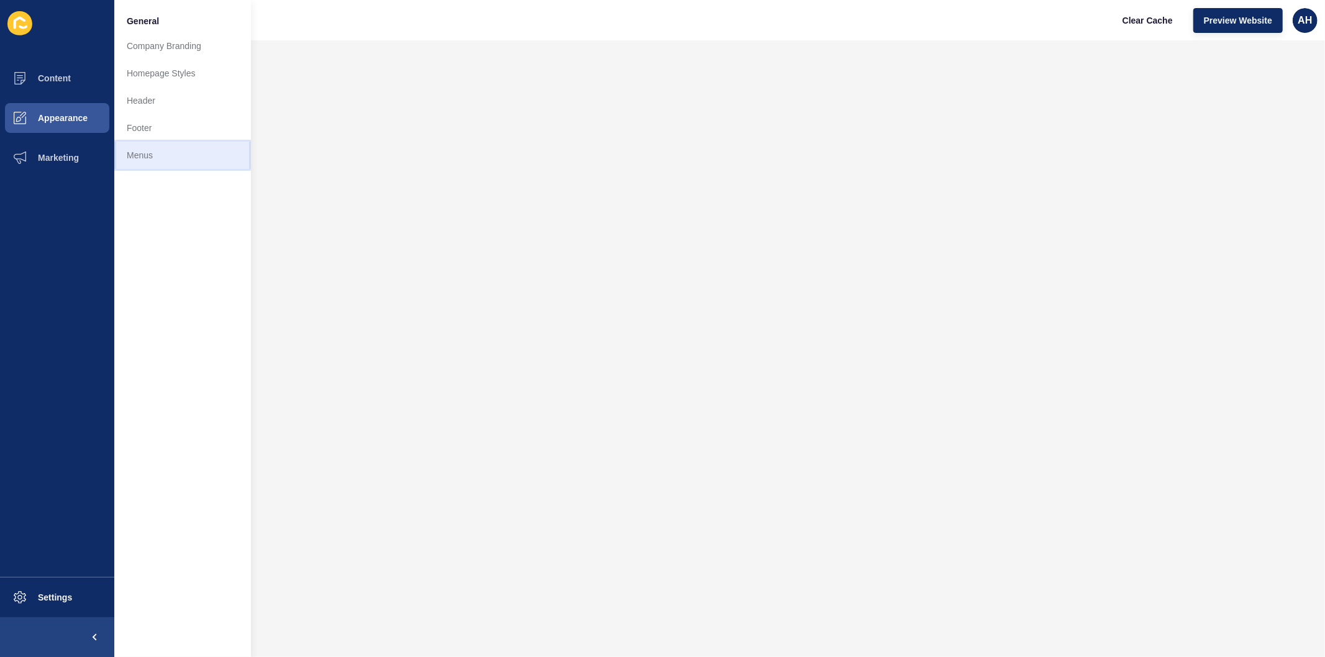
click at [149, 152] on link "Menus" at bounding box center [182, 155] width 137 height 27
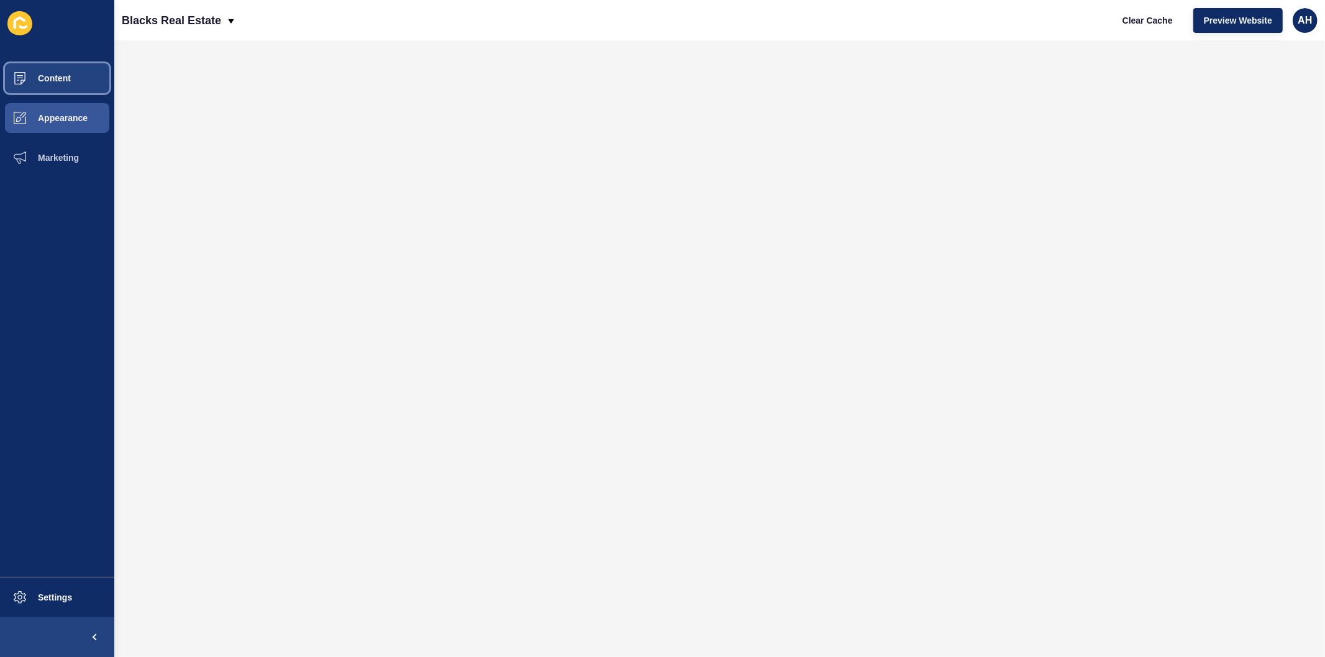
click at [73, 72] on button "Content" at bounding box center [57, 78] width 114 height 40
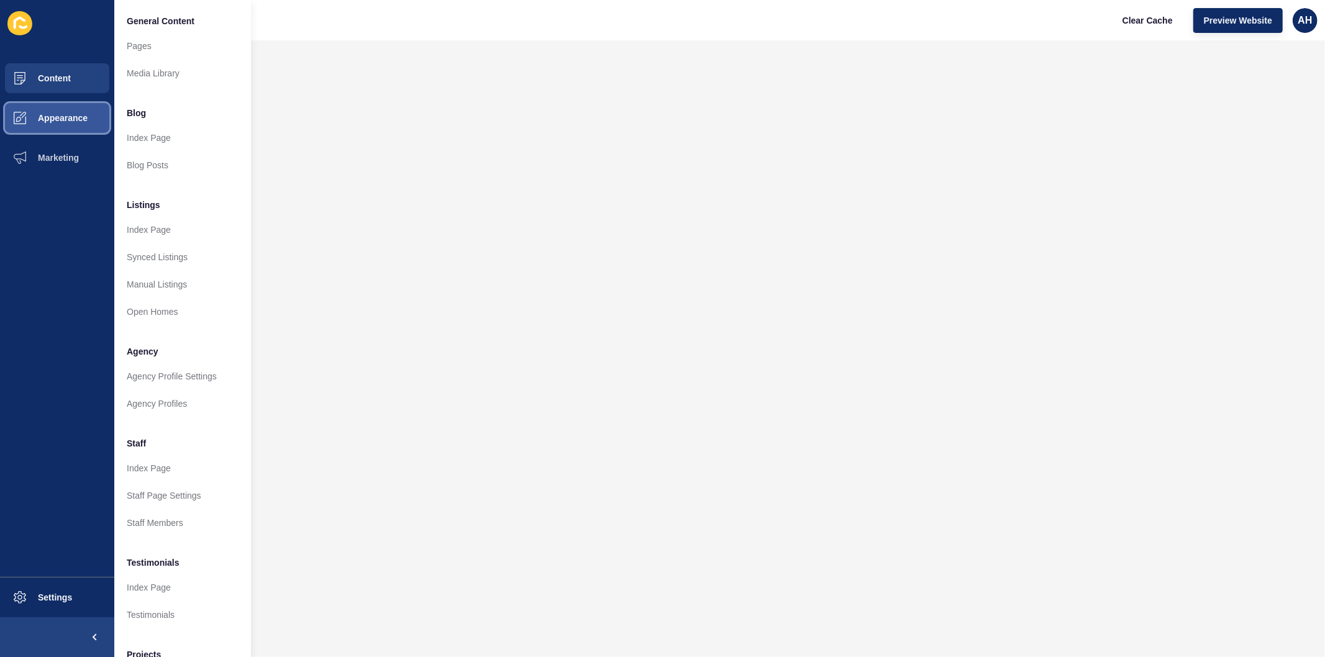
click at [58, 114] on span "Appearance" at bounding box center [42, 118] width 89 height 10
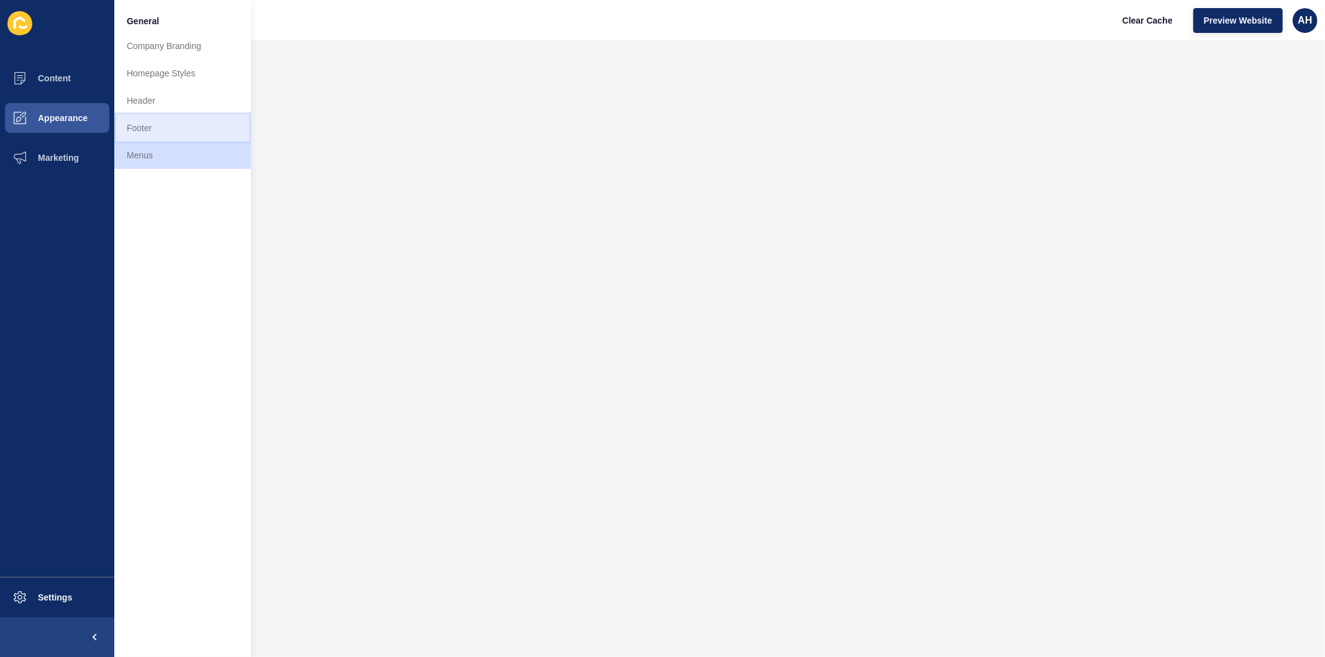
click at [152, 132] on link "Footer" at bounding box center [182, 127] width 137 height 27
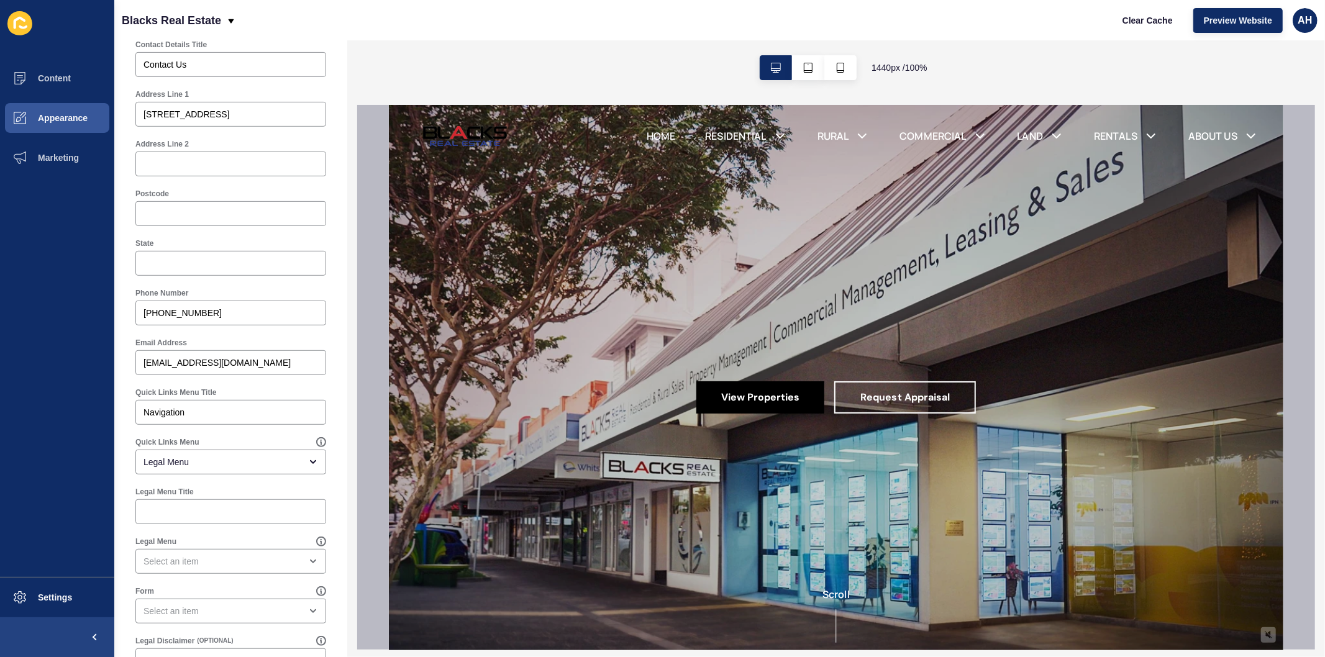
scroll to position [548, 0]
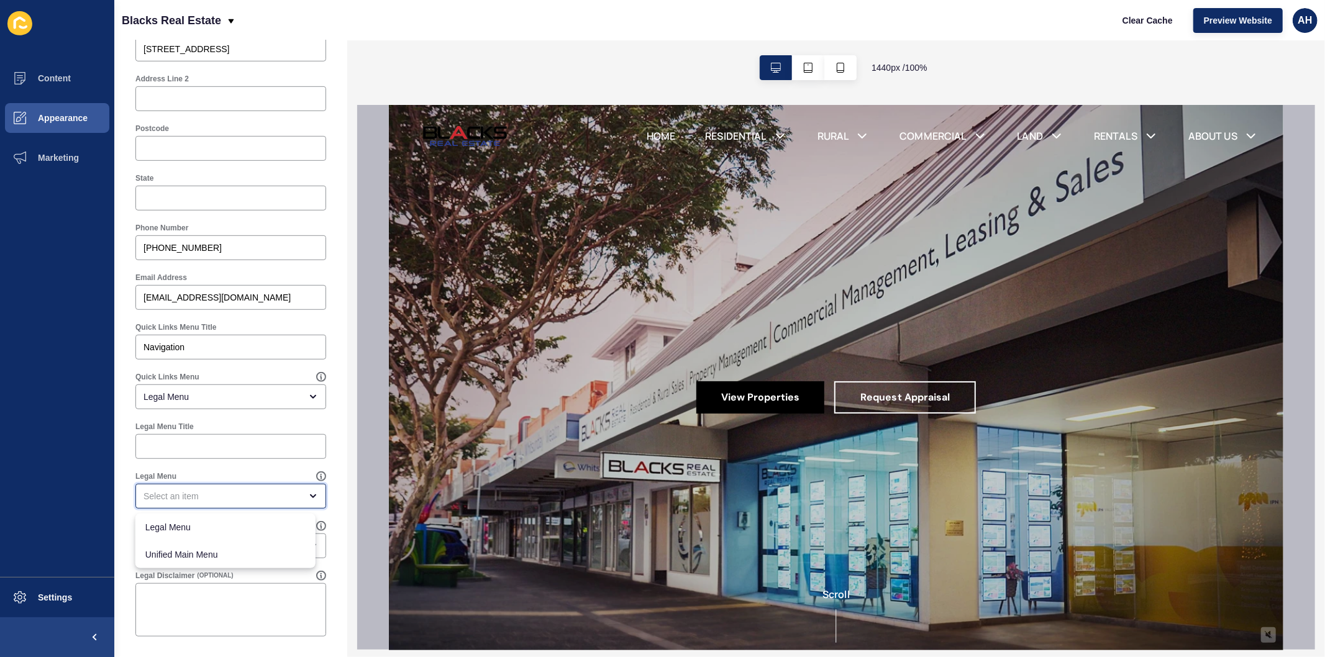
click at [221, 496] on div "close menu" at bounding box center [222, 496] width 157 height 12
click at [121, 632] on div "Footer Settings Save Footer Logo Secondary Logo Footer Background Colour Footer…" at bounding box center [230, 75] width 233 height 1166
click at [222, 390] on div "Legal Menu" at bounding box center [230, 397] width 191 height 25
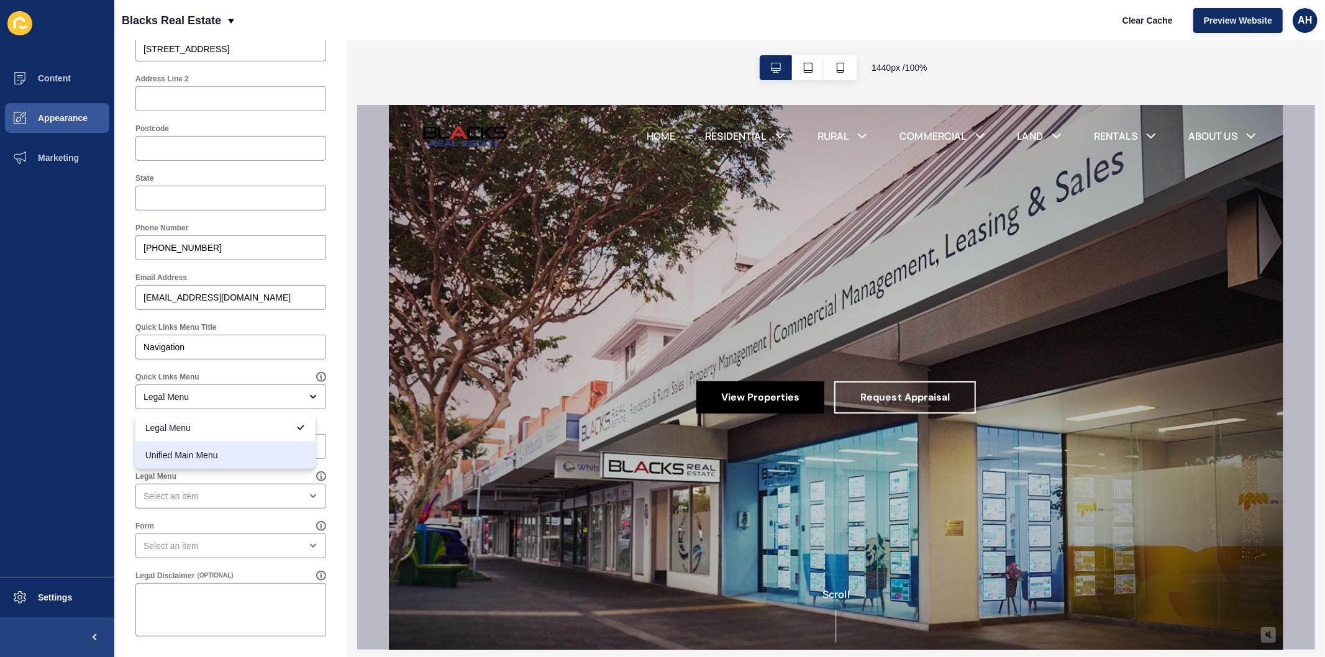
click at [123, 584] on div "Footer Settings Save Footer Logo Secondary Logo Footer Background Colour Footer…" at bounding box center [230, 75] width 233 height 1166
click at [232, 501] on div "open menu" at bounding box center [222, 496] width 157 height 12
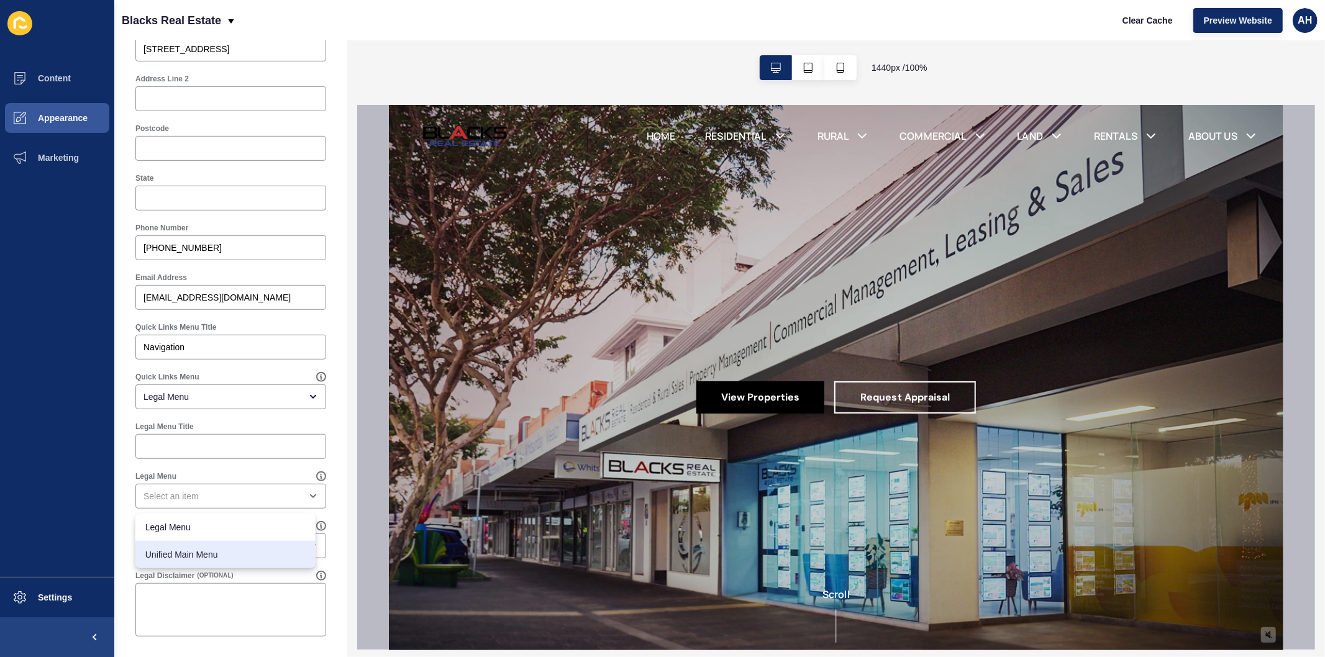
click at [119, 549] on div "Footer Settings Save Footer Logo Secondary Logo Footer Background Colour Footer…" at bounding box center [230, 75] width 233 height 1166
click at [44, 114] on span "Appearance" at bounding box center [42, 118] width 89 height 10
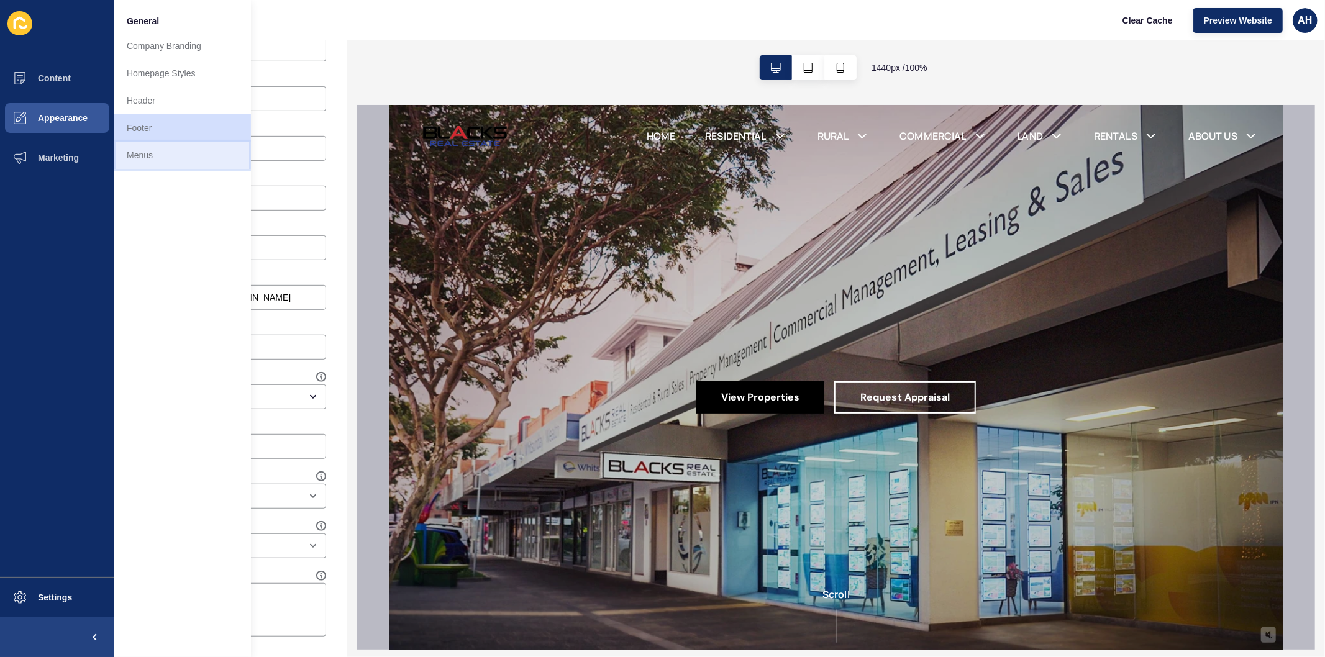
click at [147, 153] on link "Menus" at bounding box center [182, 155] width 137 height 27
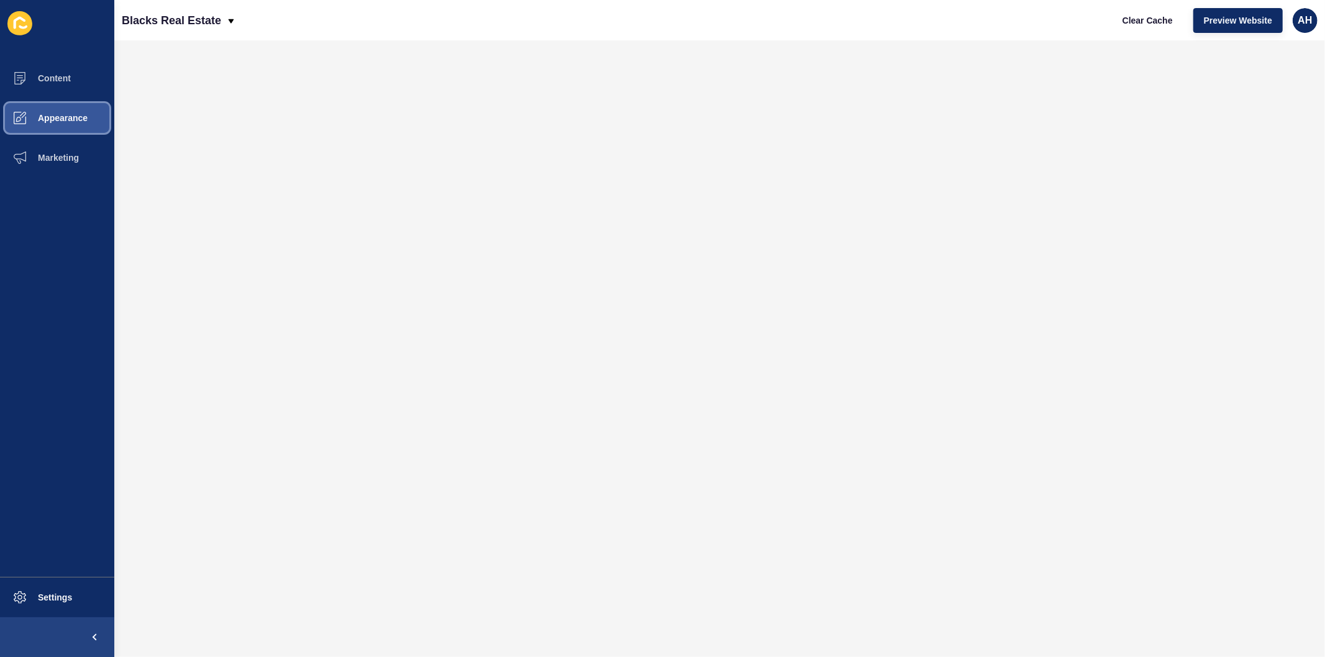
click at [50, 116] on span "Appearance" at bounding box center [42, 118] width 89 height 10
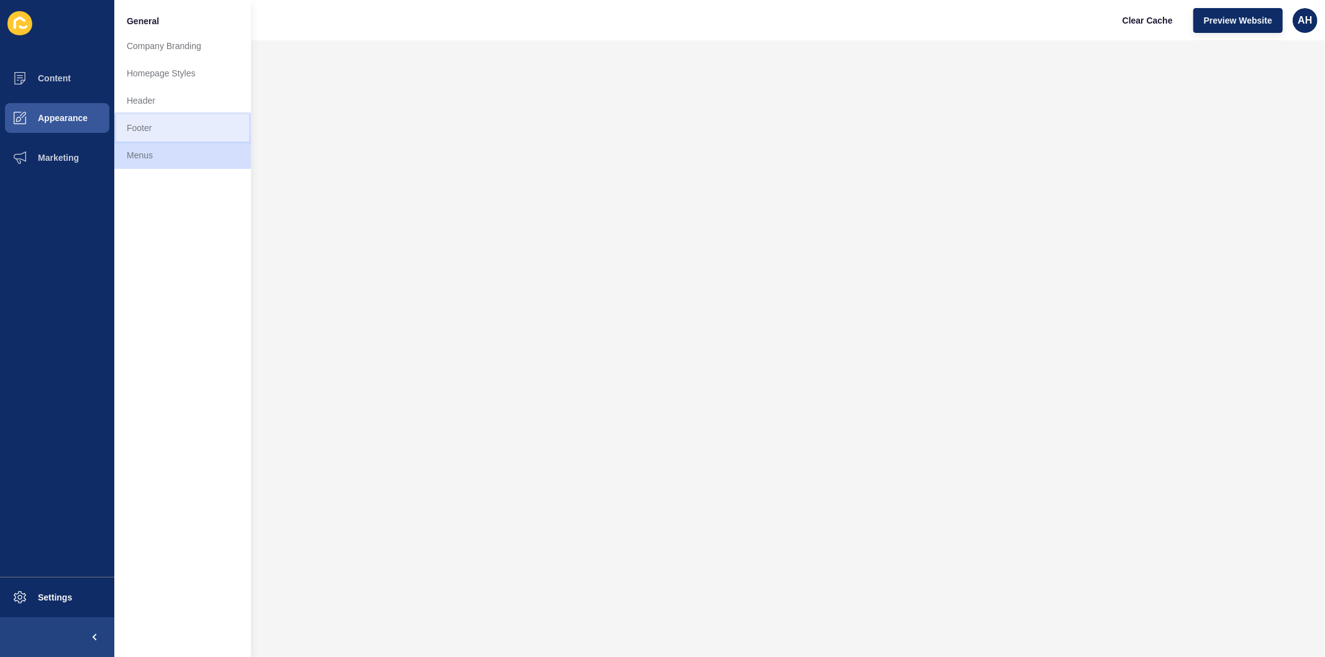
click at [147, 124] on link "Footer" at bounding box center [182, 127] width 137 height 27
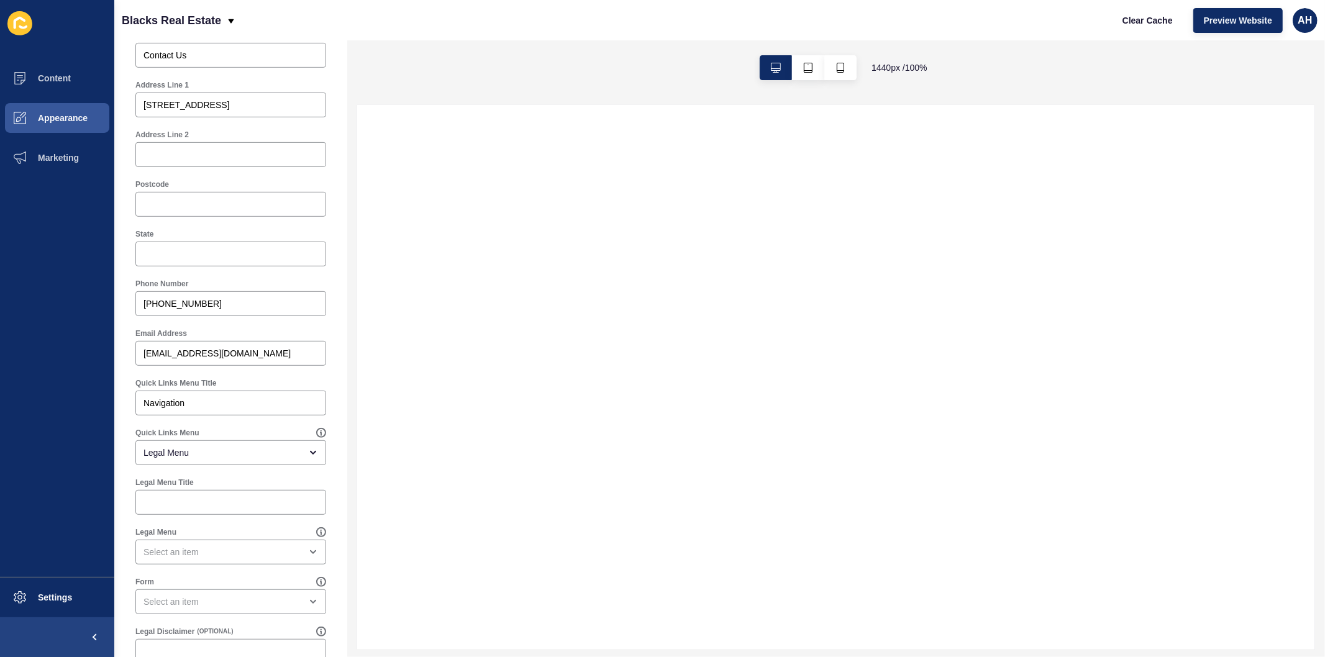
scroll to position [548, 0]
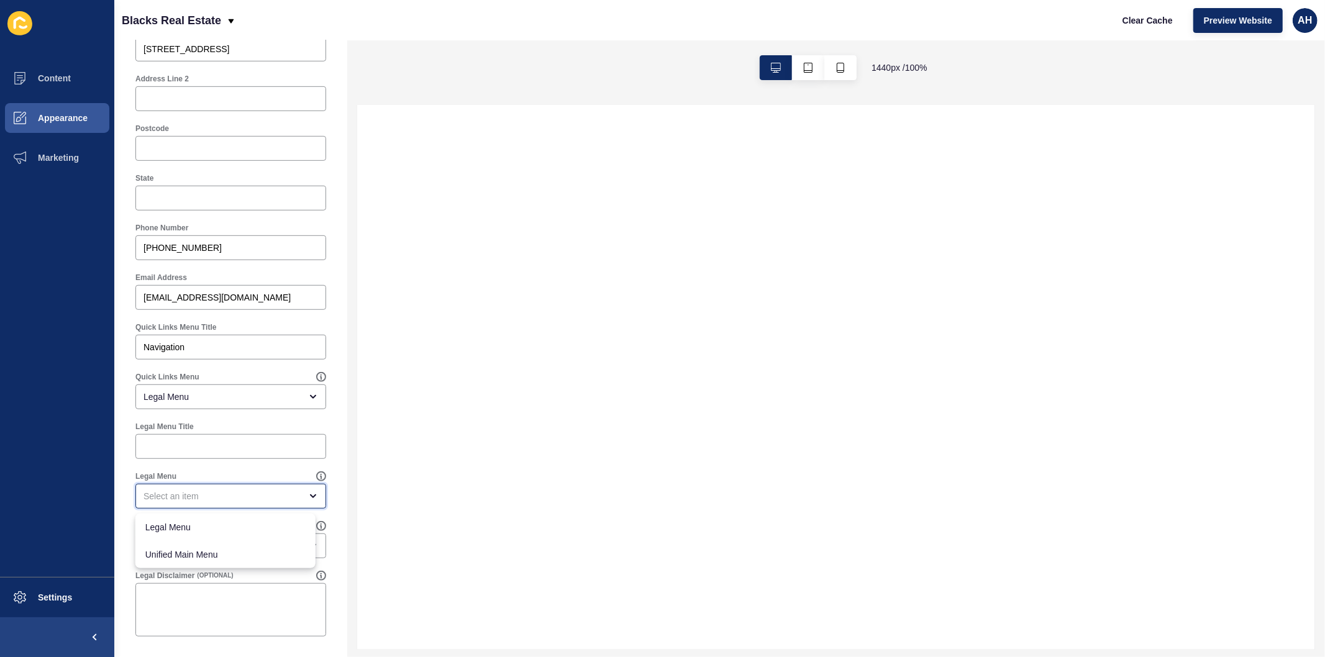
click at [219, 493] on div "close menu" at bounding box center [222, 496] width 157 height 12
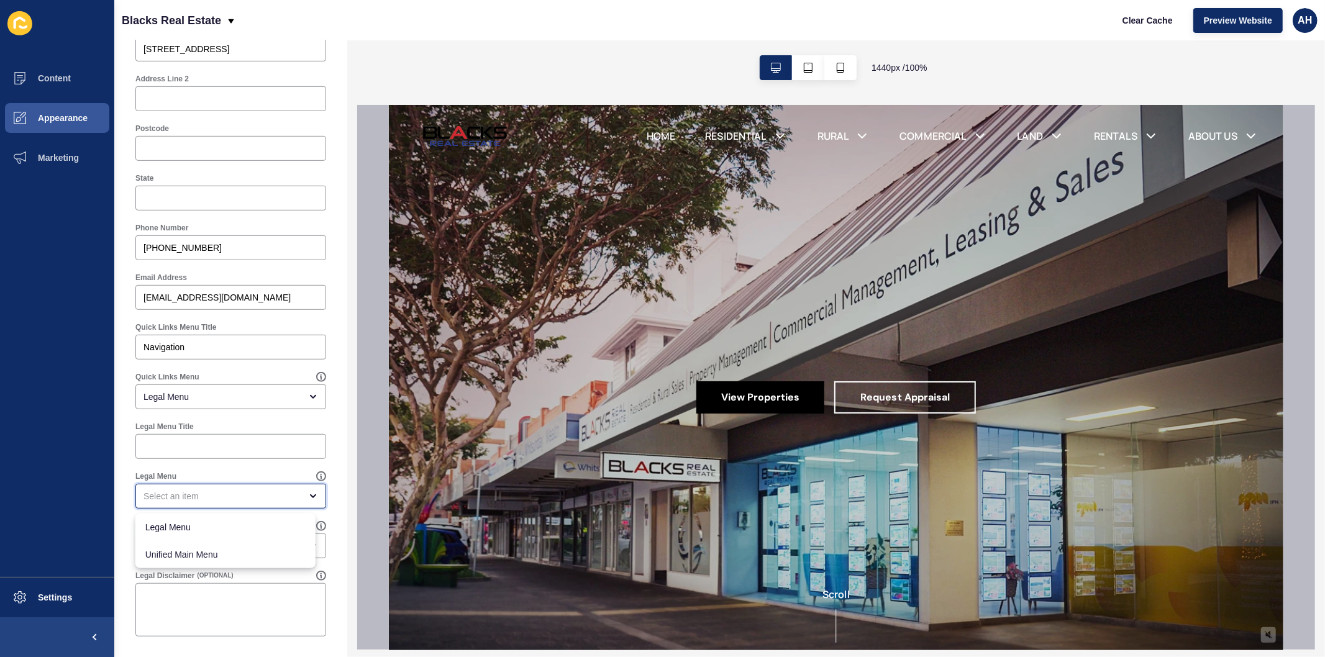
scroll to position [0, 0]
click at [219, 493] on div "close menu" at bounding box center [222, 496] width 157 height 12
click at [219, 493] on div "open menu" at bounding box center [222, 496] width 157 height 12
click at [219, 493] on div "close menu" at bounding box center [222, 496] width 157 height 12
click at [212, 546] on div "open menu" at bounding box center [222, 546] width 157 height 12
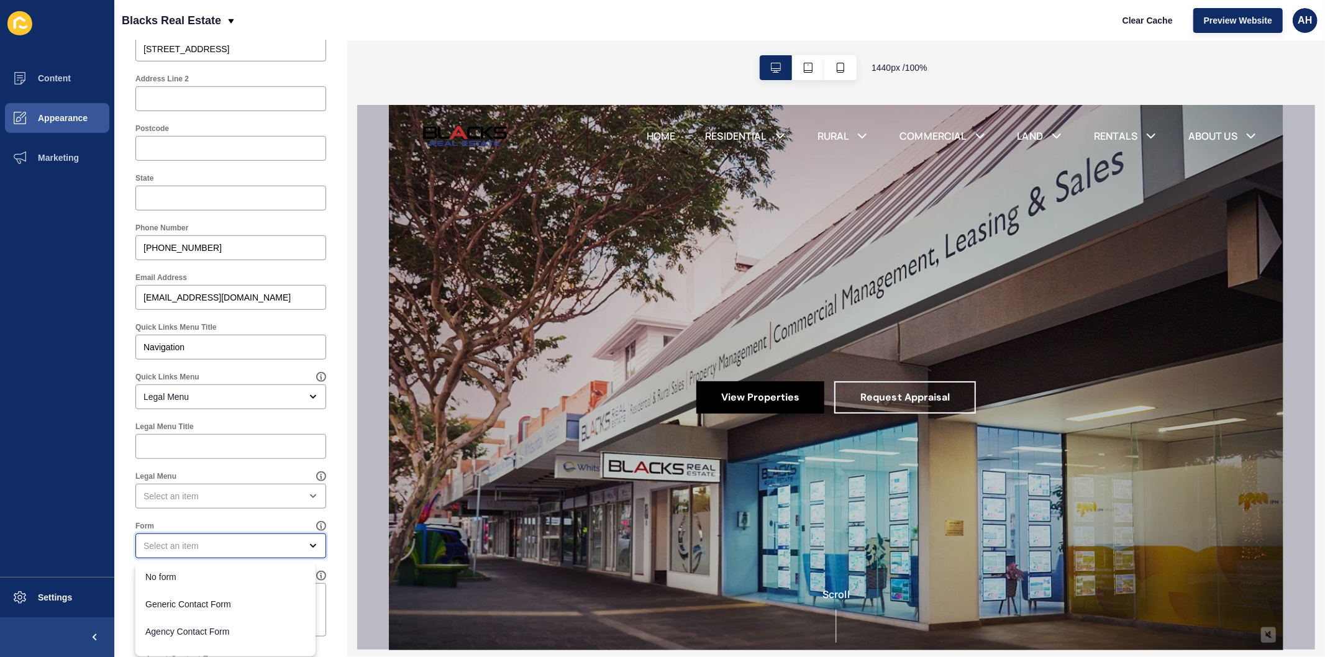
click at [212, 546] on div "close menu" at bounding box center [222, 546] width 157 height 12
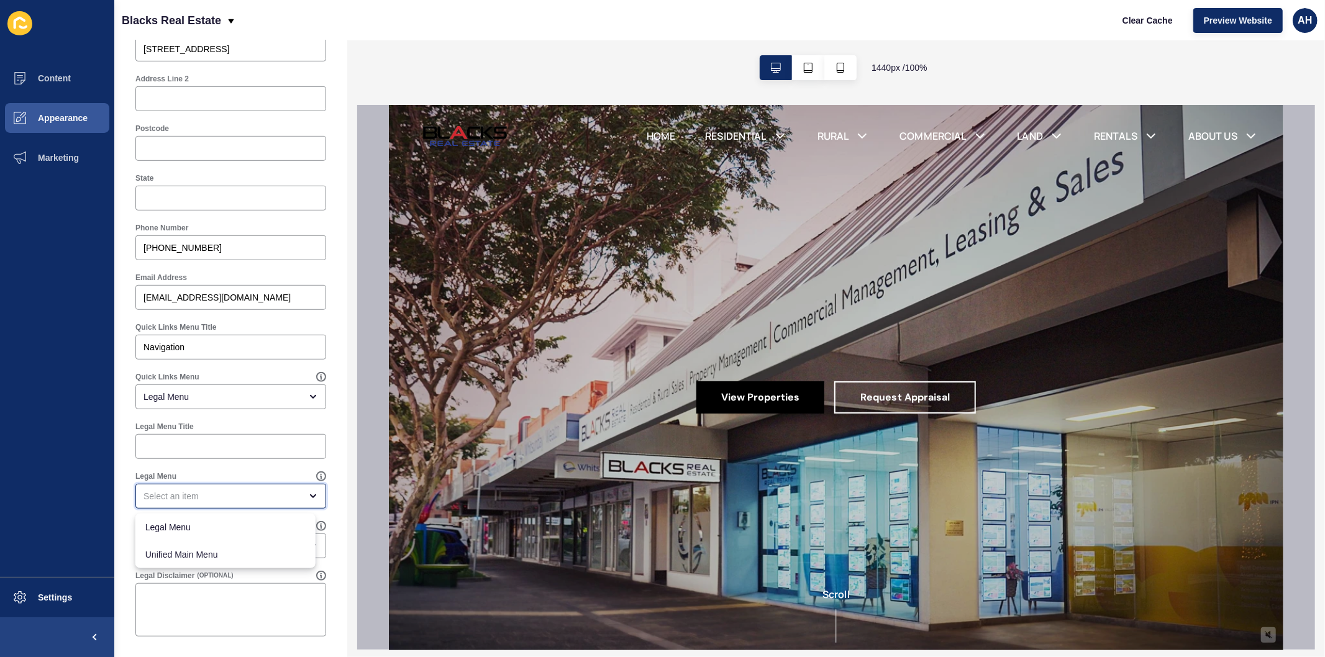
click at [211, 500] on div "close menu" at bounding box center [222, 496] width 157 height 12
click at [217, 457] on div at bounding box center [230, 446] width 191 height 25
click at [225, 374] on div "Quick Links Menu" at bounding box center [225, 377] width 181 height 10
click at [225, 389] on div "Legal Menu" at bounding box center [230, 397] width 191 height 25
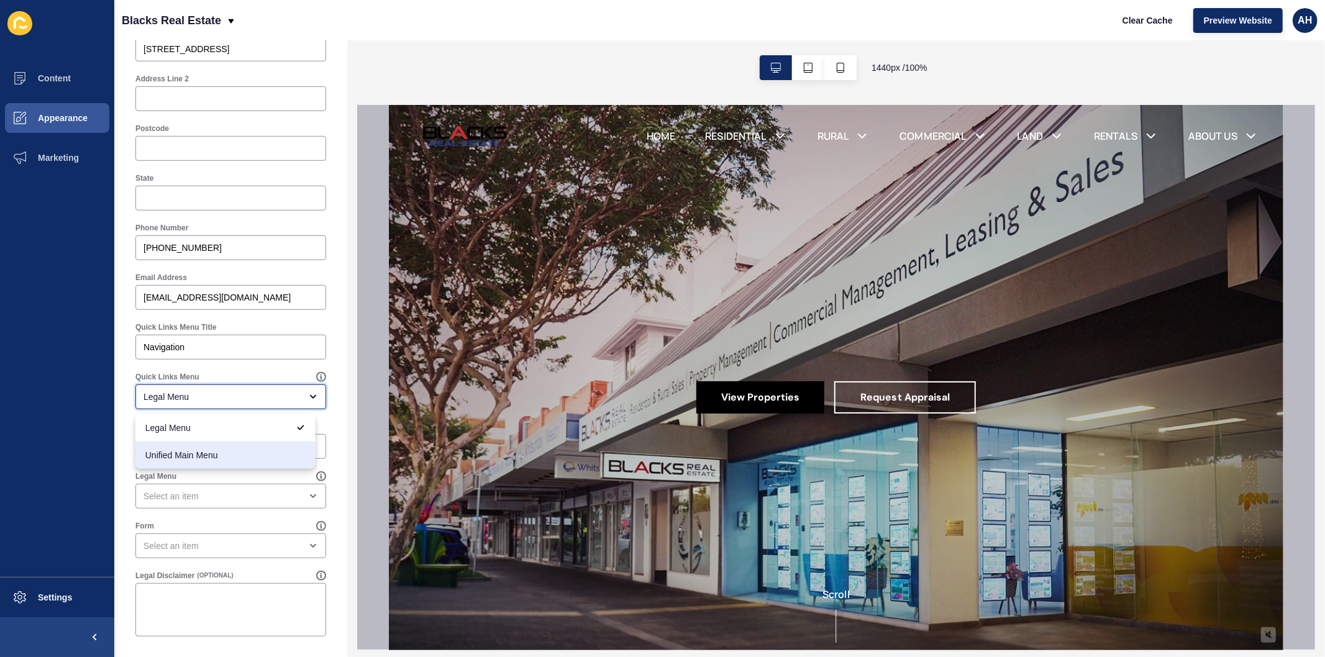
click at [218, 460] on span "Unified Main Menu" at bounding box center [225, 455] width 160 height 12
click at [224, 398] on div "Unified Main Menu" at bounding box center [222, 397] width 157 height 12
click at [218, 427] on span "Legal Menu" at bounding box center [225, 428] width 160 height 12
type input "Legal Menu"
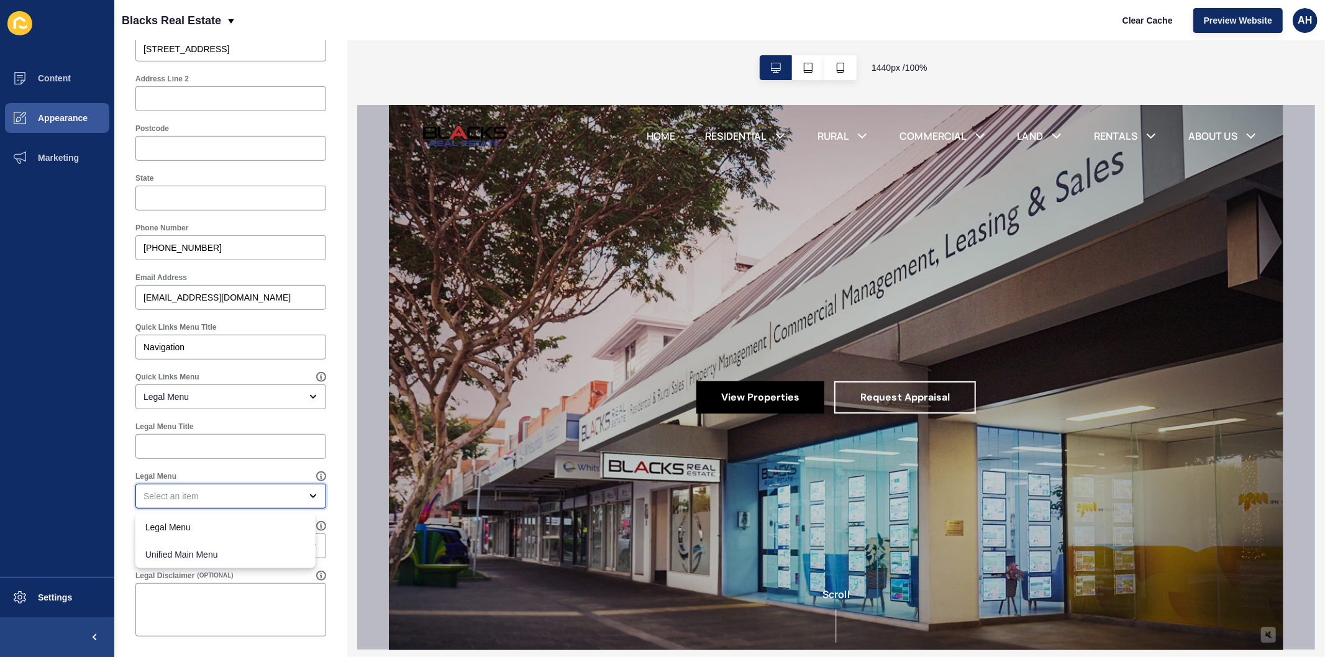
click at [203, 493] on div "close menu" at bounding box center [222, 496] width 157 height 12
click at [202, 531] on span "Legal Menu" at bounding box center [225, 527] width 160 height 12
type input "Legal Menu"
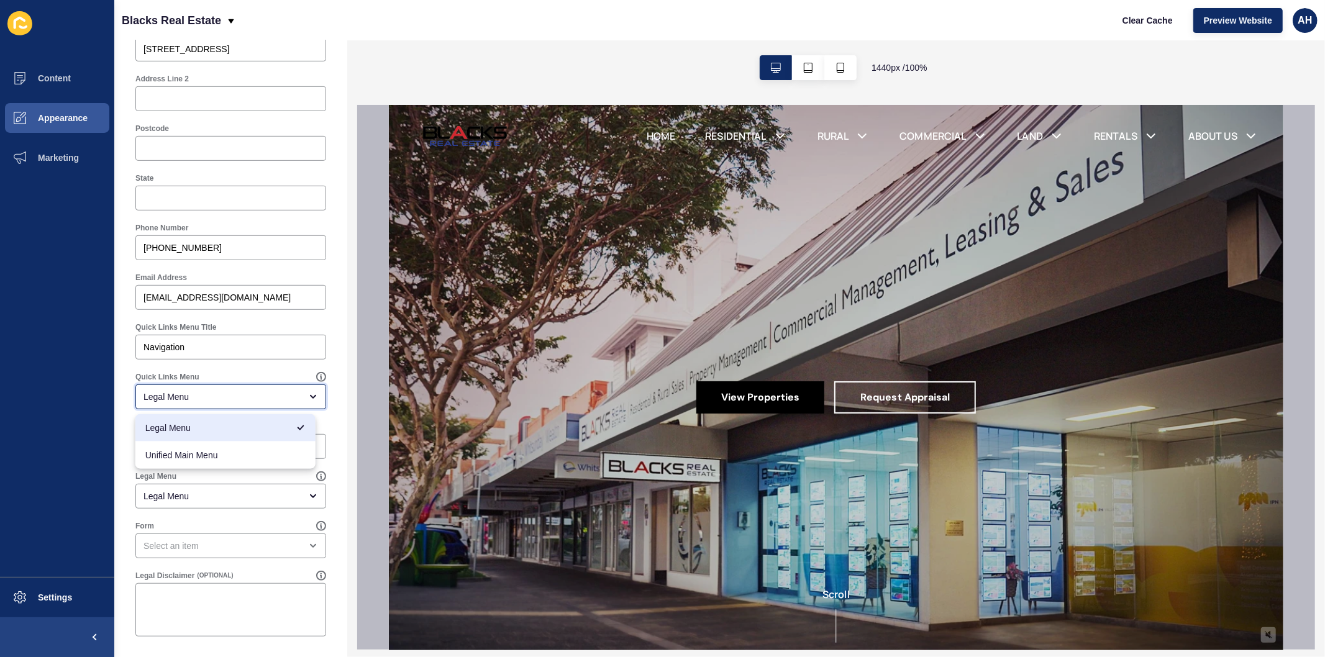
click at [203, 401] on div "Legal Menu" at bounding box center [222, 397] width 157 height 12
click at [127, 433] on div "Footer Settings Save Footer Logo Secondary Logo Footer Background Colour Footer…" at bounding box center [230, 75] width 233 height 1166
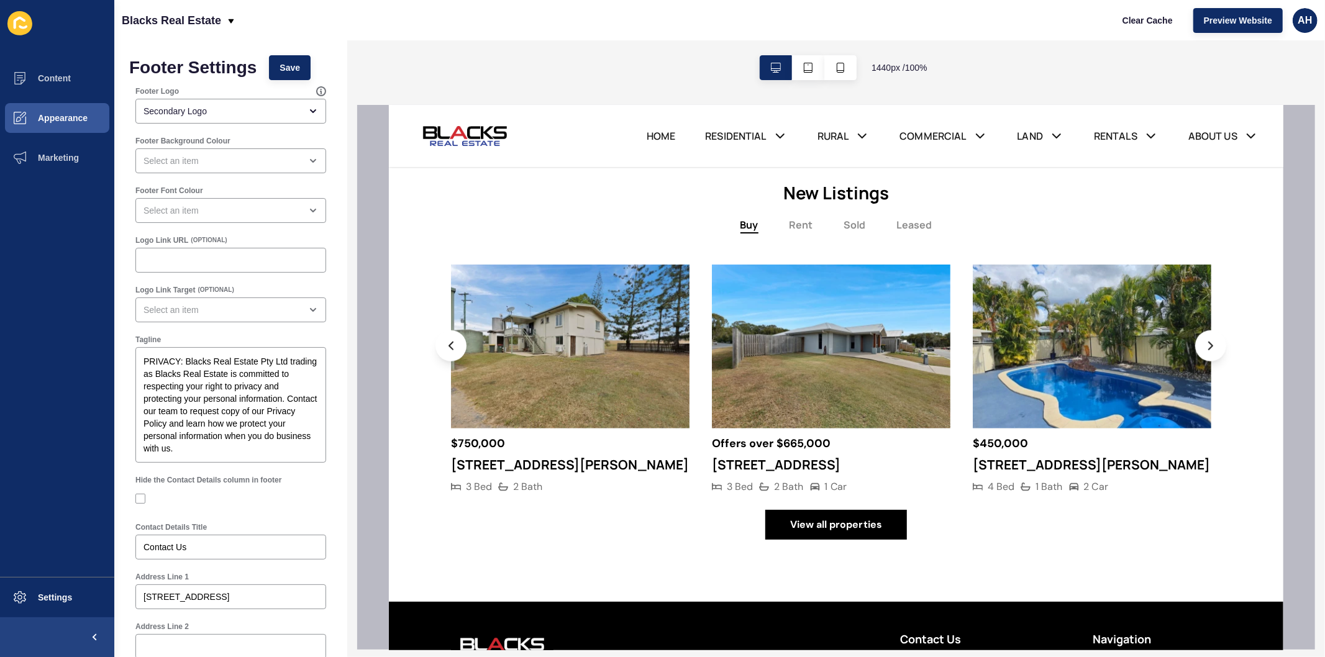
scroll to position [1005, 0]
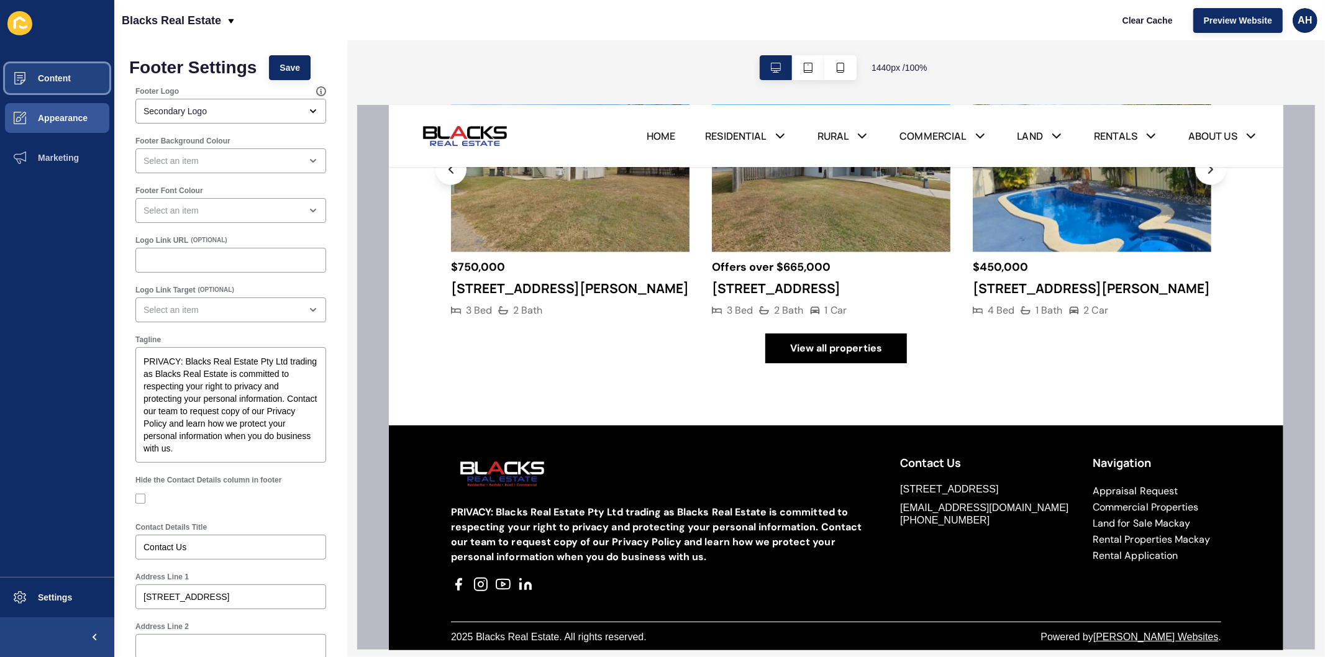
click at [65, 70] on button "Content" at bounding box center [57, 78] width 114 height 40
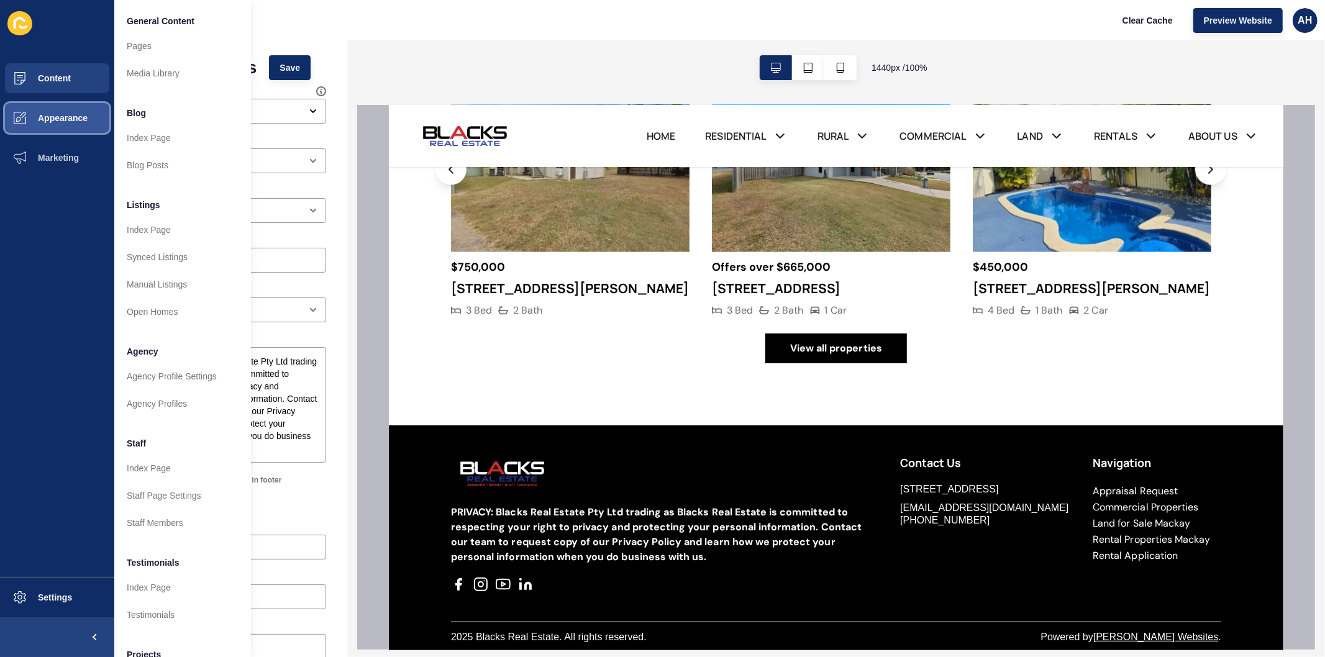
click at [57, 121] on span "Appearance" at bounding box center [42, 118] width 89 height 10
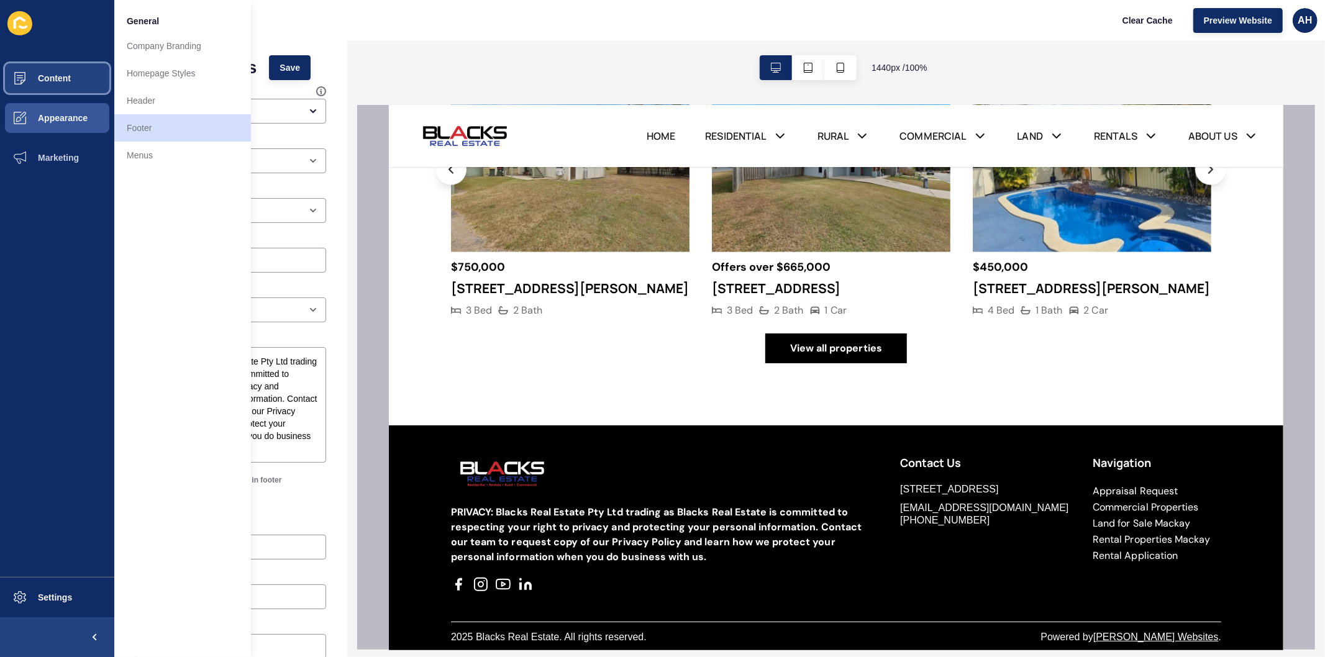
click at [87, 76] on button "Content" at bounding box center [57, 78] width 114 height 40
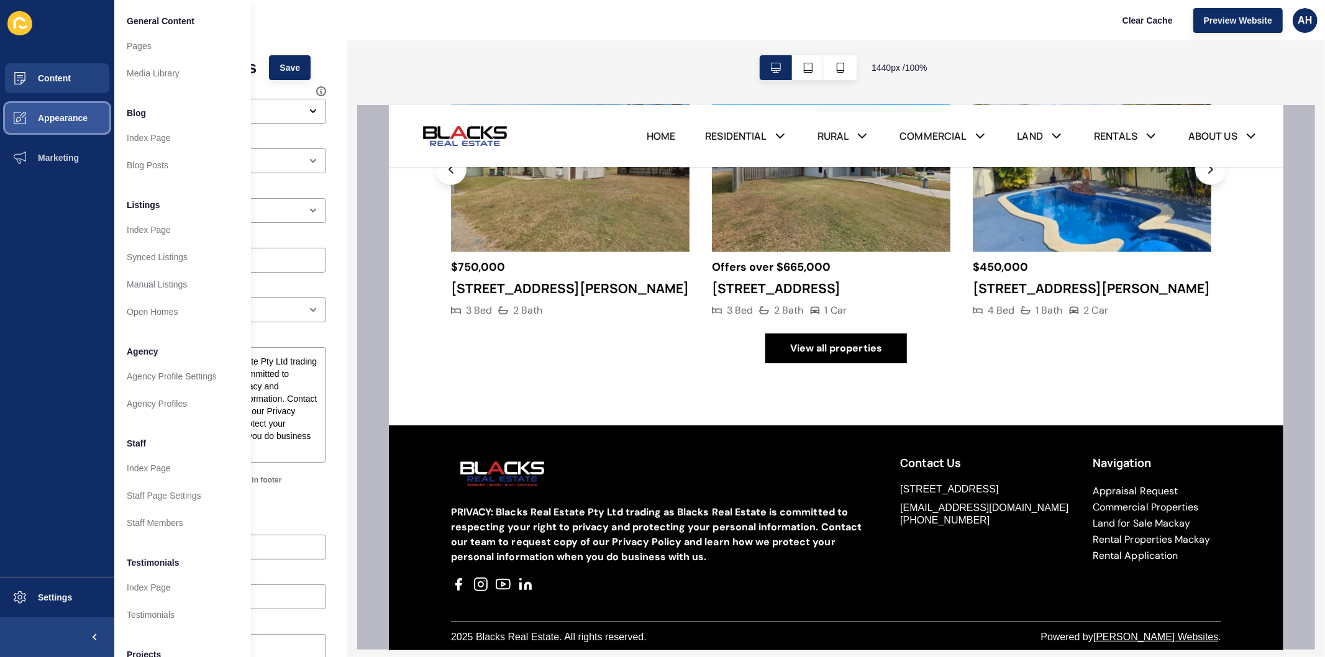
click at [69, 106] on button "Appearance" at bounding box center [57, 118] width 114 height 40
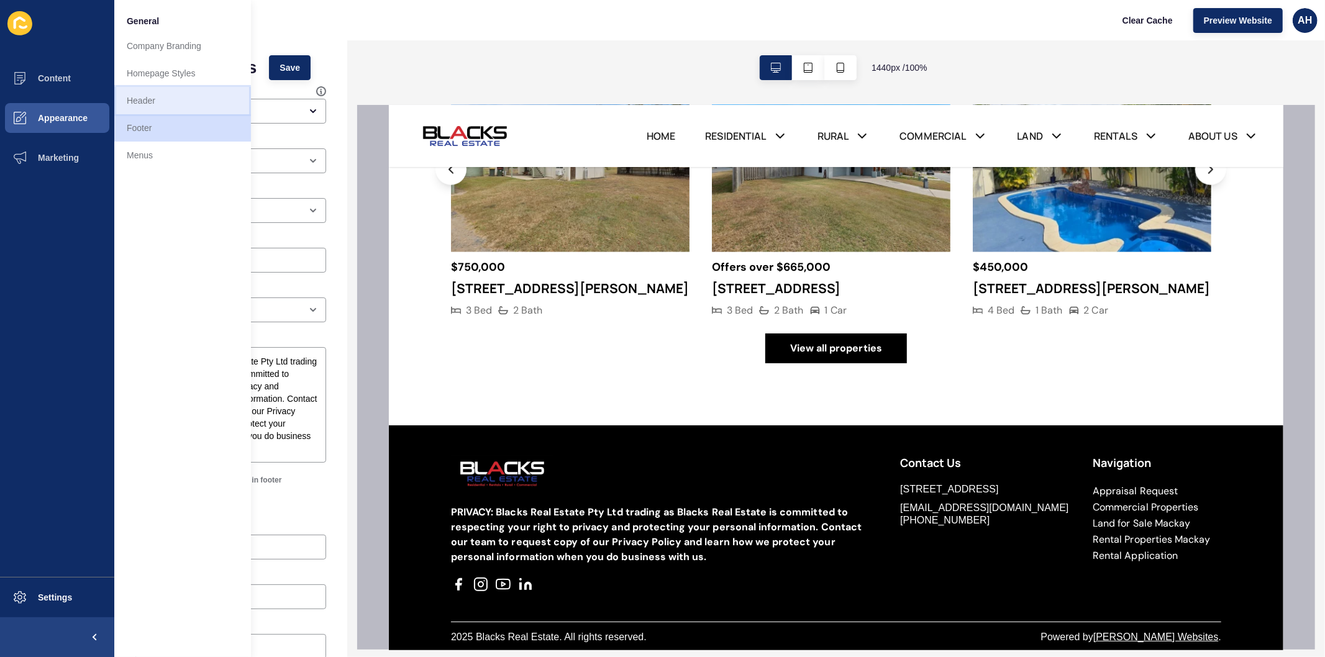
click at [170, 106] on link "Header" at bounding box center [182, 100] width 137 height 27
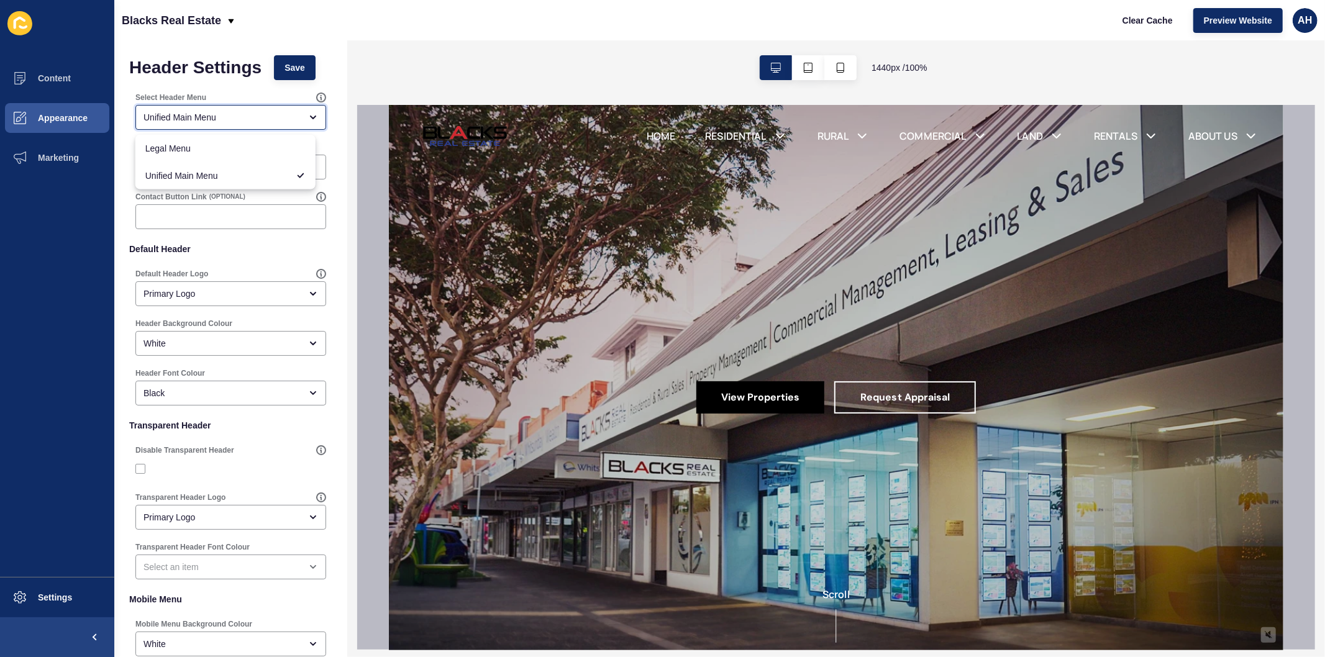
click at [186, 114] on div "Unified Main Menu" at bounding box center [222, 117] width 157 height 12
click at [1133, 16] on span "Clear Cache" at bounding box center [1148, 20] width 50 height 12
click at [193, 108] on div "Unified Main Menu" at bounding box center [230, 117] width 191 height 25
click at [63, 119] on span "Appearance" at bounding box center [42, 118] width 89 height 10
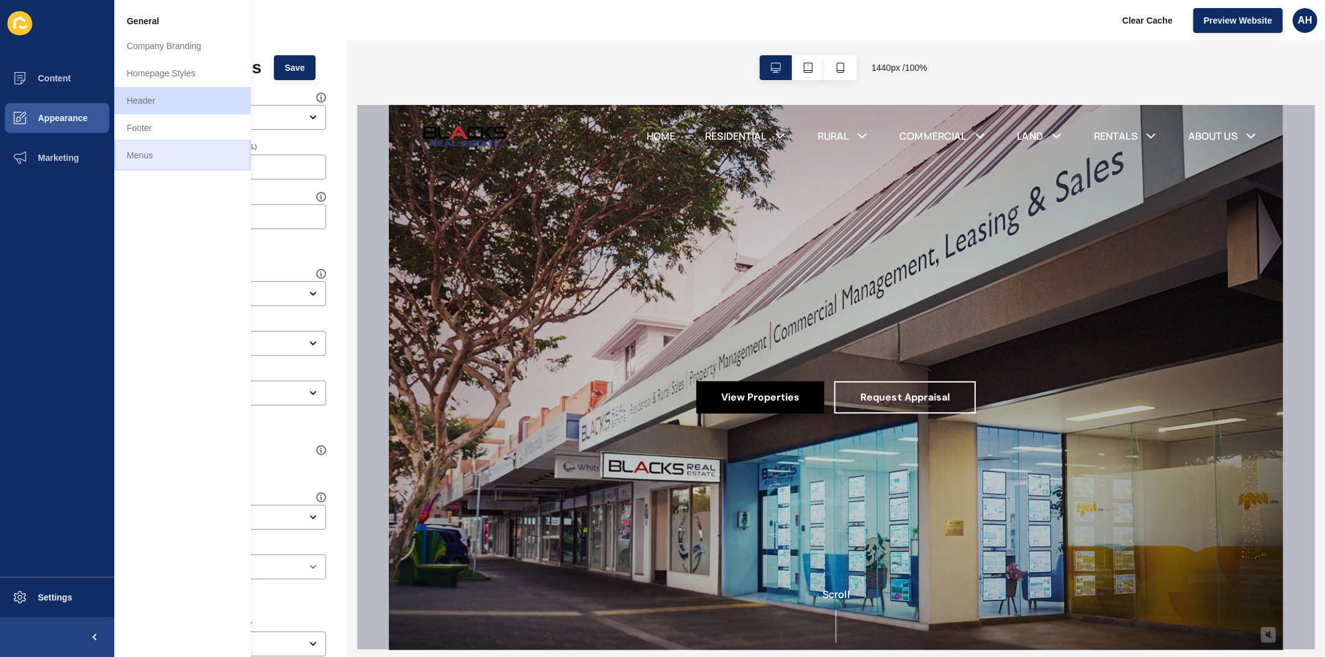
click at [148, 158] on link "Menus" at bounding box center [182, 155] width 137 height 27
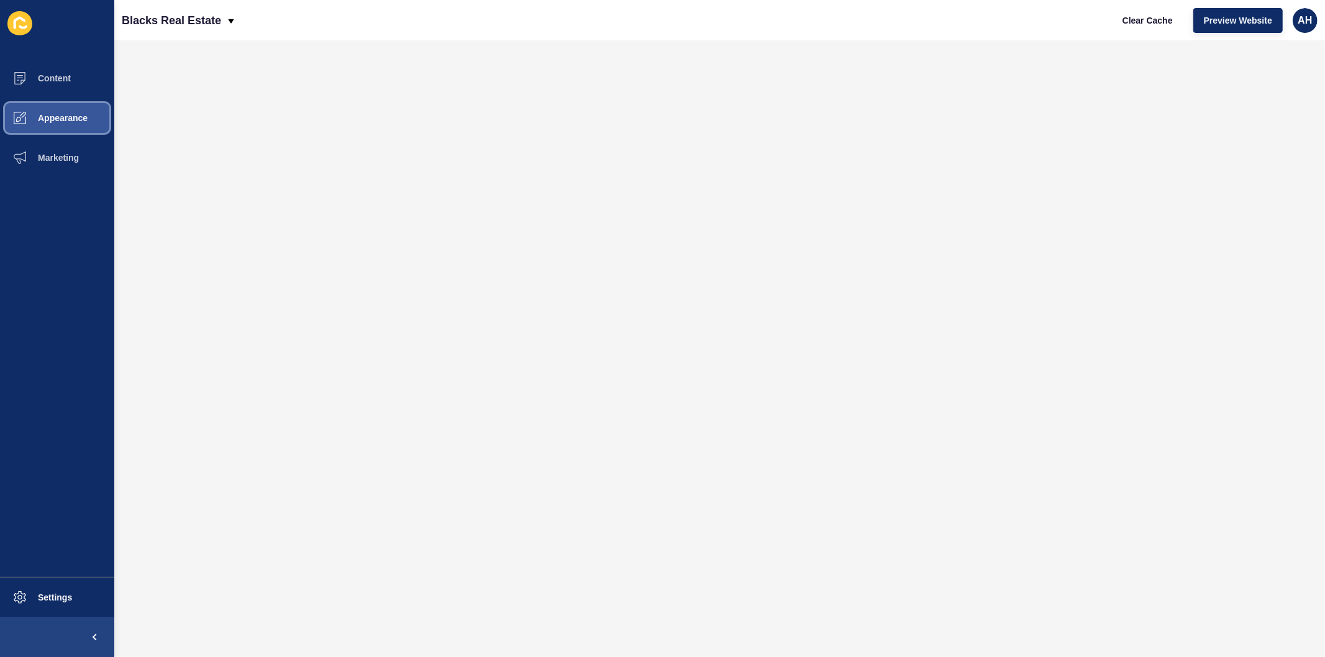
click at [36, 113] on span "Appearance" at bounding box center [42, 118] width 89 height 10
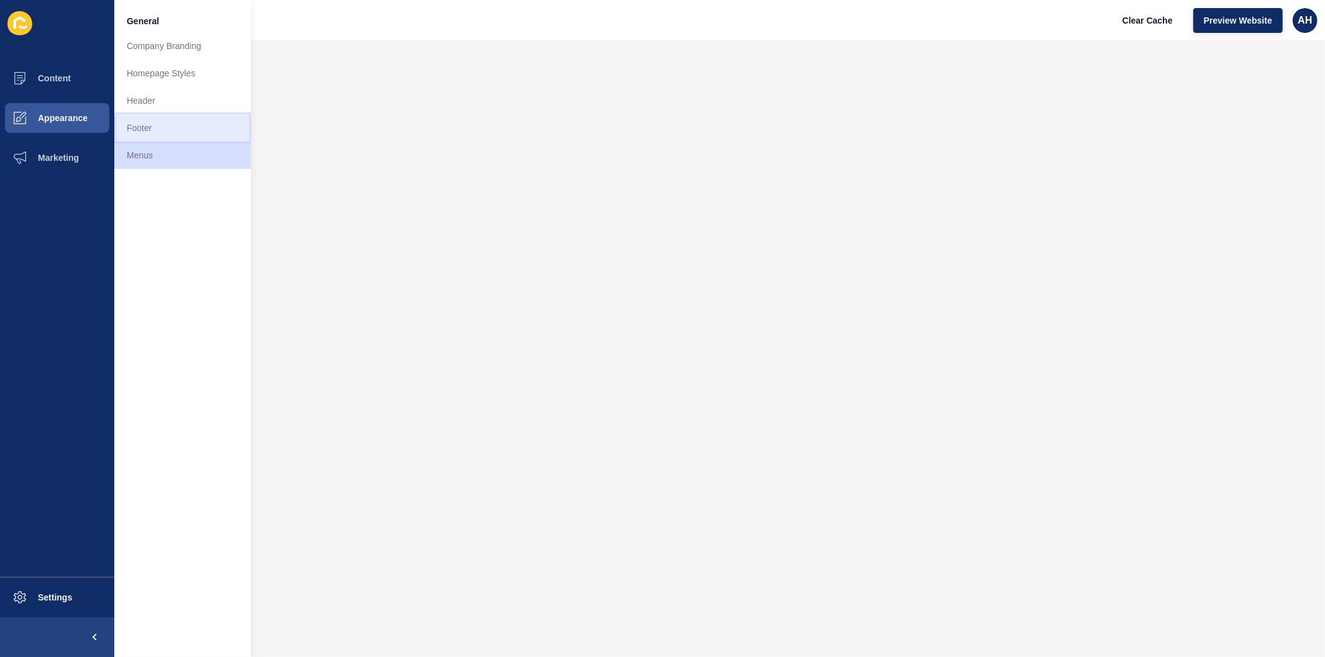
click at [153, 131] on link "Footer" at bounding box center [182, 127] width 137 height 27
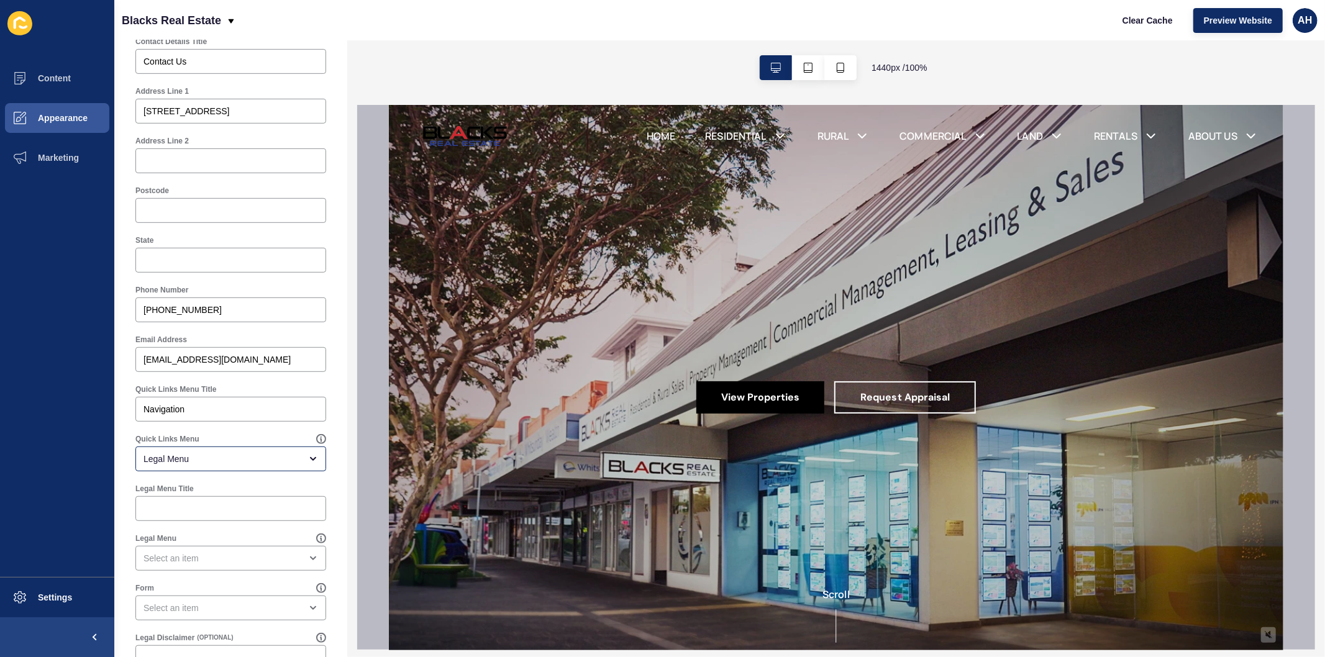
scroll to position [548, 0]
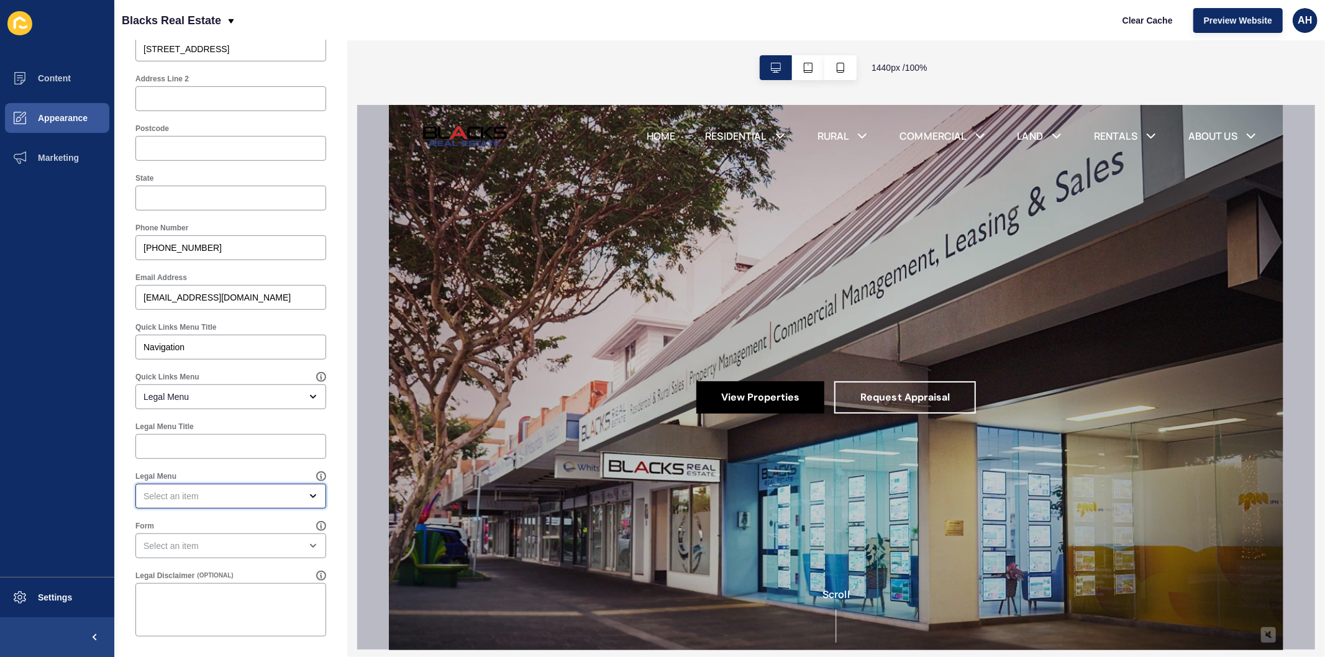
click at [209, 492] on div "open menu" at bounding box center [222, 496] width 157 height 12
click at [219, 470] on div "Legal Menu" at bounding box center [230, 490] width 193 height 40
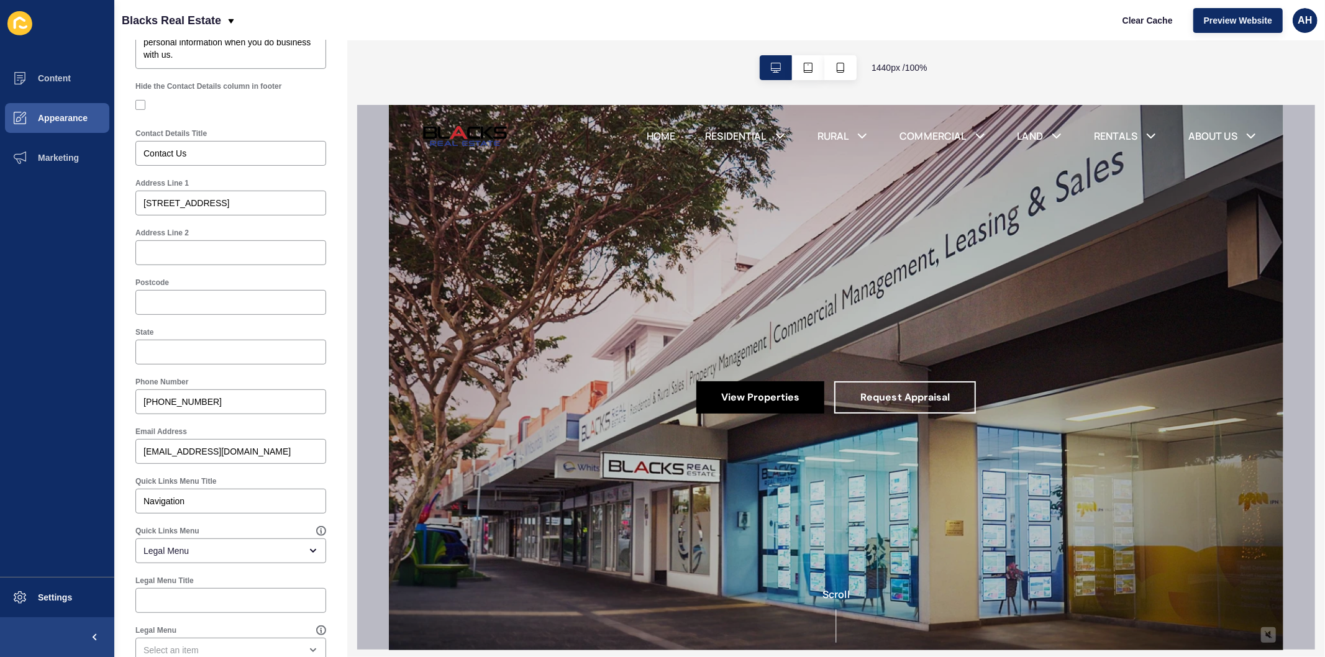
scroll to position [410, 0]
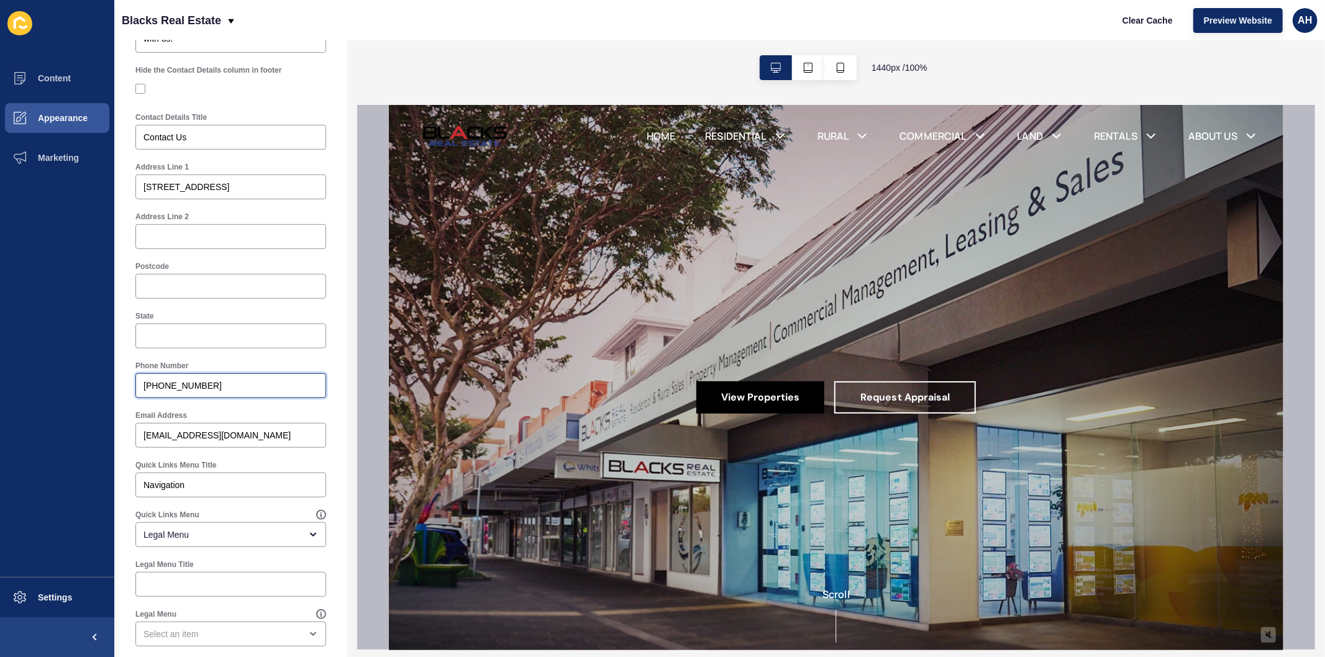
drag, startPoint x: 209, startPoint y: 388, endPoint x: 98, endPoint y: 393, distance: 111.4
click at [98, 393] on div "Content Appearance Marketing Settings Blacks Real Estate Clear Cache Preview We…" at bounding box center [662, 328] width 1325 height 657
paste input "07 4963 250"
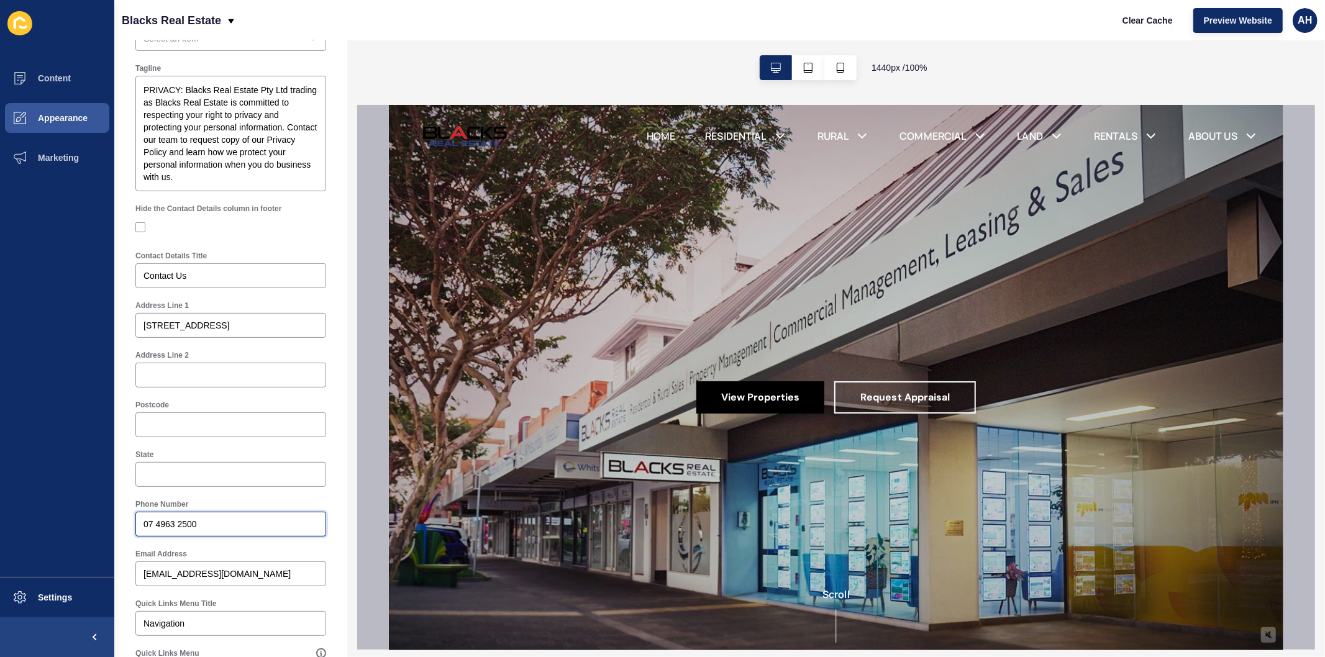
scroll to position [0, 0]
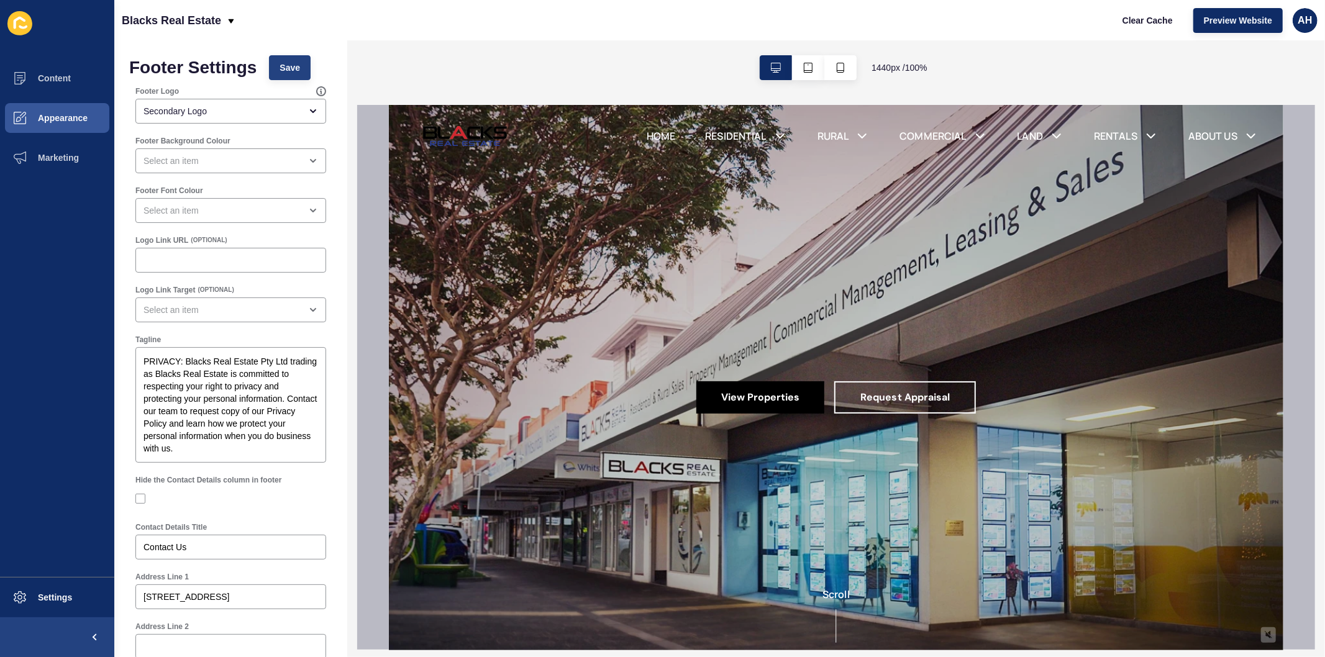
type input "07 4963 2500"
click at [288, 73] on span "Save" at bounding box center [290, 68] width 21 height 12
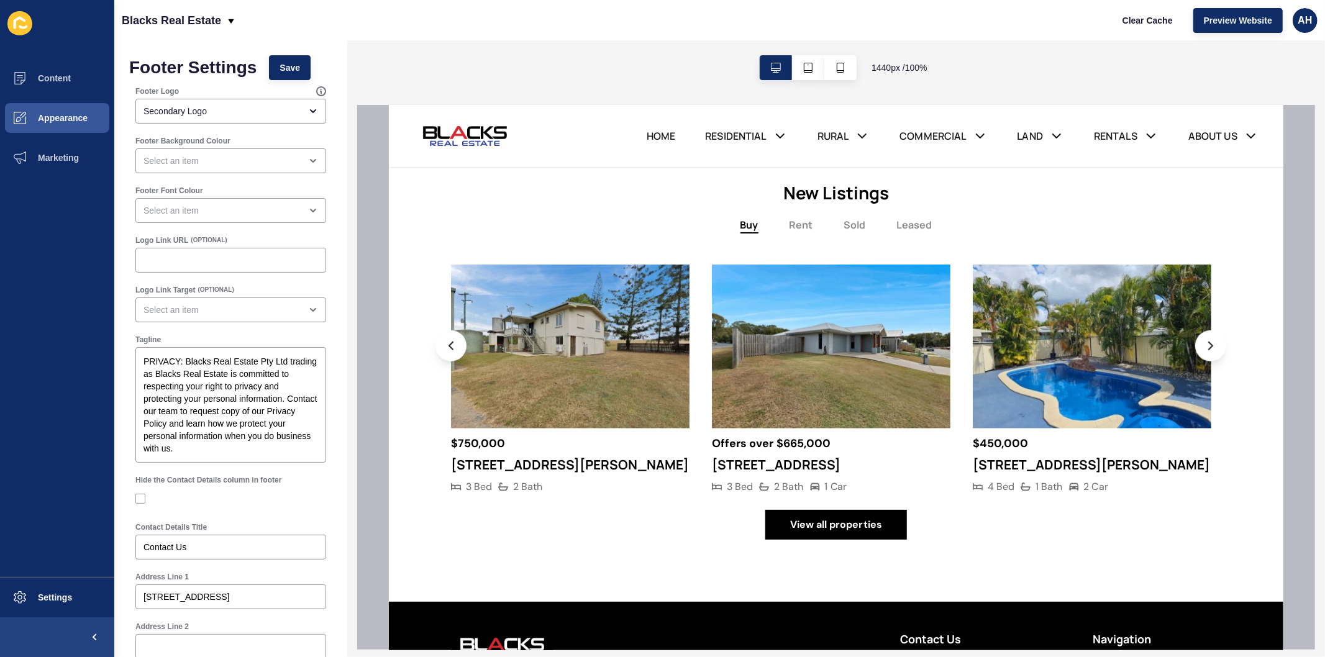
scroll to position [1005, 0]
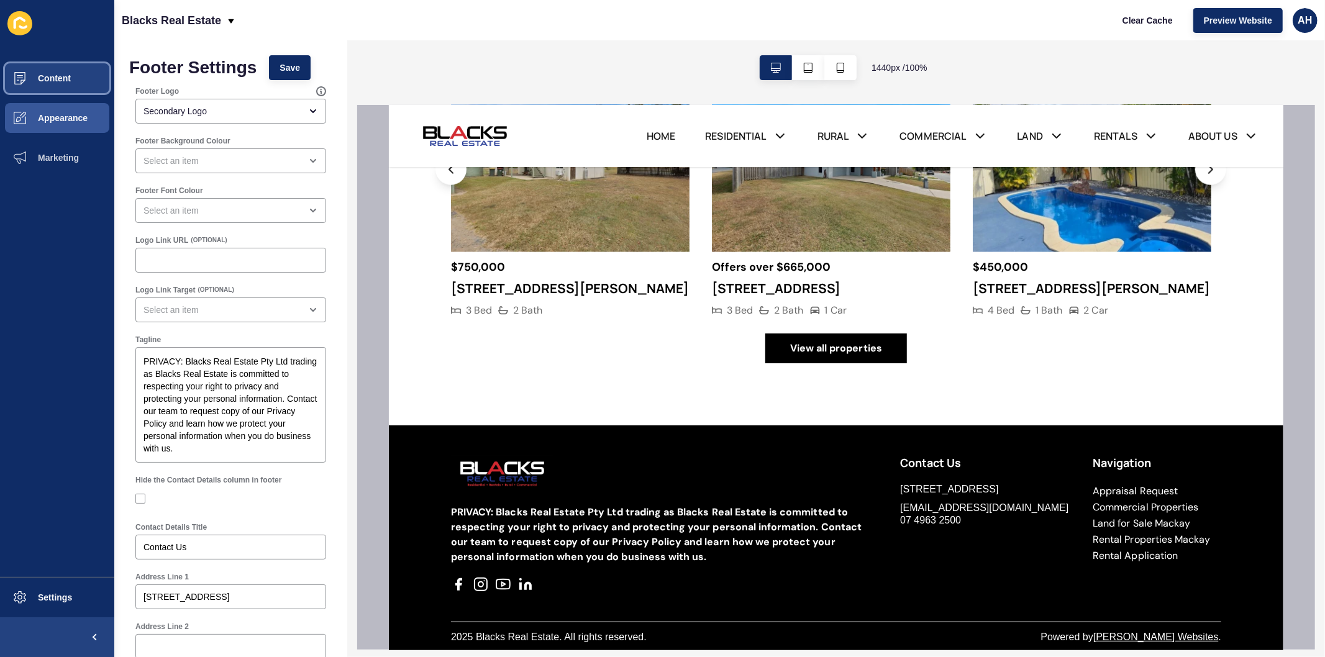
click at [56, 80] on span "Content" at bounding box center [34, 78] width 73 height 10
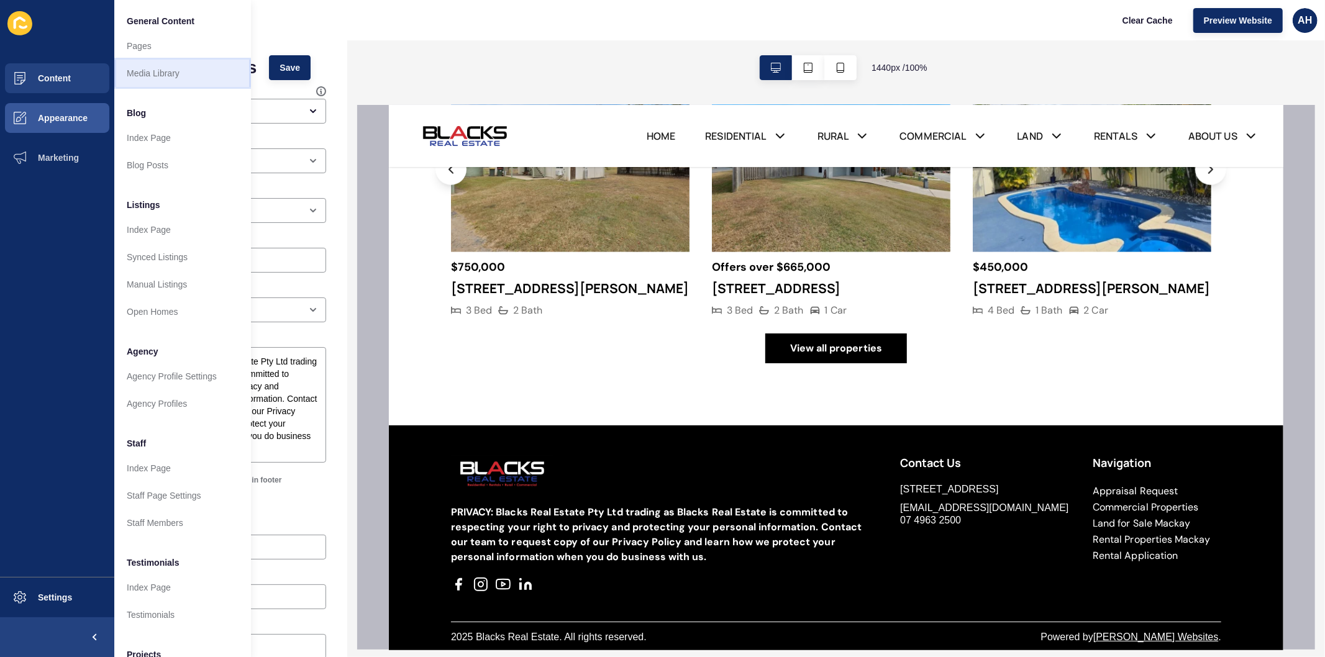
click at [151, 70] on link "Media Library" at bounding box center [182, 73] width 137 height 27
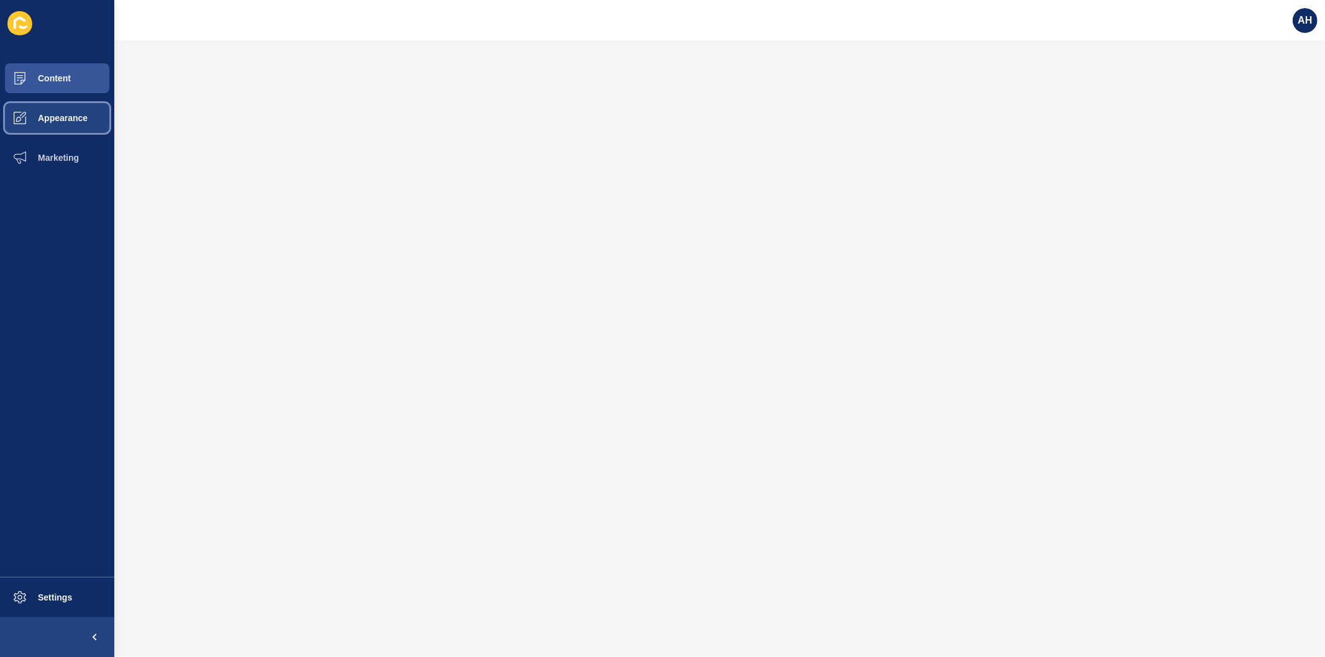
click at [53, 109] on button "Appearance" at bounding box center [57, 118] width 114 height 40
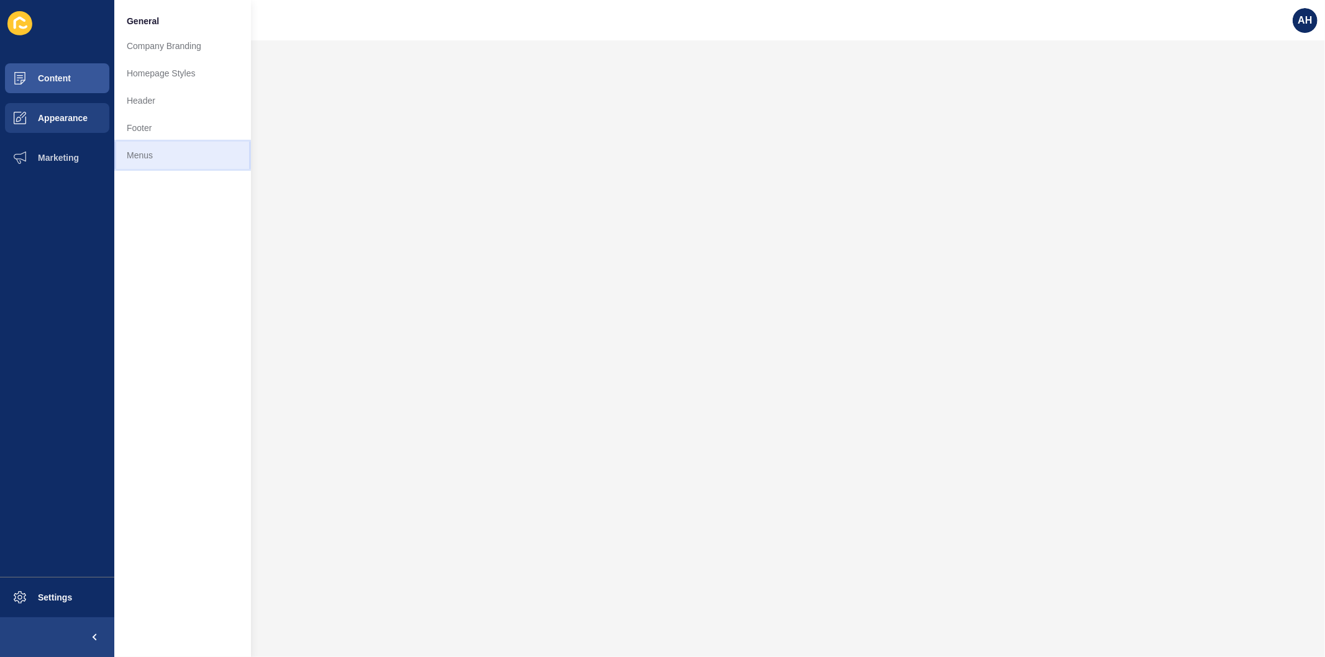
click at [157, 144] on link "Menus" at bounding box center [182, 155] width 137 height 27
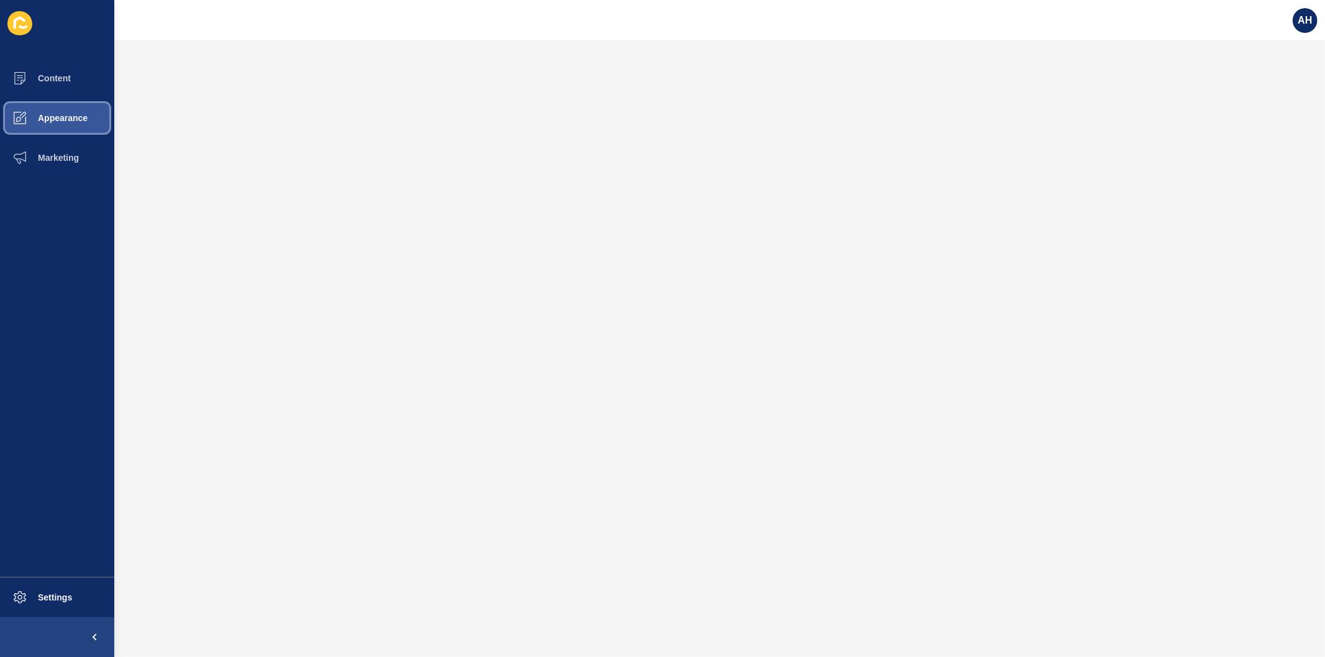
click at [45, 118] on span "Appearance" at bounding box center [42, 118] width 89 height 10
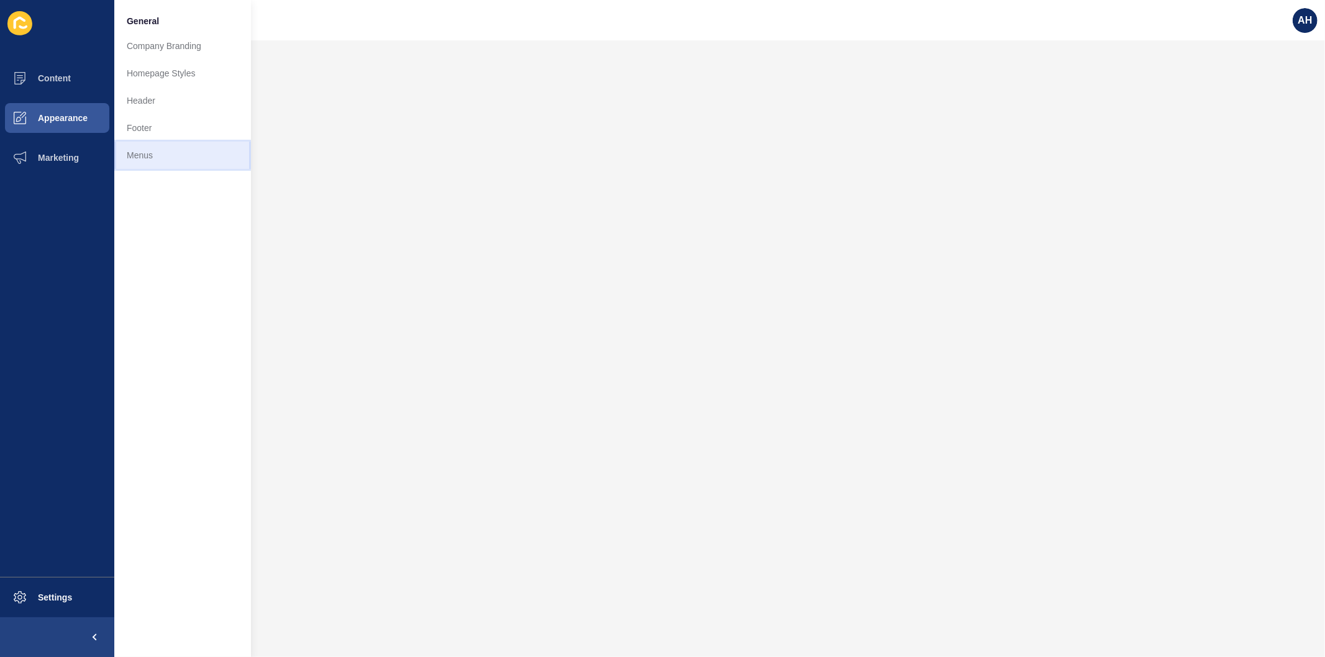
click at [163, 163] on link "Menus" at bounding box center [182, 155] width 137 height 27
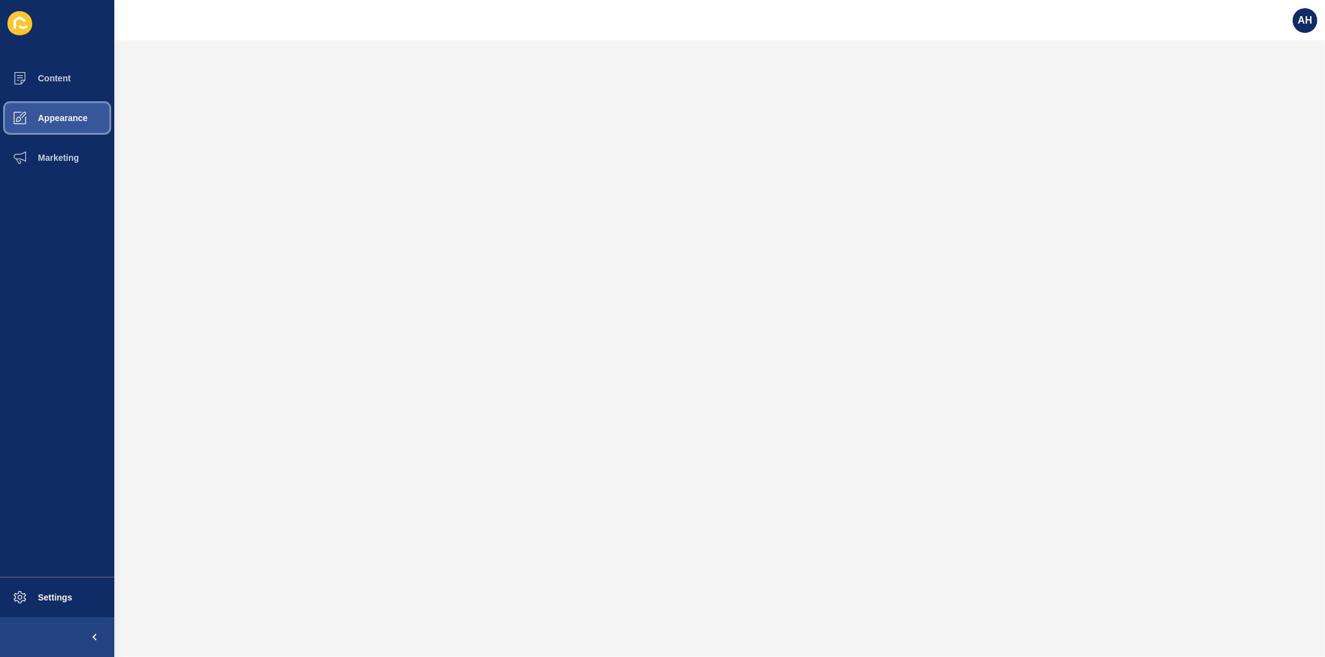
click at [39, 129] on span at bounding box center [20, 118] width 40 height 40
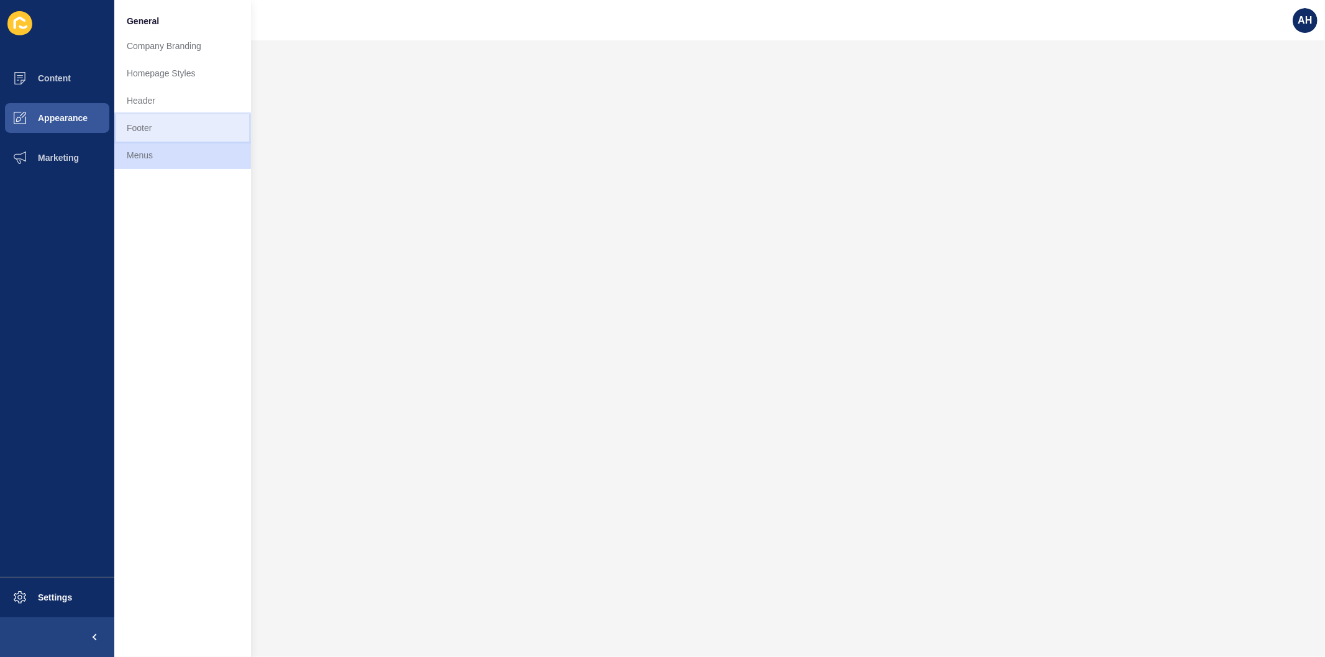
click at [152, 134] on link "Footer" at bounding box center [182, 127] width 137 height 27
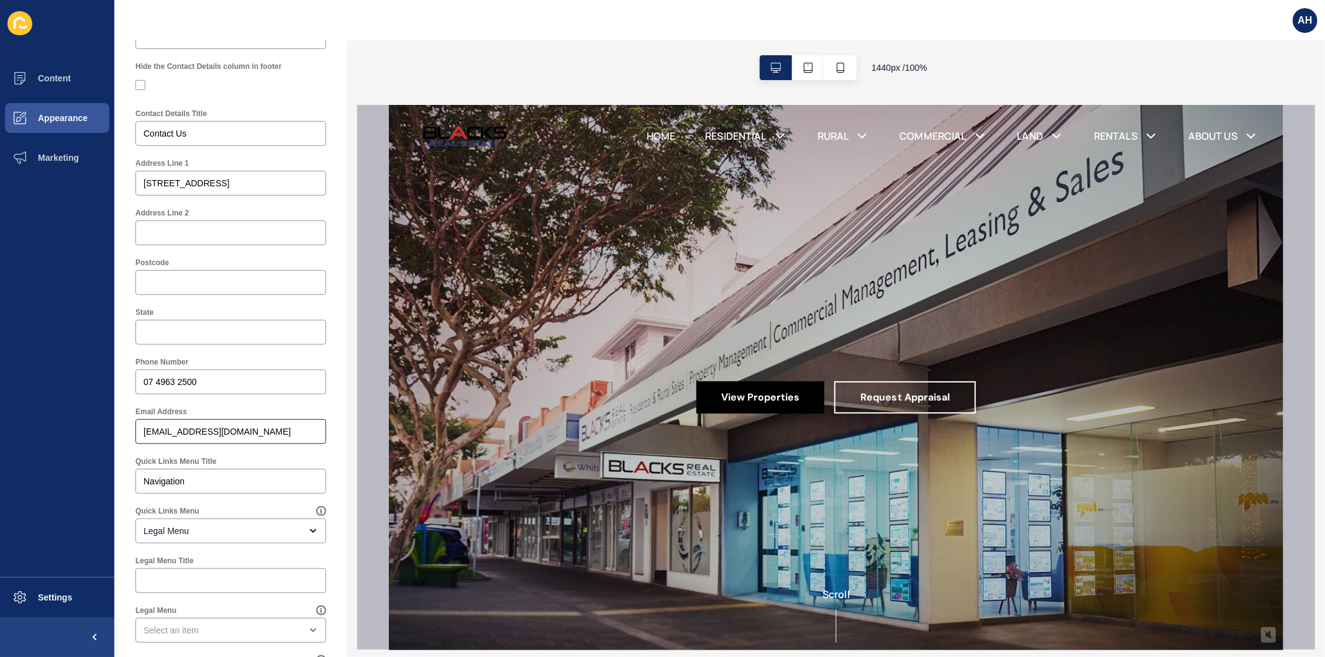
scroll to position [483, 0]
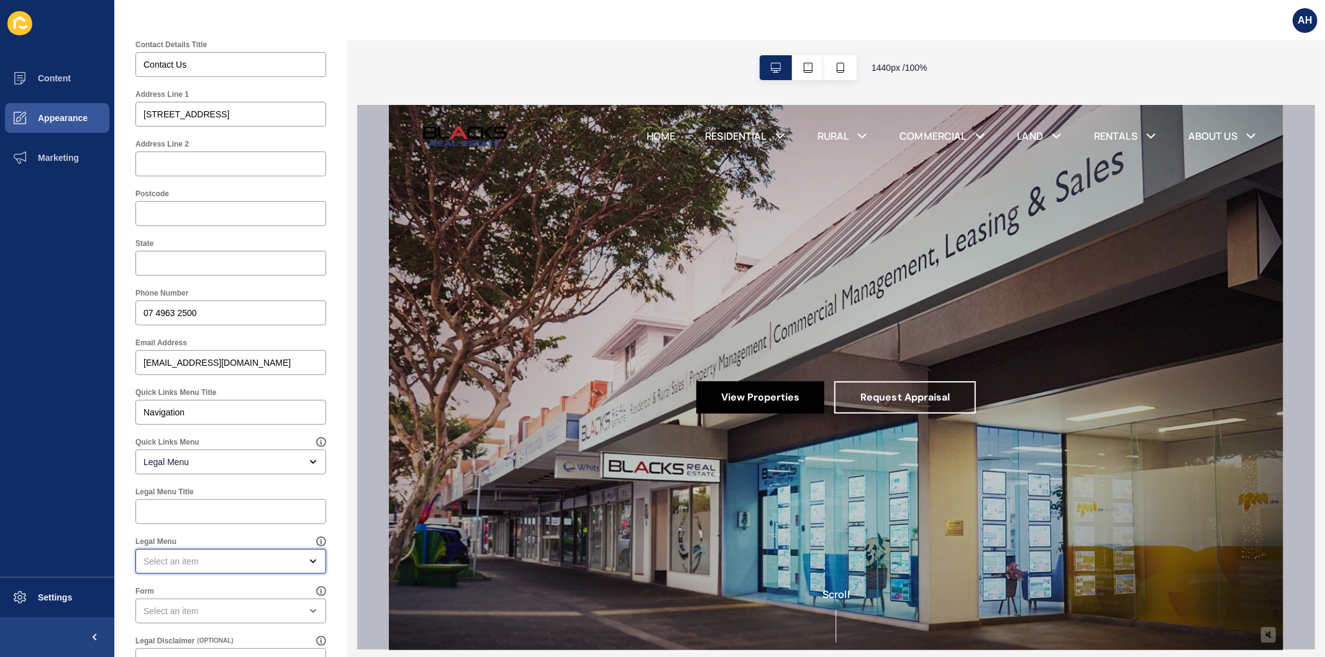
click at [212, 563] on div "open menu" at bounding box center [222, 562] width 157 height 12
click at [212, 563] on div "close menu" at bounding box center [222, 562] width 157 height 12
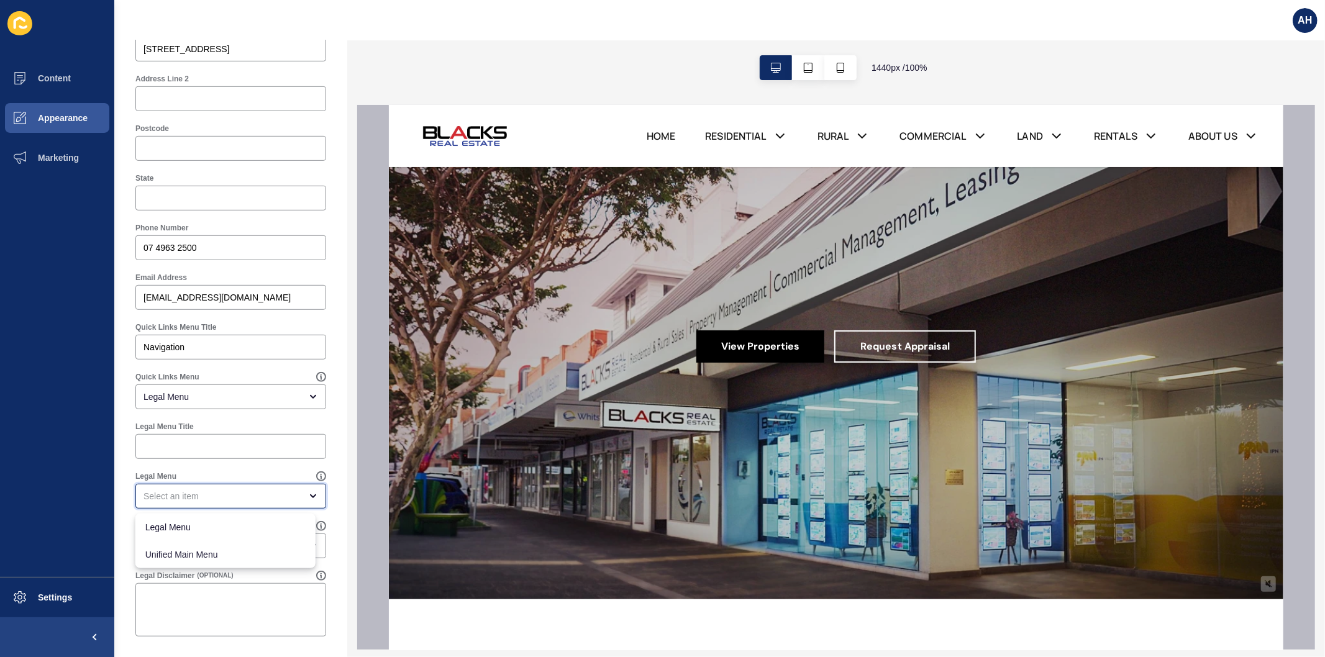
scroll to position [138, 0]
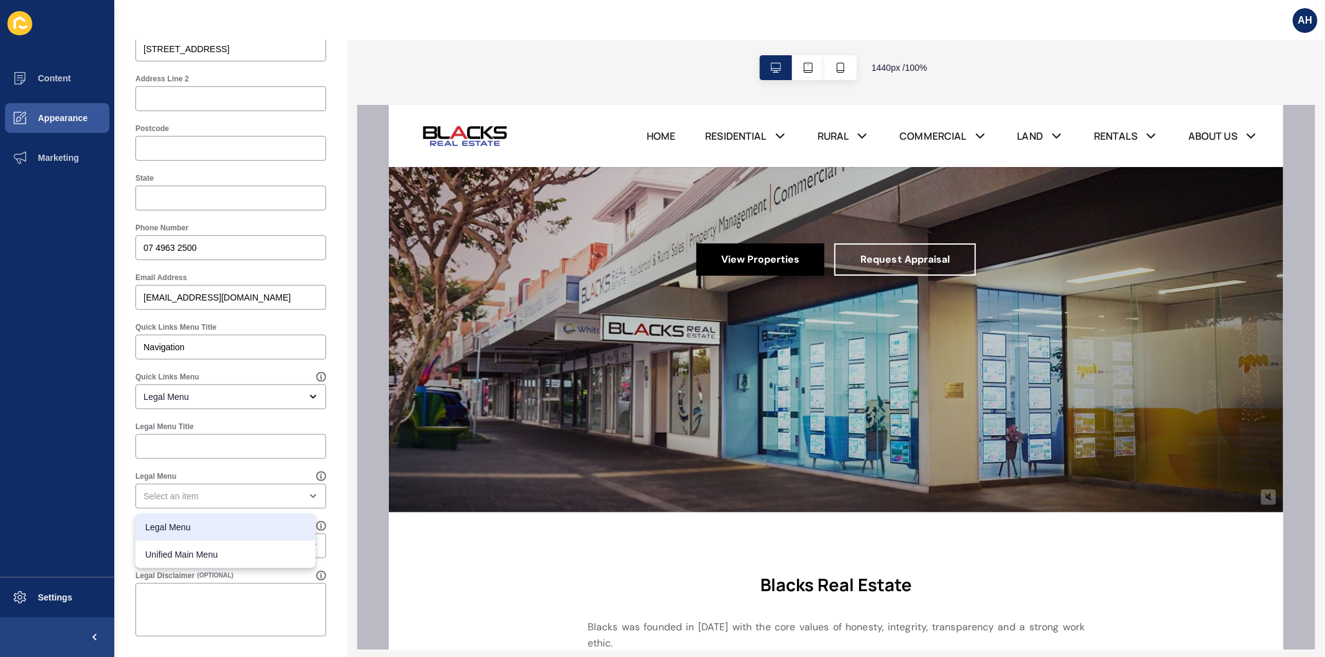
click at [570, 75] on div "1440 px / 100 %" at bounding box center [836, 67] width 978 height 55
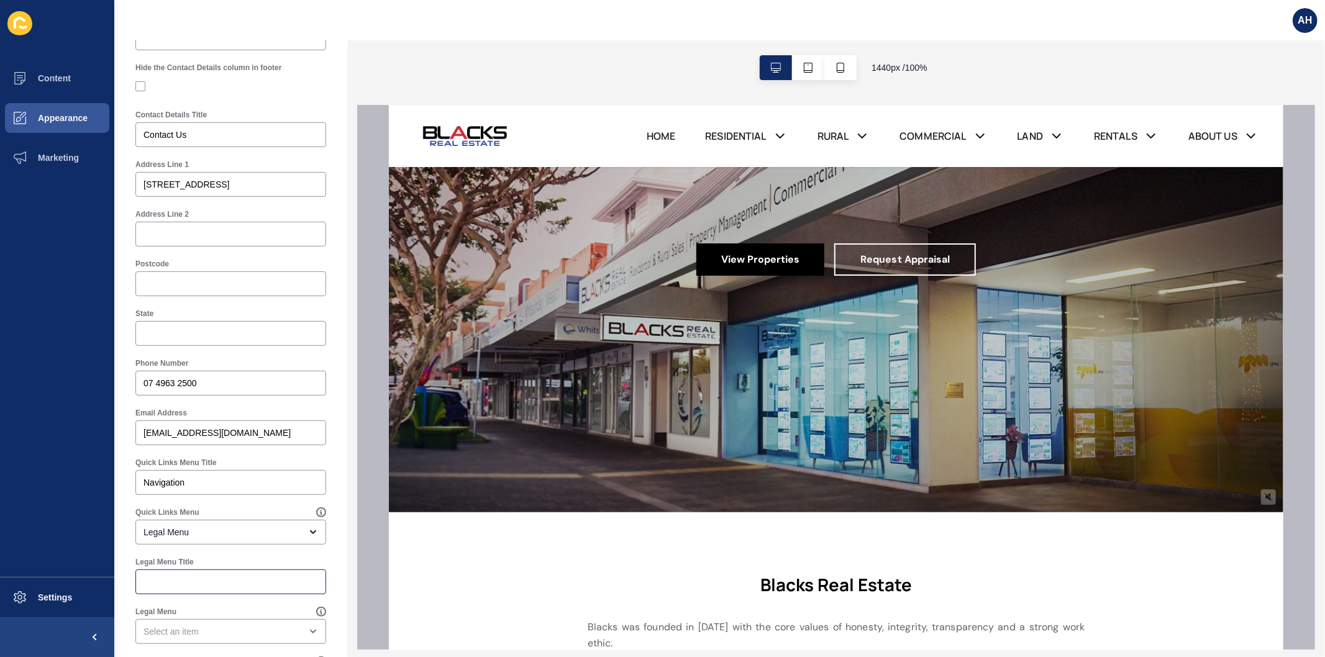
scroll to position [134, 0]
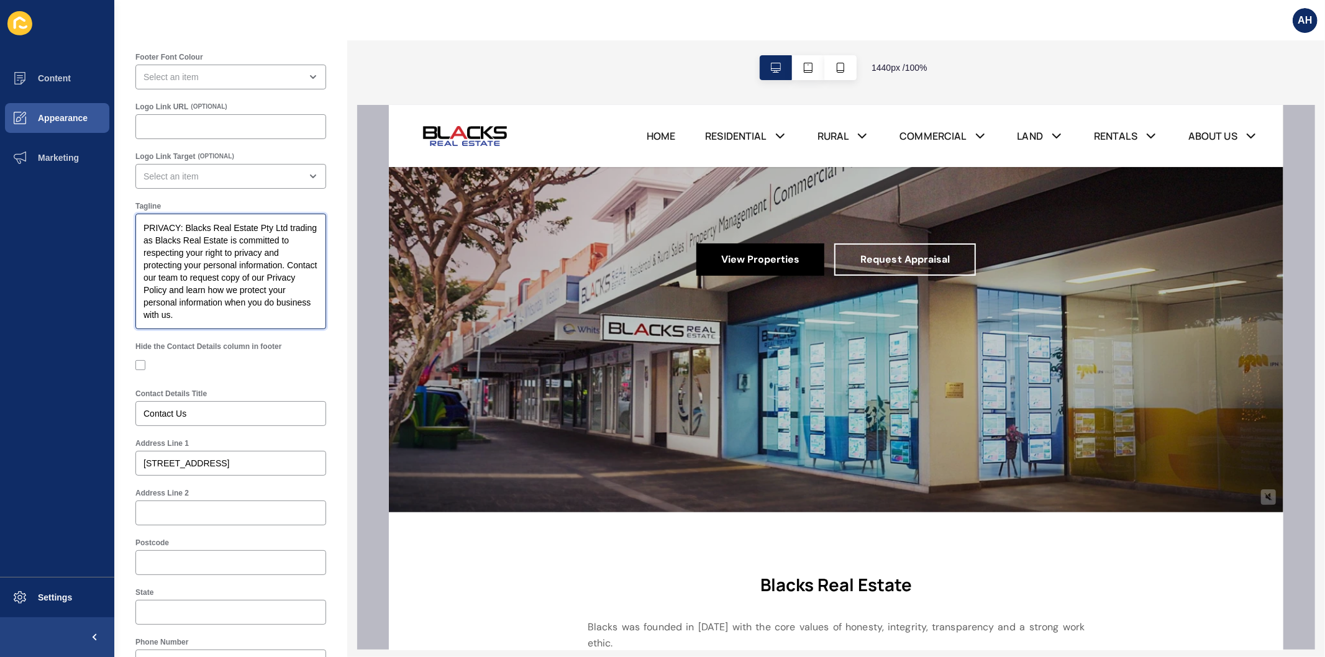
click at [203, 287] on textarea "PRIVACY: Blacks Real Estate Pty Ltd trading as Blacks Real Estate is committed …" at bounding box center [230, 272] width 187 height 112
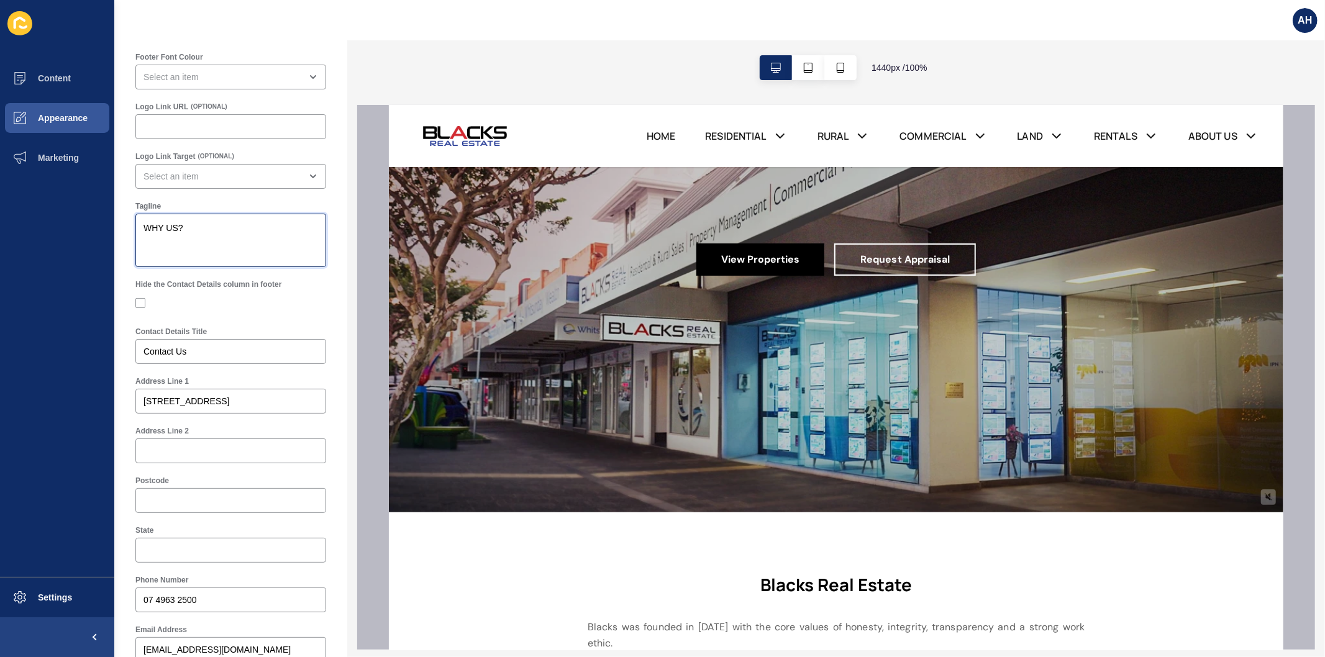
click at [233, 227] on textarea "WHY US?" at bounding box center [230, 241] width 187 height 50
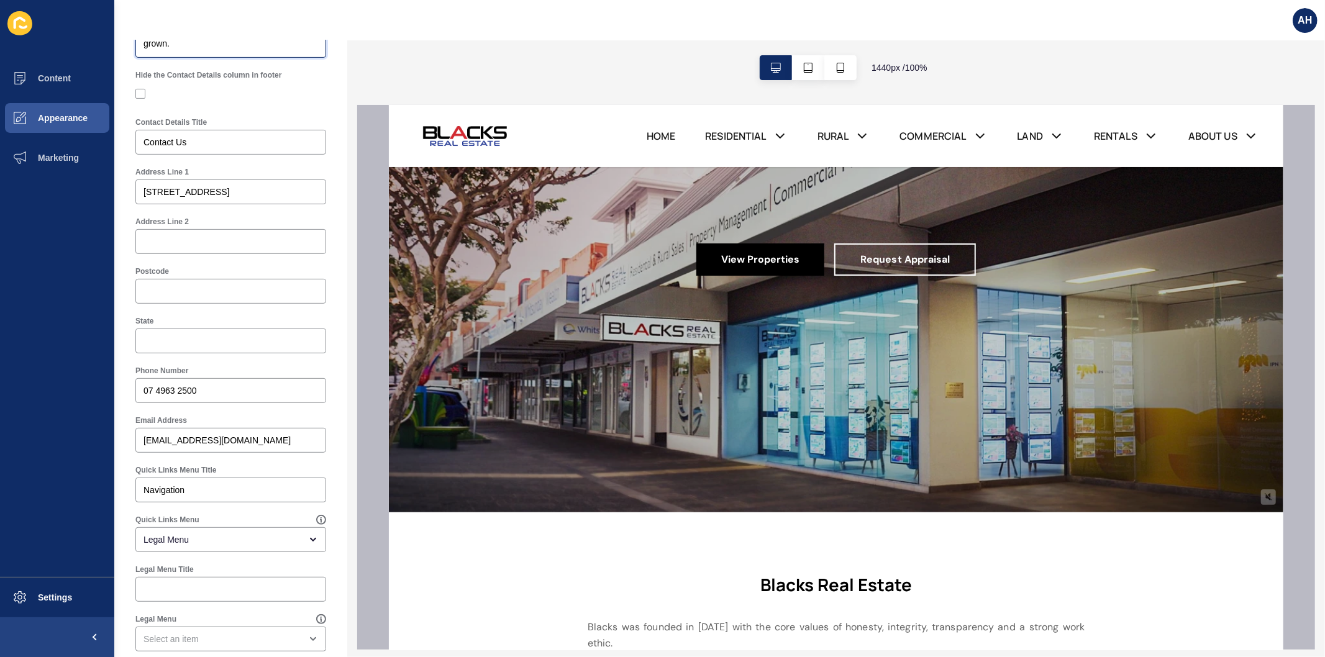
scroll to position [511, 0]
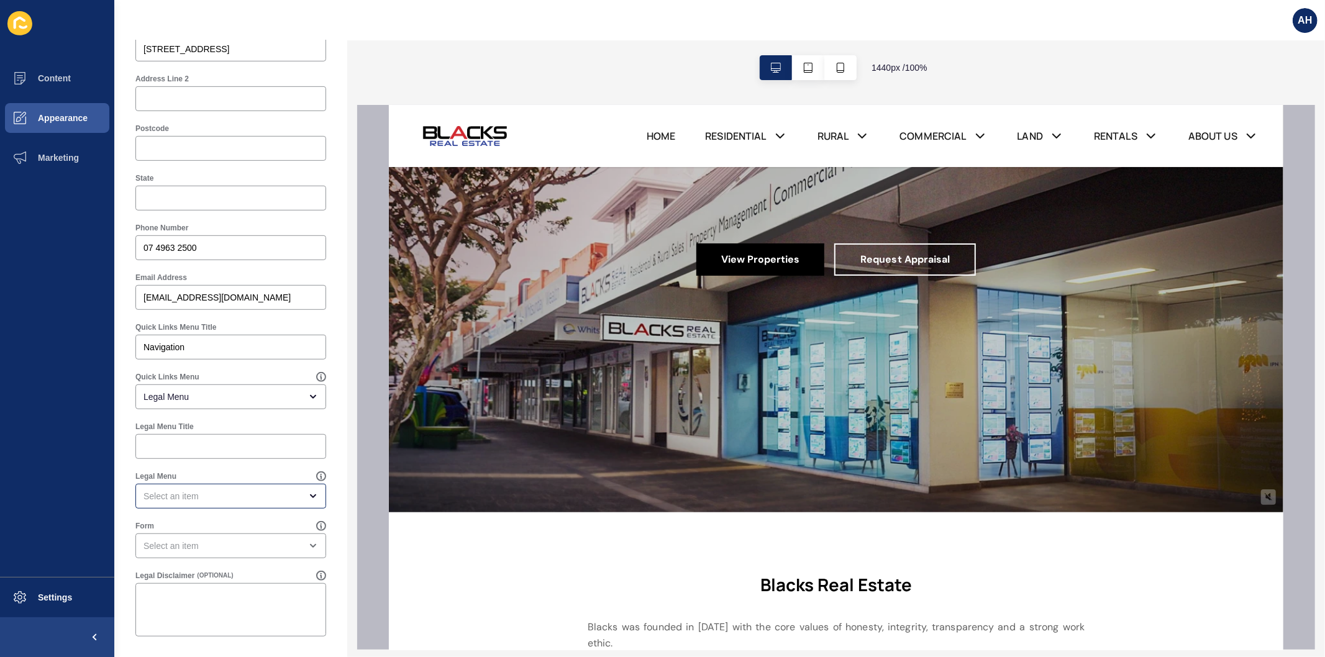
type textarea "WHY US? We have a large and solid based clientele along with an in-depth knowle…"
click at [214, 495] on div "open menu" at bounding box center [222, 496] width 157 height 12
click at [214, 495] on div "close menu" at bounding box center [222, 496] width 157 height 12
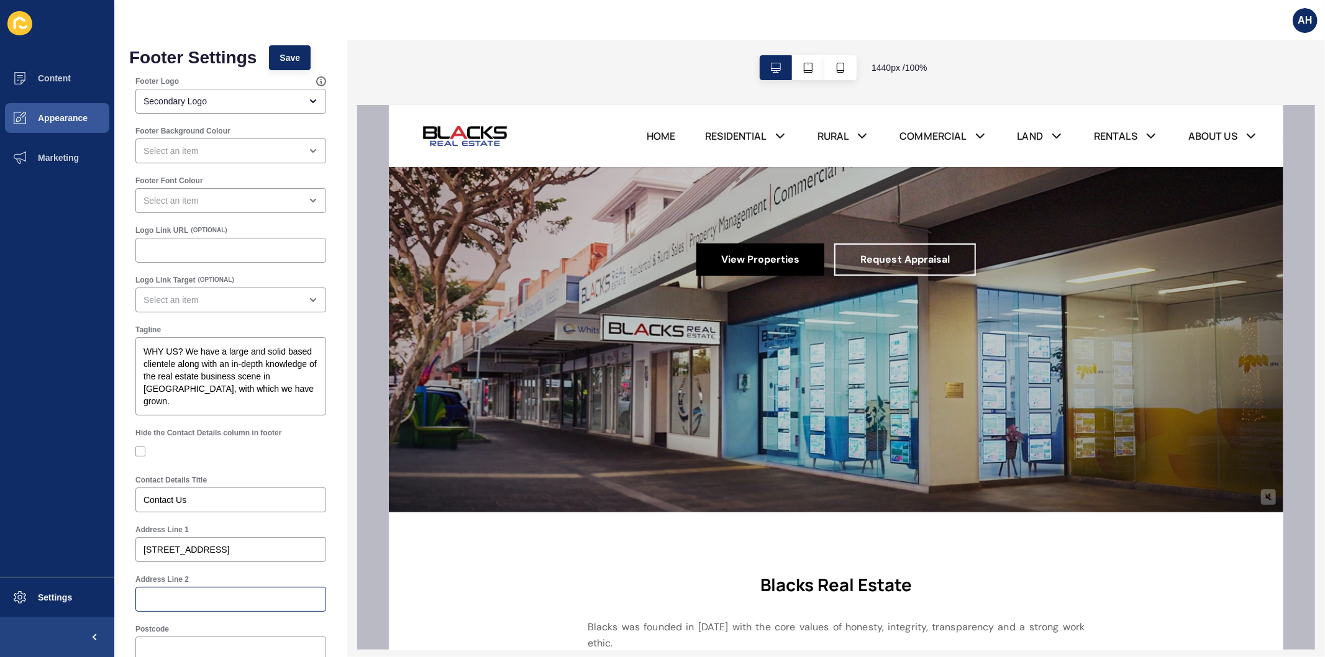
scroll to position [0, 0]
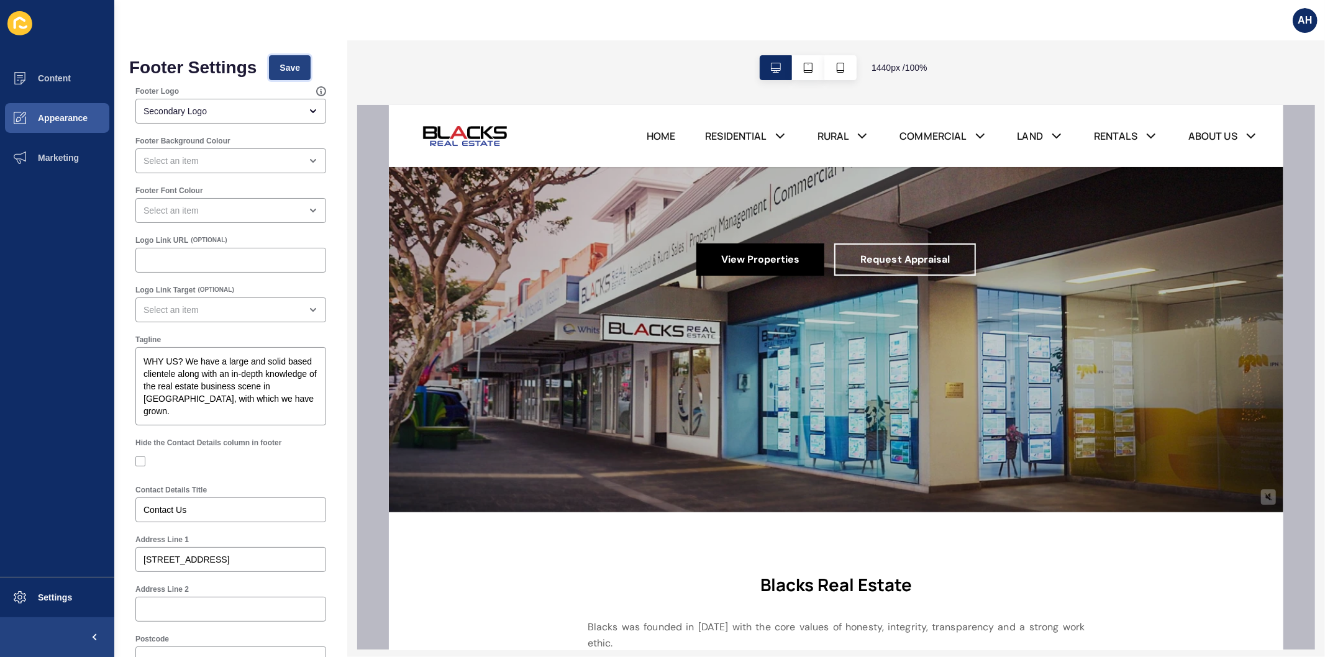
click at [288, 67] on span "Save" at bounding box center [290, 68] width 21 height 12
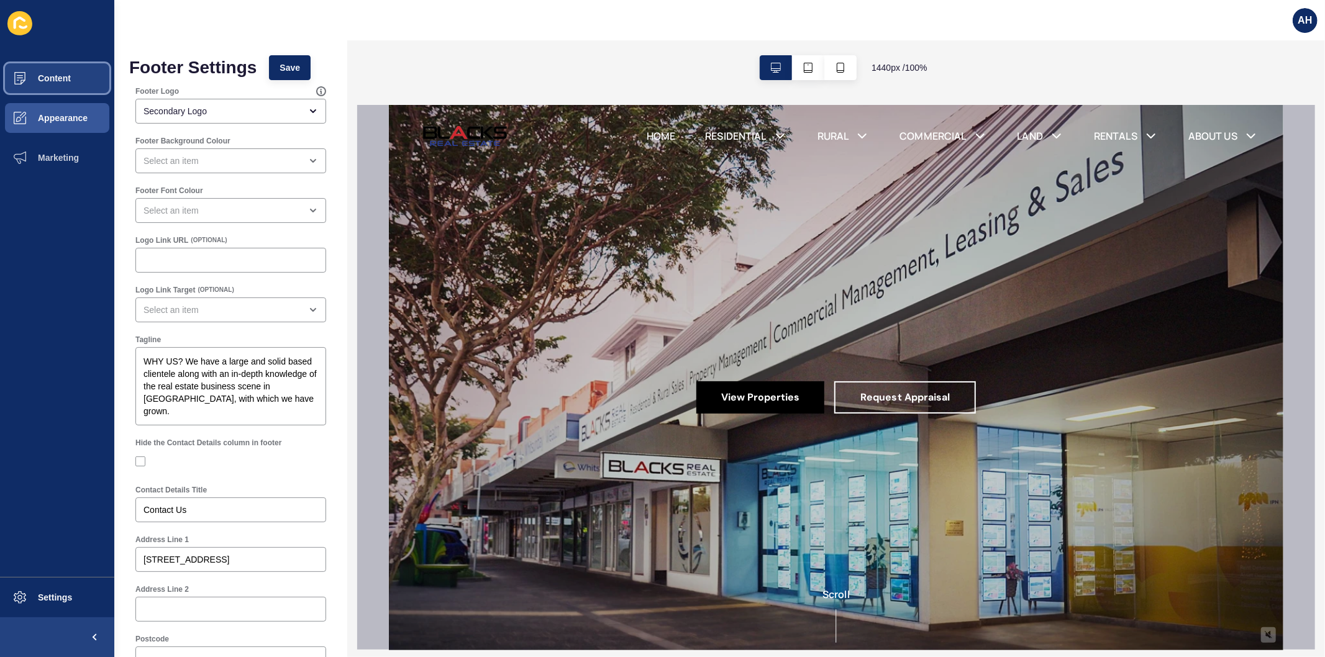
click at [66, 77] on span "Content" at bounding box center [34, 78] width 73 height 10
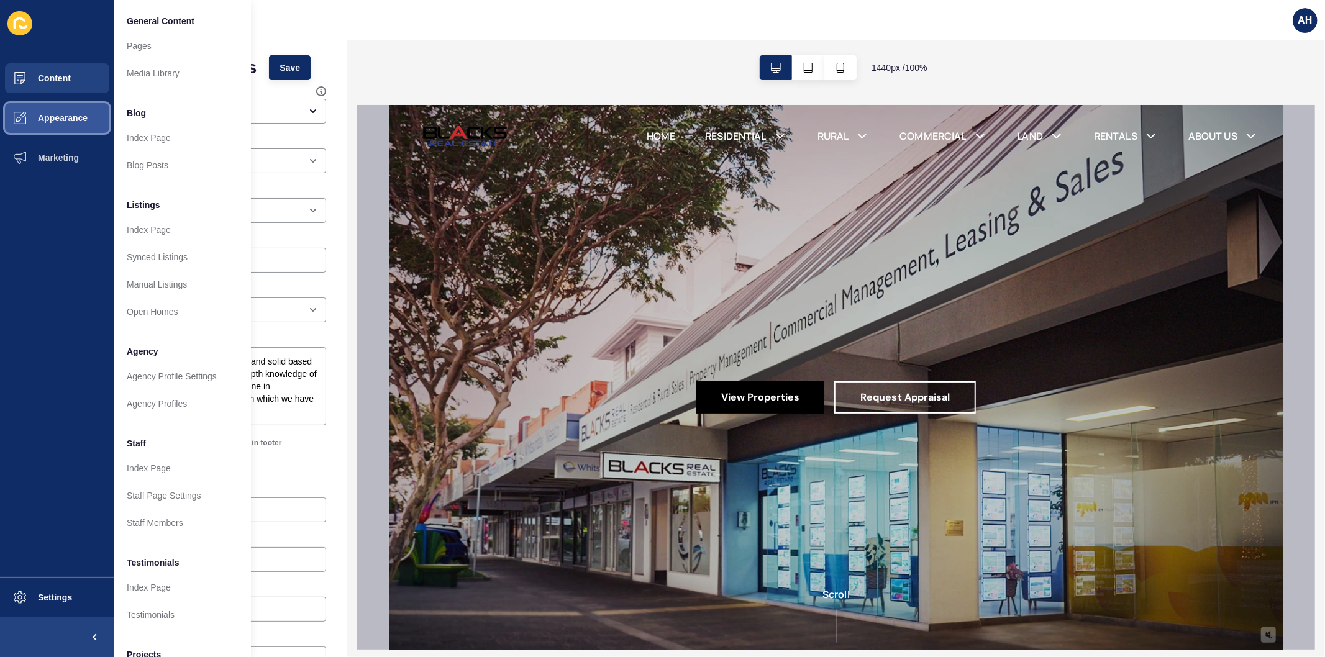
click at [58, 113] on span "Appearance" at bounding box center [42, 118] width 89 height 10
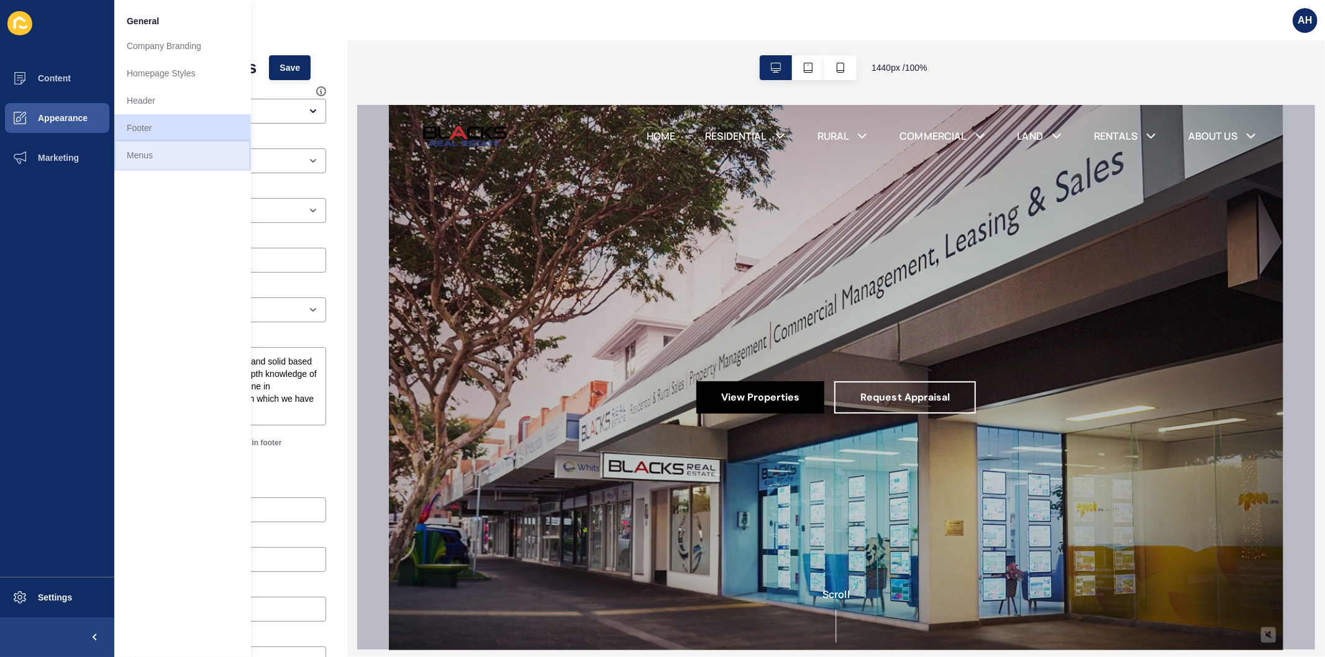
click at [134, 153] on link "Menus" at bounding box center [182, 155] width 137 height 27
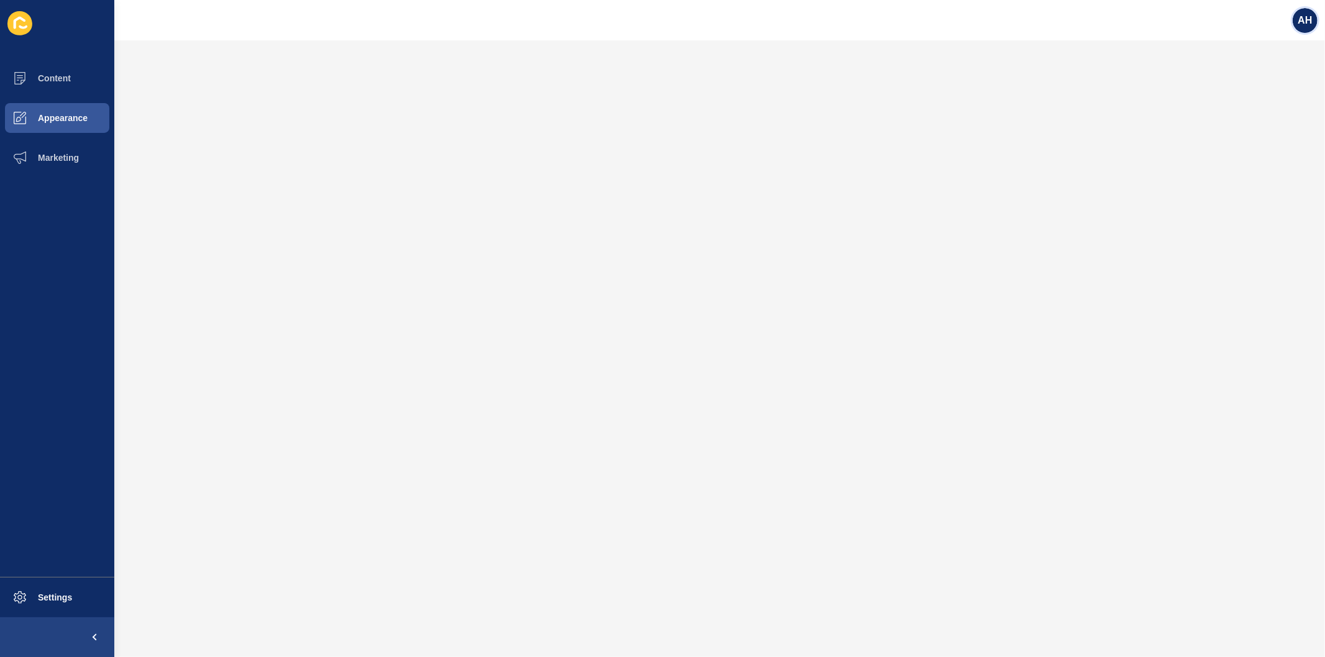
click at [1301, 25] on span "AH" at bounding box center [1305, 20] width 14 height 12
click at [1239, 102] on link "Logout" at bounding box center [1276, 103] width 91 height 27
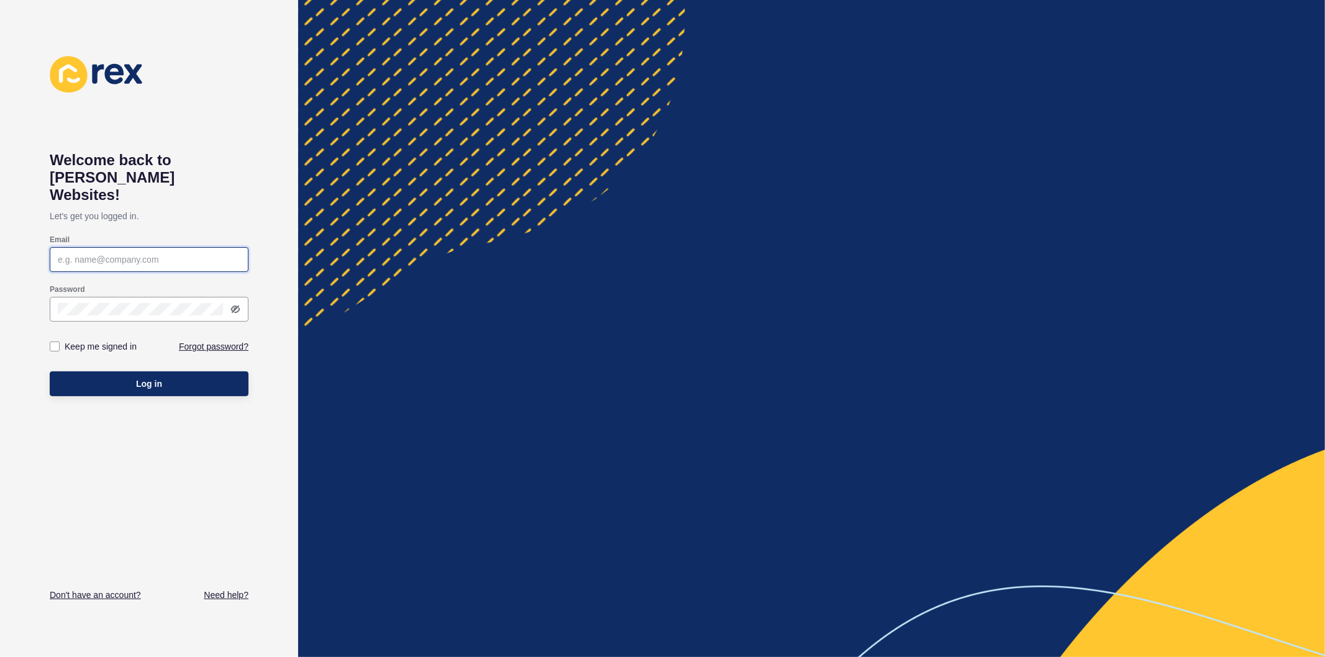
type input "ashley.hilario@rexsoftware.com.au"
click at [52, 342] on label at bounding box center [55, 347] width 10 height 10
click at [52, 343] on input "Keep me signed in" at bounding box center [56, 347] width 8 height 8
checkbox input "true"
click at [89, 372] on button "Log in" at bounding box center [149, 384] width 199 height 25
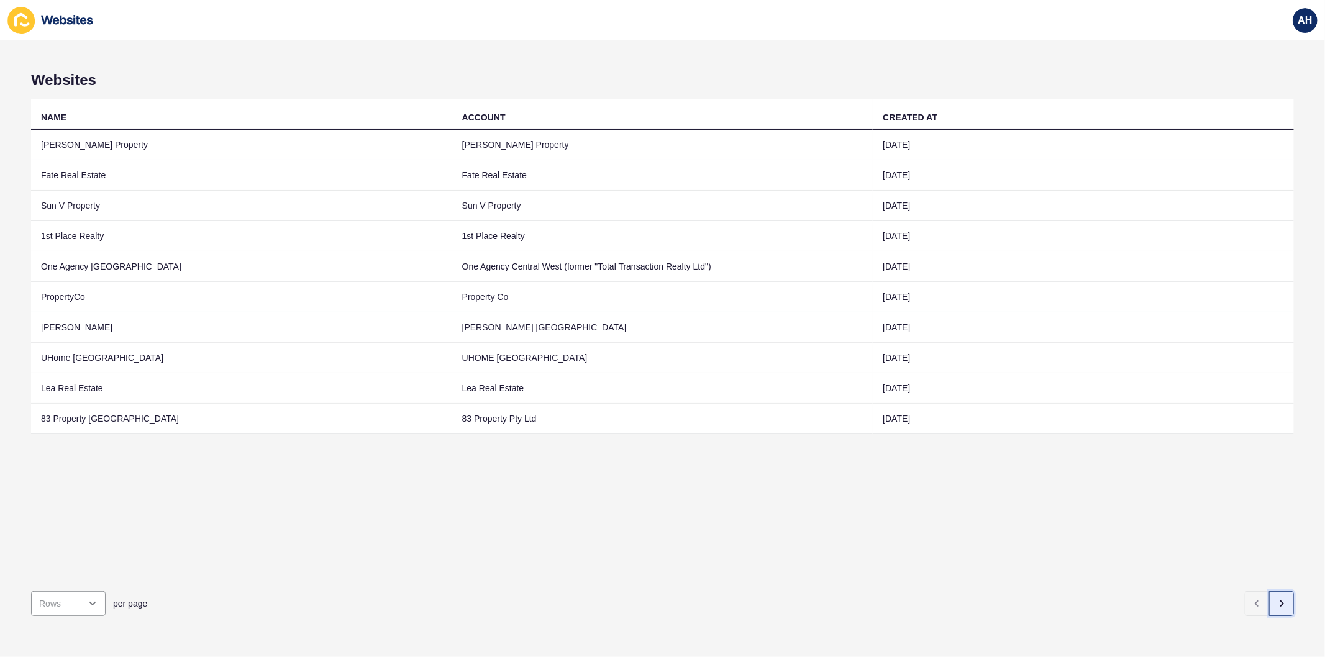
click at [1277, 599] on icon "button" at bounding box center [1282, 604] width 10 height 10
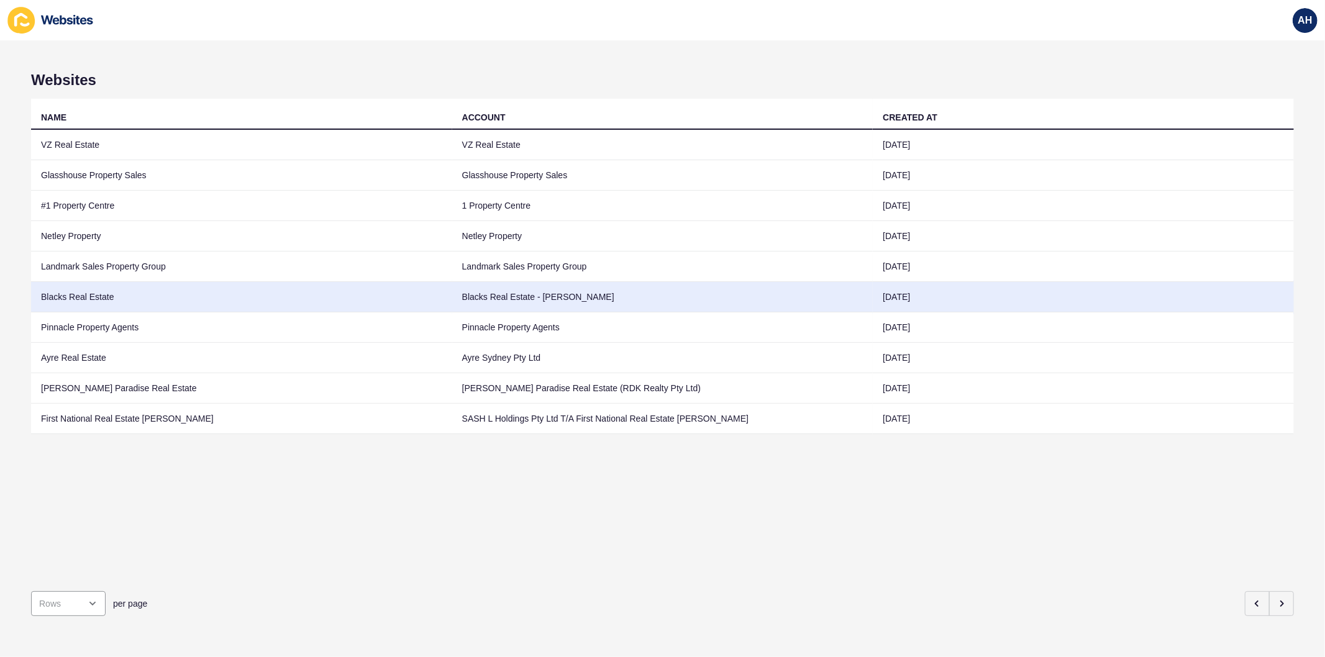
click at [574, 288] on td "Blacks Real Estate - Trent Wooldridge" at bounding box center [662, 297] width 421 height 30
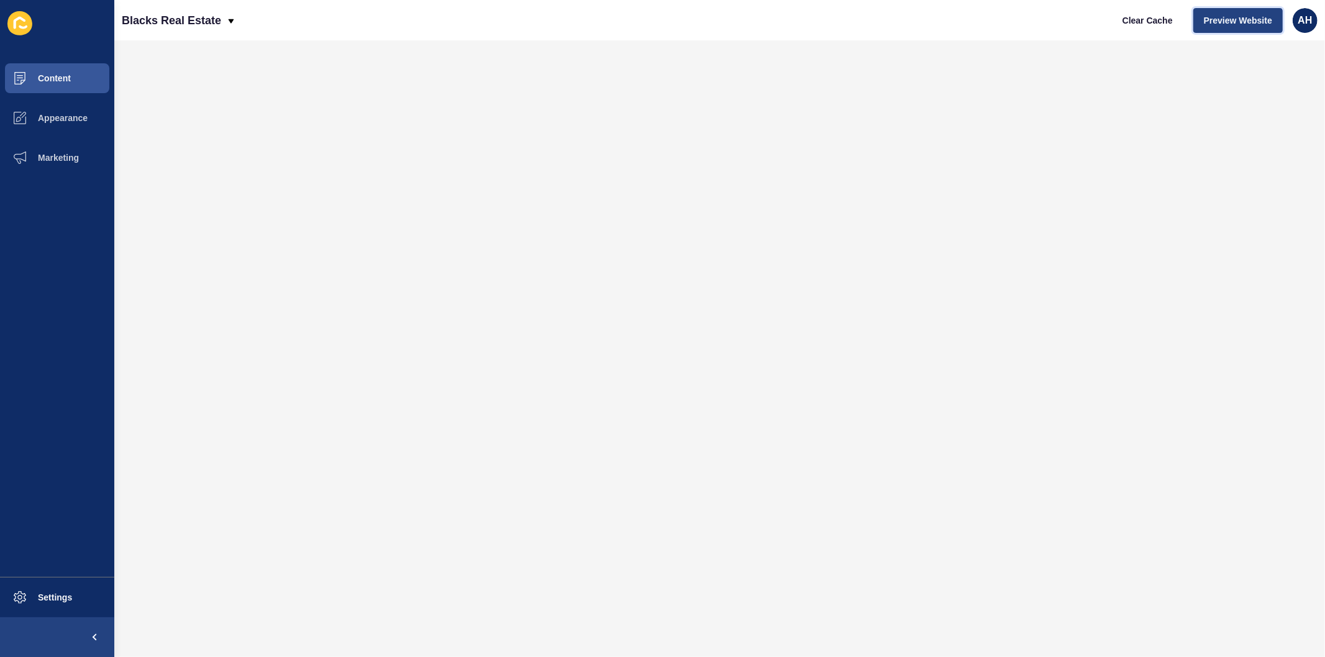
click at [1222, 17] on span "Preview Website" at bounding box center [1238, 20] width 68 height 12
click at [39, 124] on span at bounding box center [20, 118] width 40 height 40
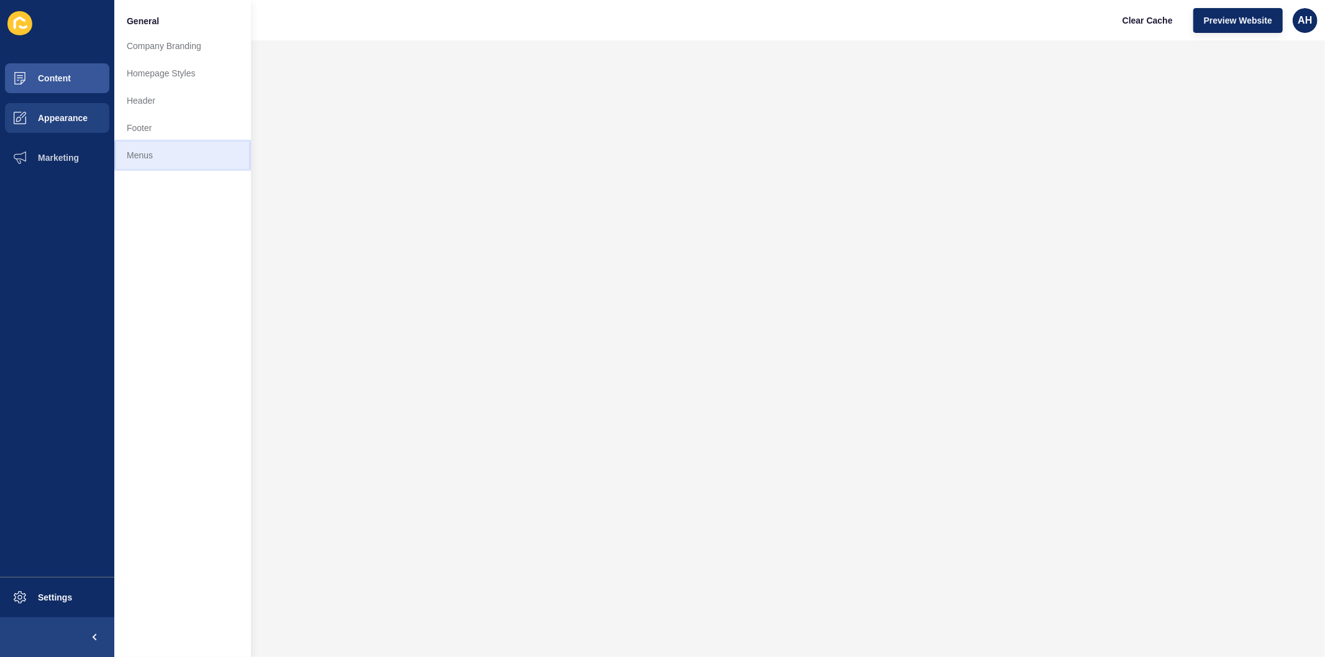
click at [145, 156] on link "Menus" at bounding box center [182, 155] width 137 height 27
